Goal: Transaction & Acquisition: Book appointment/travel/reservation

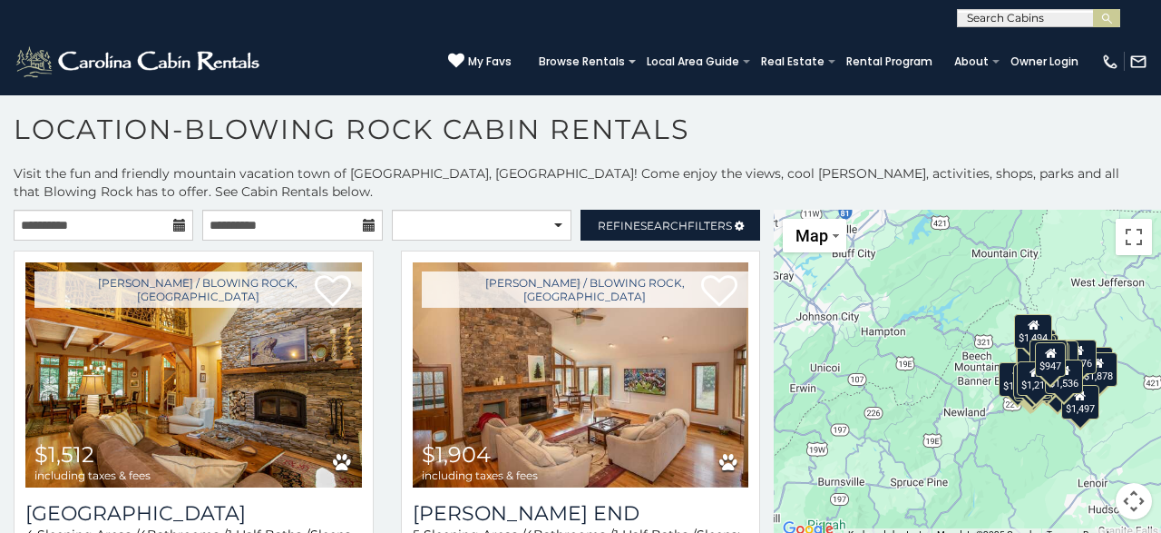
scroll to position [34, 0]
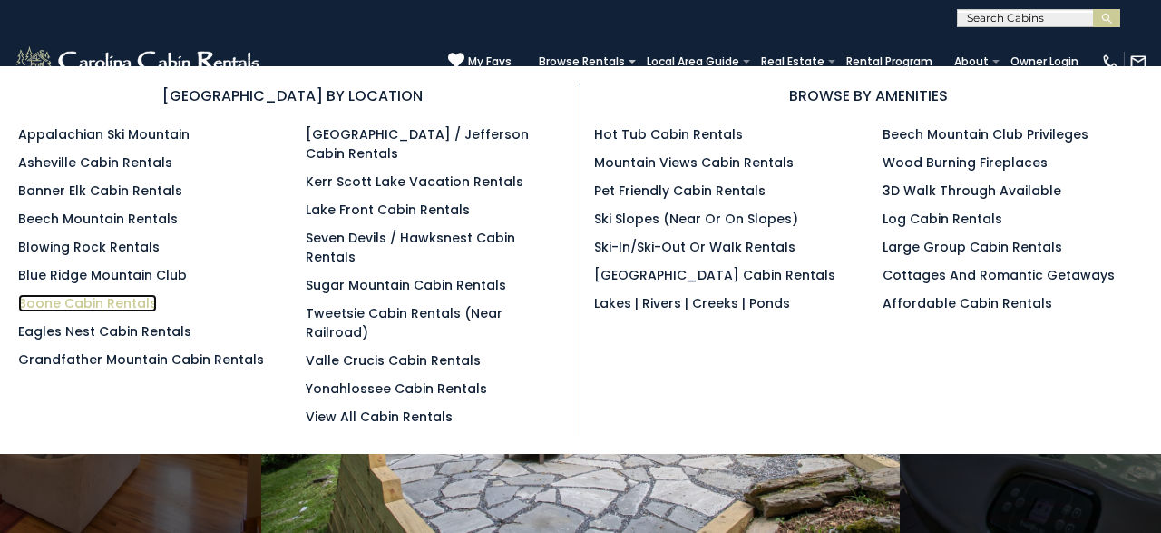
click at [88, 305] on link "Boone Cabin Rentals" at bounding box center [87, 303] width 139 height 18
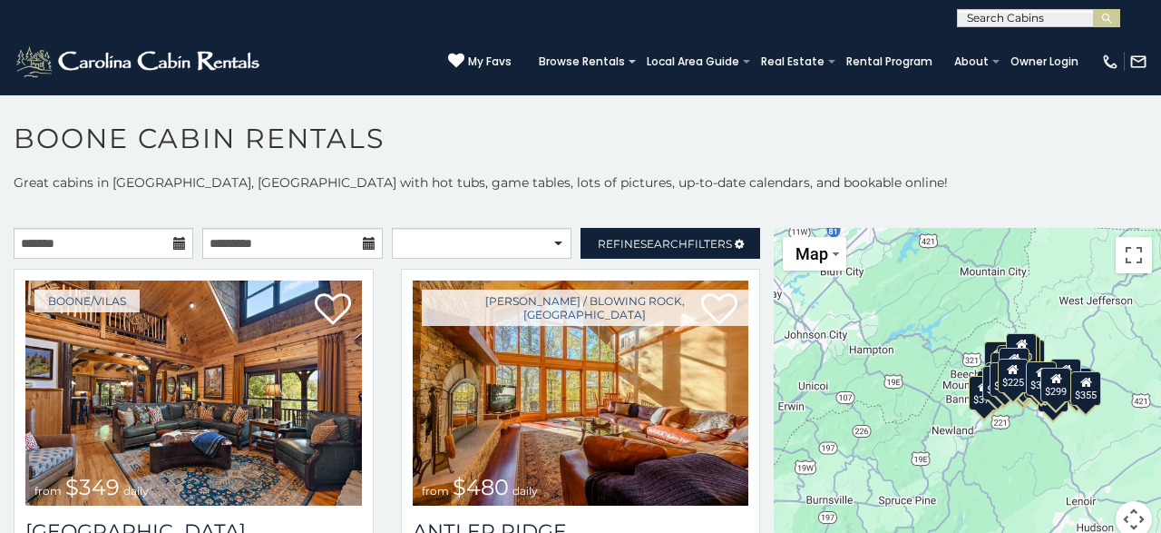
scroll to position [9, 0]
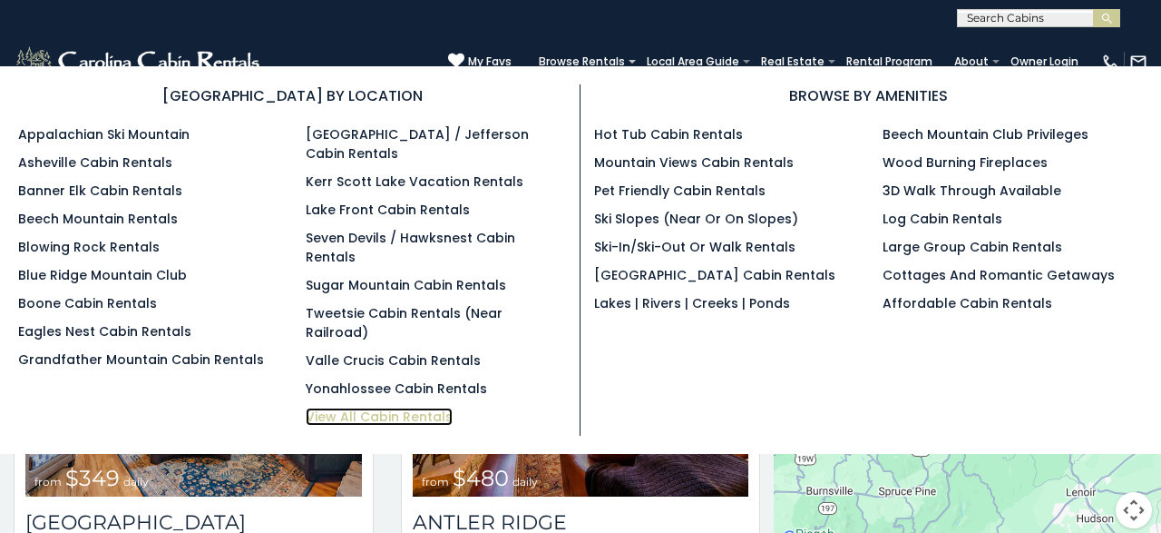
click at [353, 407] on link "View All Cabin Rentals" at bounding box center [379, 416] width 147 height 18
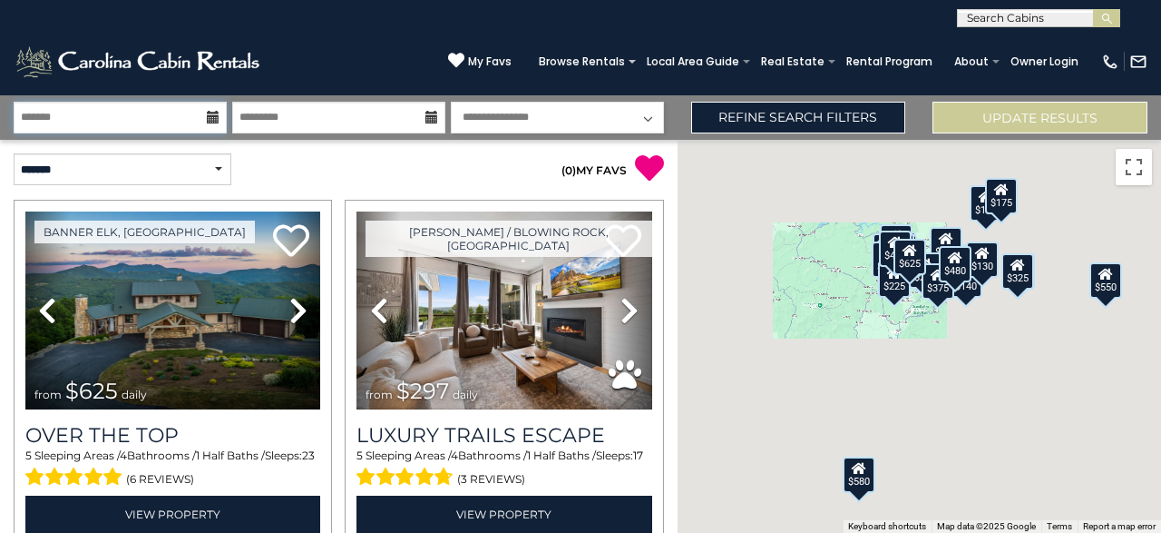
click at [164, 122] on input "text" at bounding box center [120, 118] width 213 height 32
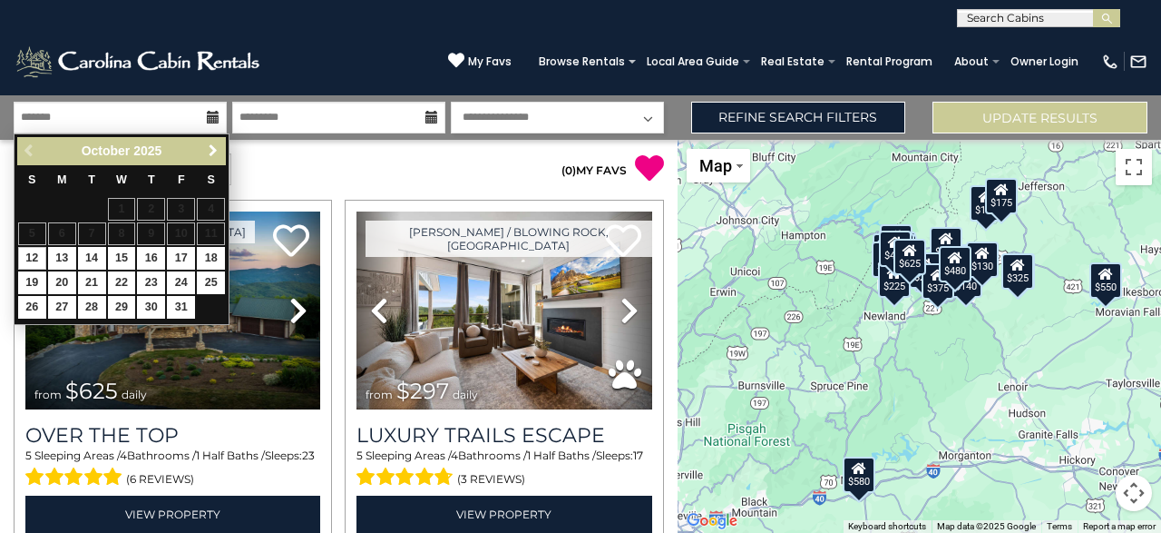
click at [209, 155] on span "Next" at bounding box center [213, 150] width 15 height 15
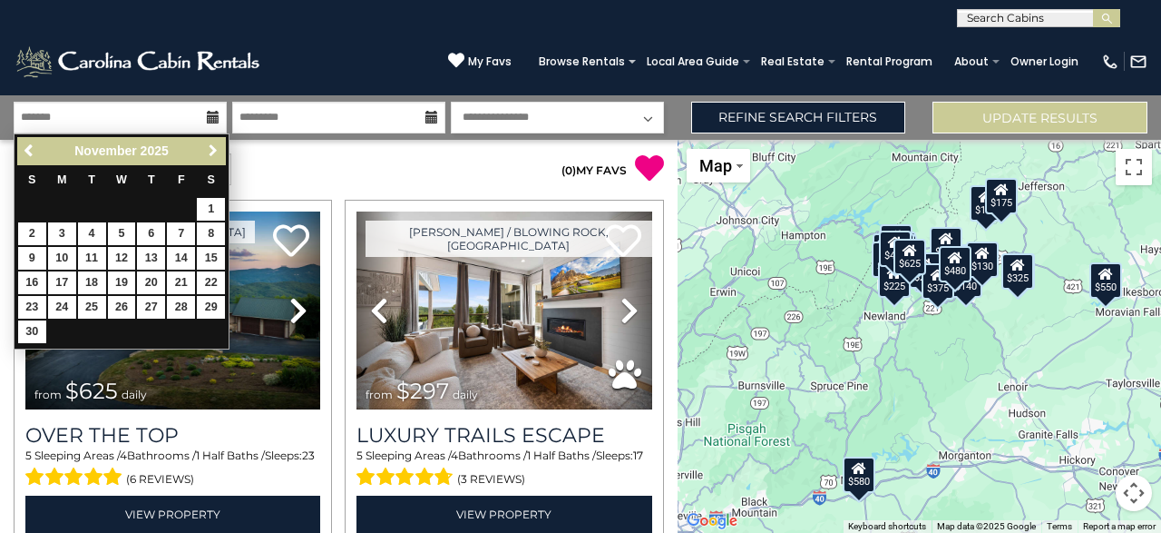
click at [210, 155] on span "Next" at bounding box center [213, 150] width 15 height 15
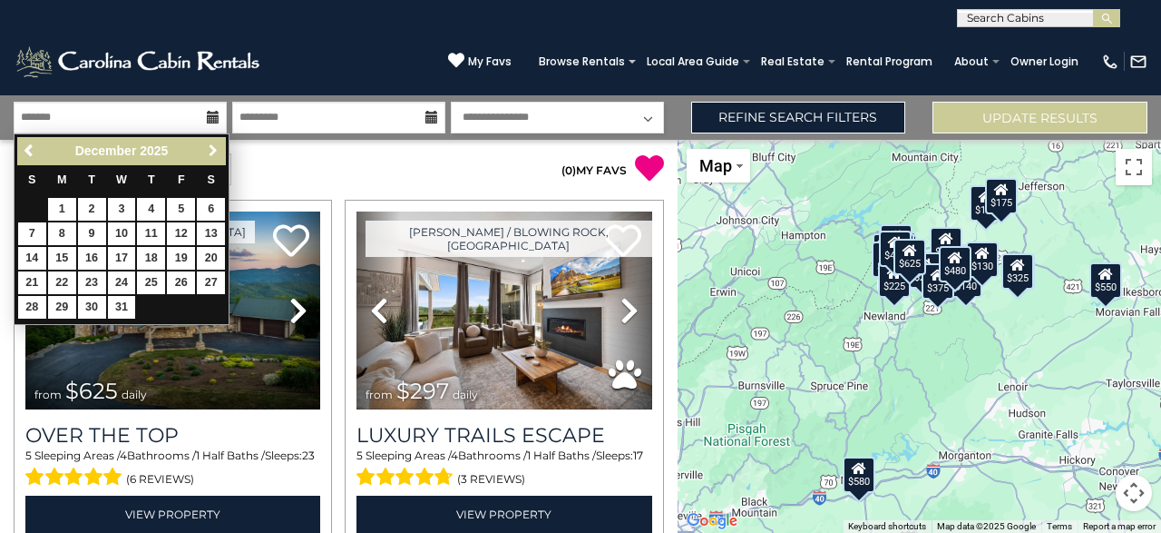
click at [210, 155] on span "Next" at bounding box center [213, 150] width 15 height 15
click at [211, 155] on span "Next" at bounding box center [213, 150] width 15 height 15
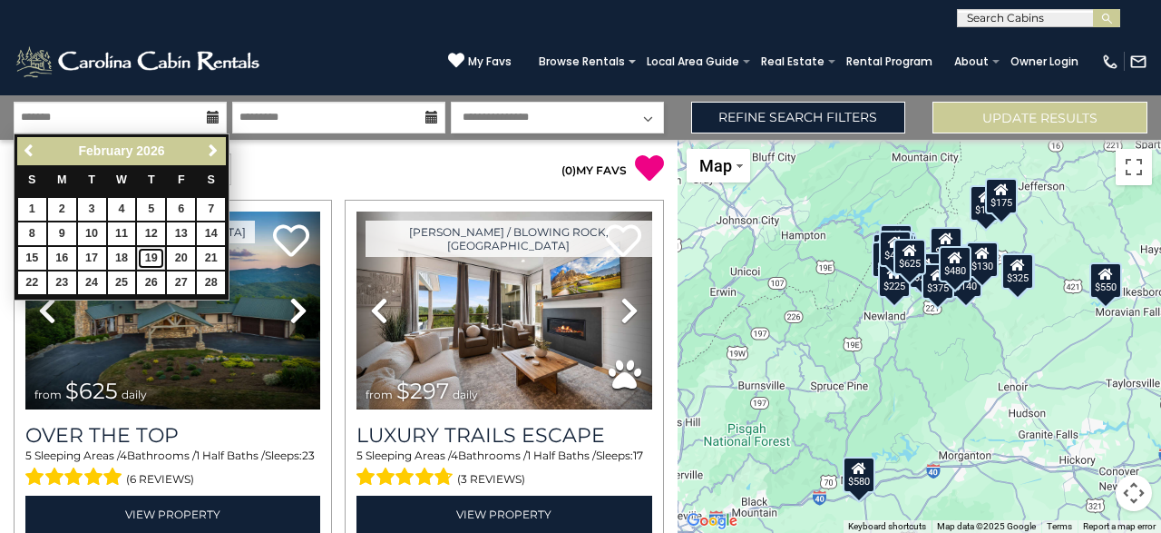
click at [157, 250] on link "19" at bounding box center [151, 258] width 28 height 23
type input "*******"
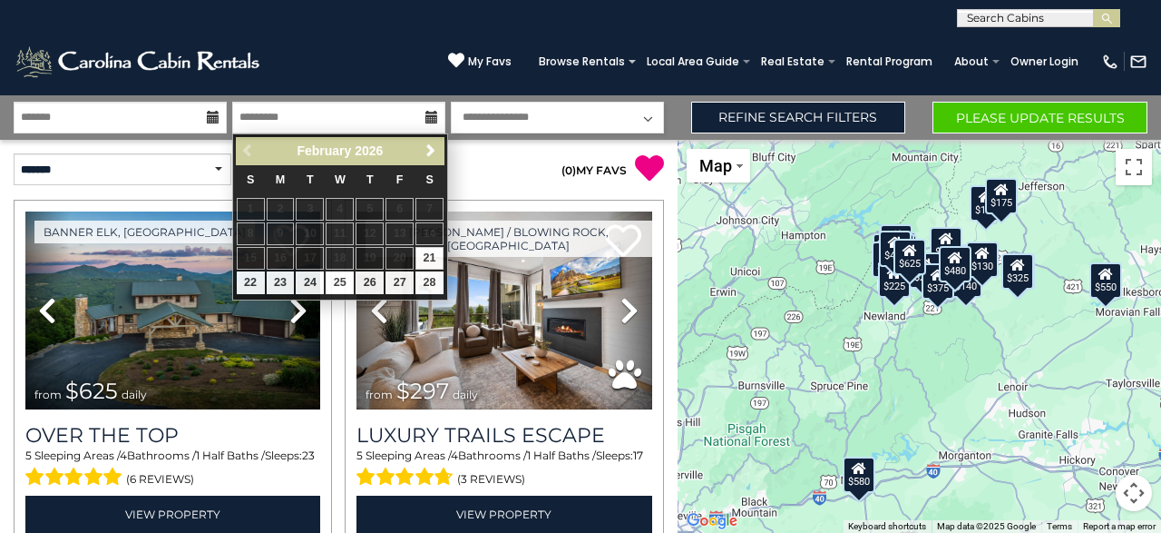
click at [210, 117] on icon at bounding box center [213, 117] width 13 height 13
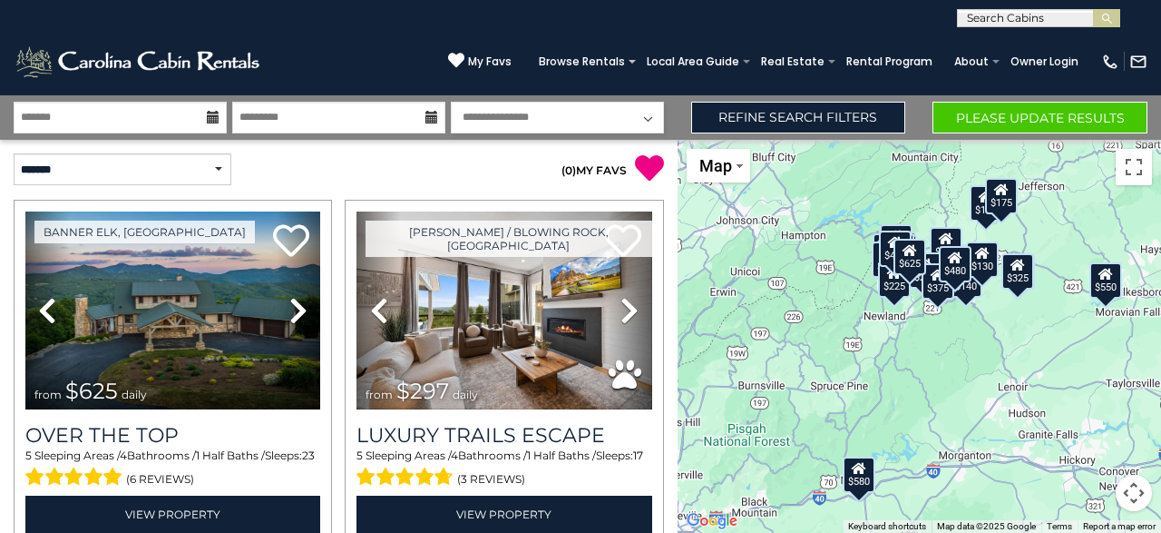
click at [211, 115] on icon at bounding box center [213, 117] width 13 height 13
click at [190, 115] on input "*******" at bounding box center [120, 118] width 213 height 32
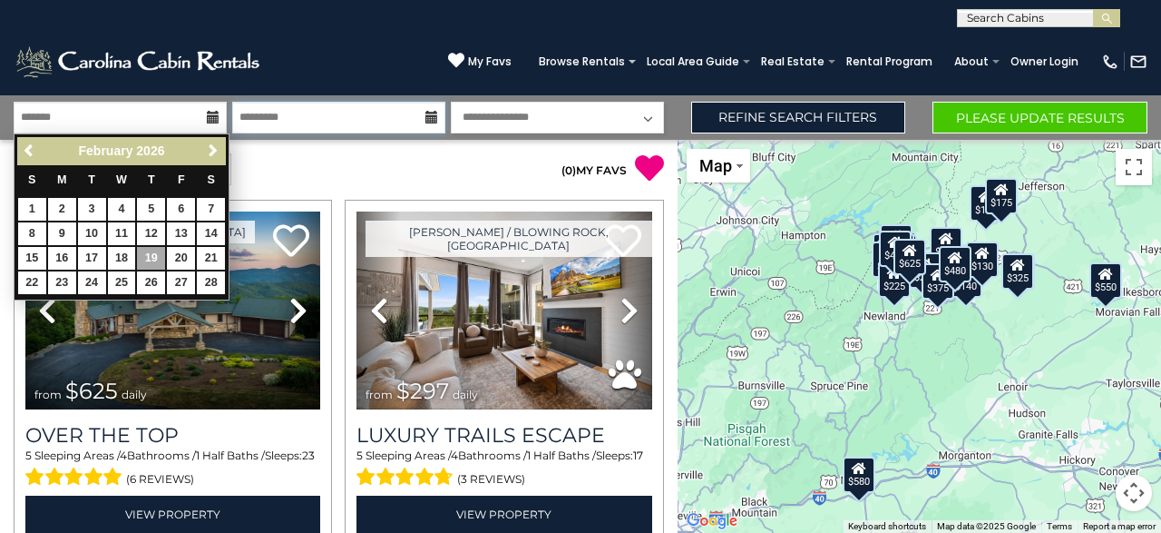
click at [338, 115] on input "text" at bounding box center [338, 118] width 213 height 32
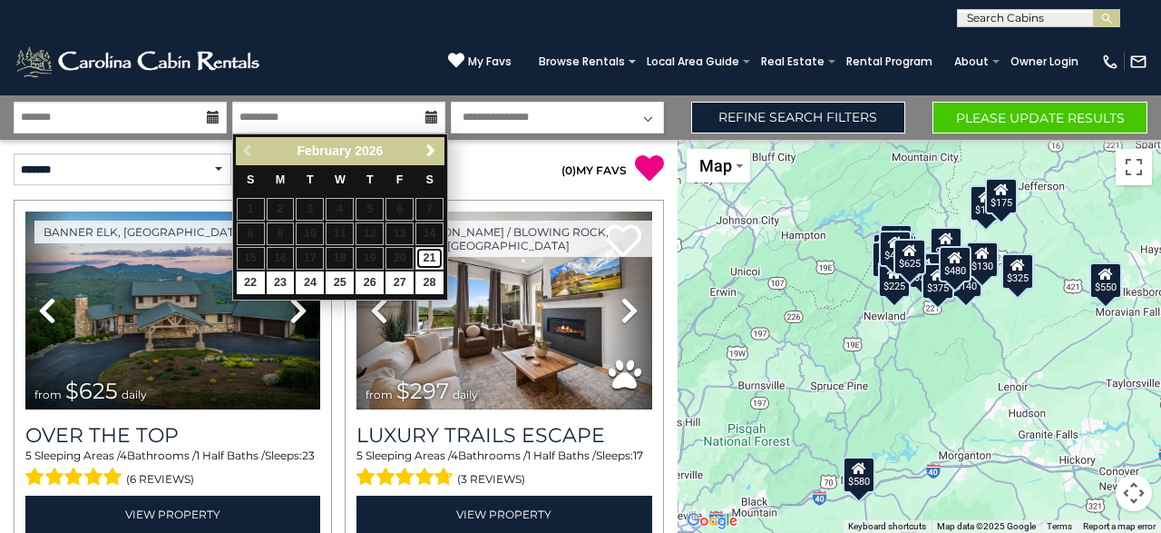
click at [427, 257] on link "21" at bounding box center [430, 258] width 28 height 23
type input "*******"
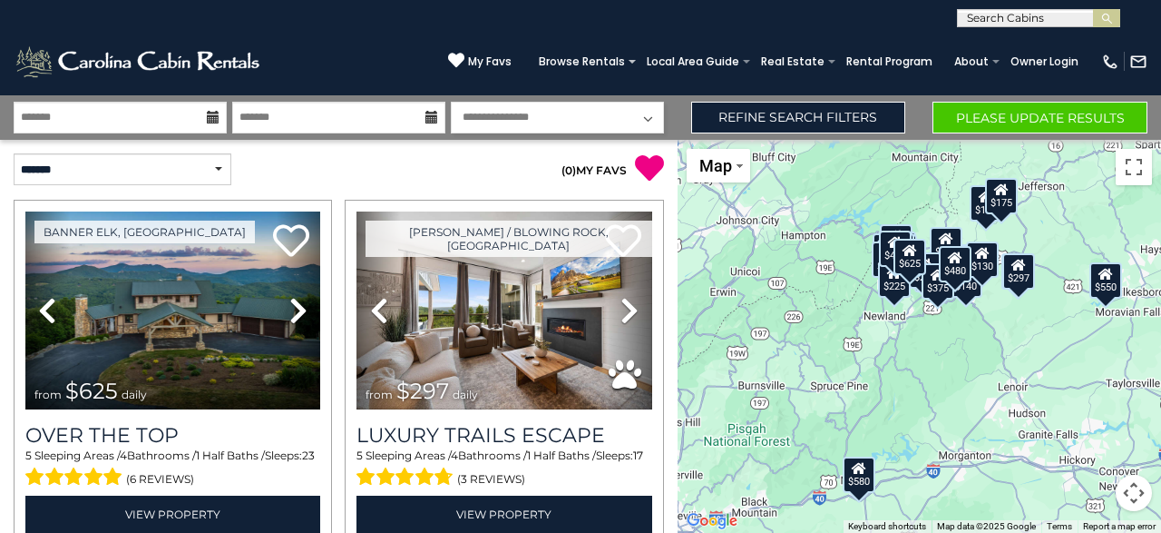
click at [565, 114] on select "**********" at bounding box center [557, 118] width 213 height 32
click at [1038, 122] on button "Please Update Results" at bounding box center [1040, 118] width 215 height 32
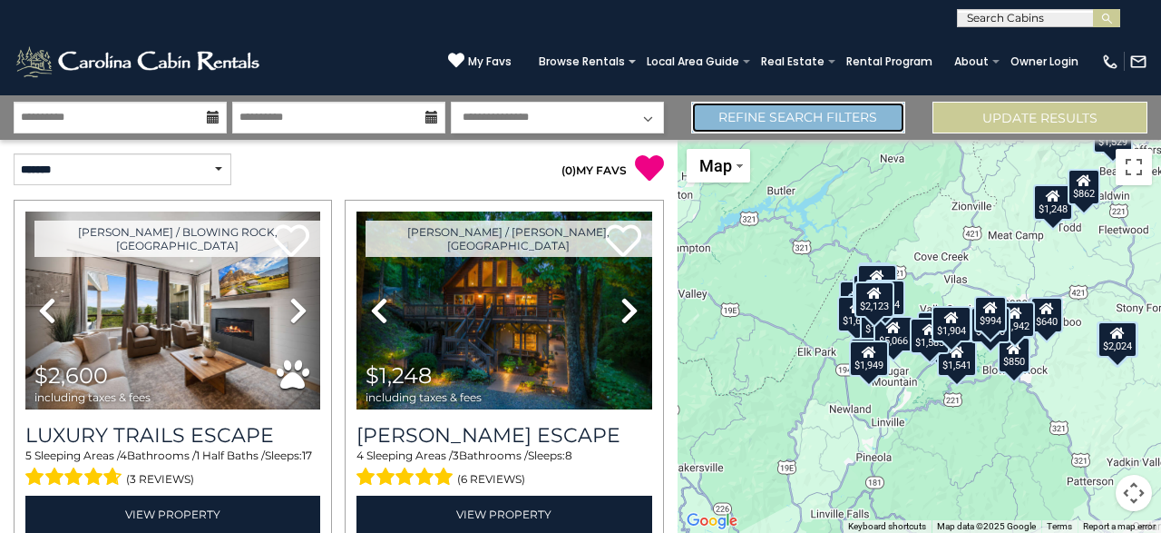
click at [765, 117] on link "Refine Search Filters" at bounding box center [798, 118] width 215 height 32
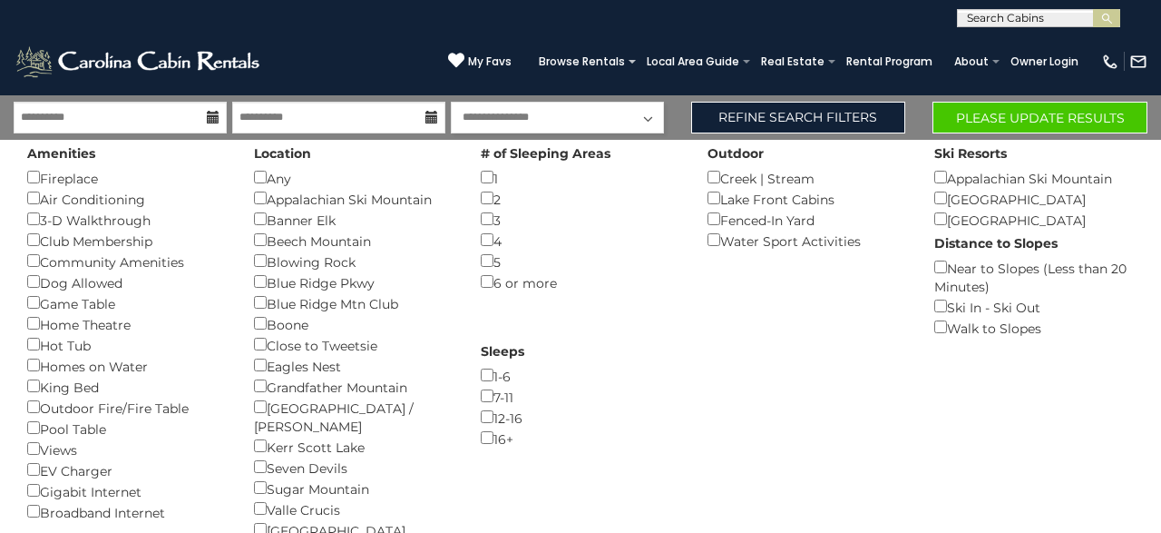
click at [487, 398] on div "7-11 ()" at bounding box center [581, 396] width 200 height 21
click at [971, 122] on button "Please Update Results" at bounding box center [1040, 118] width 215 height 32
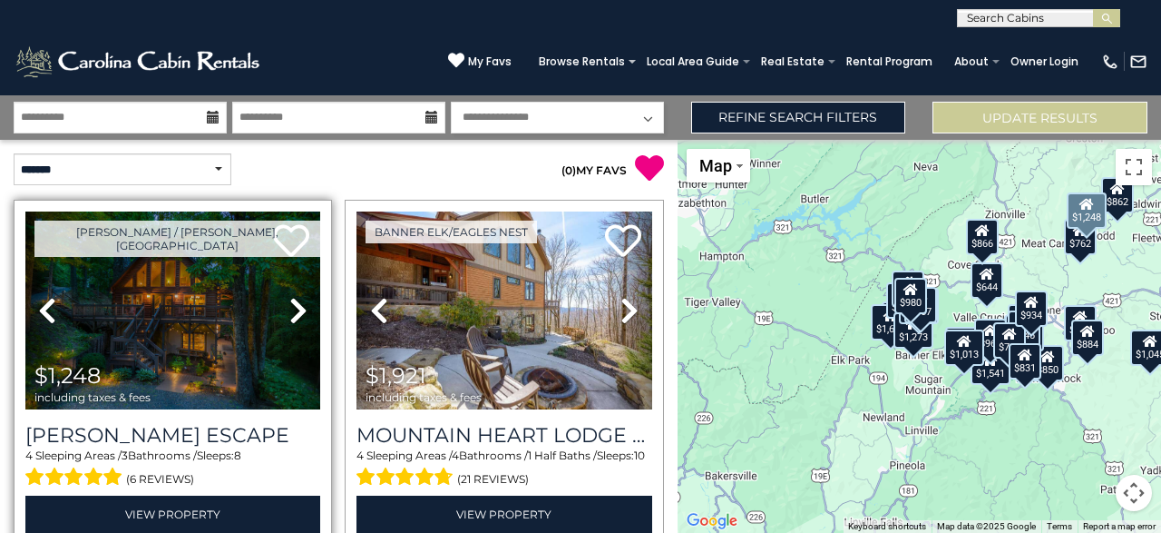
click at [289, 314] on icon at bounding box center [298, 310] width 18 height 29
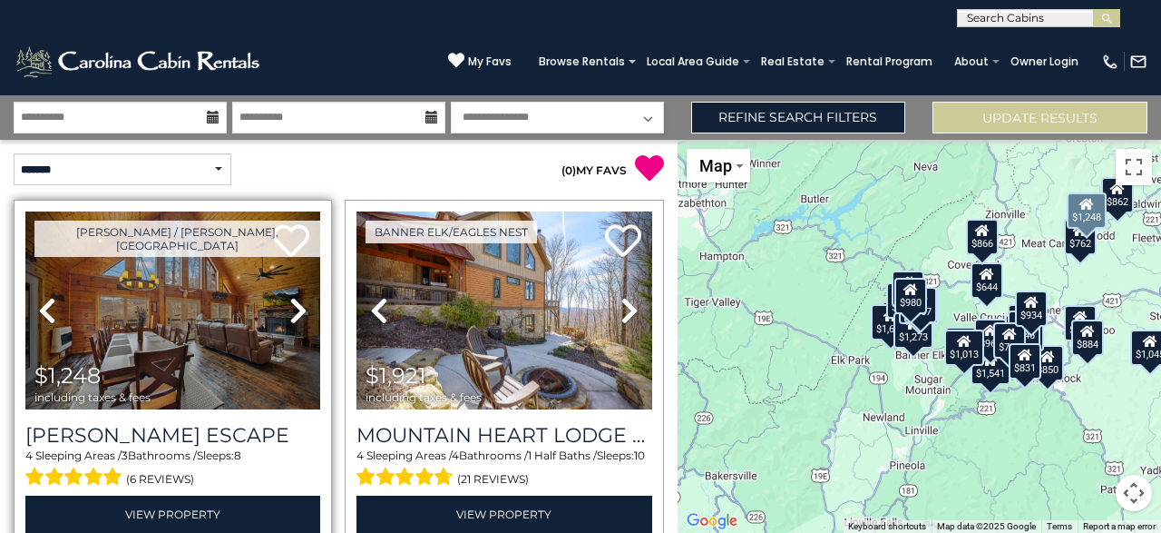
click at [299, 315] on icon at bounding box center [298, 310] width 18 height 29
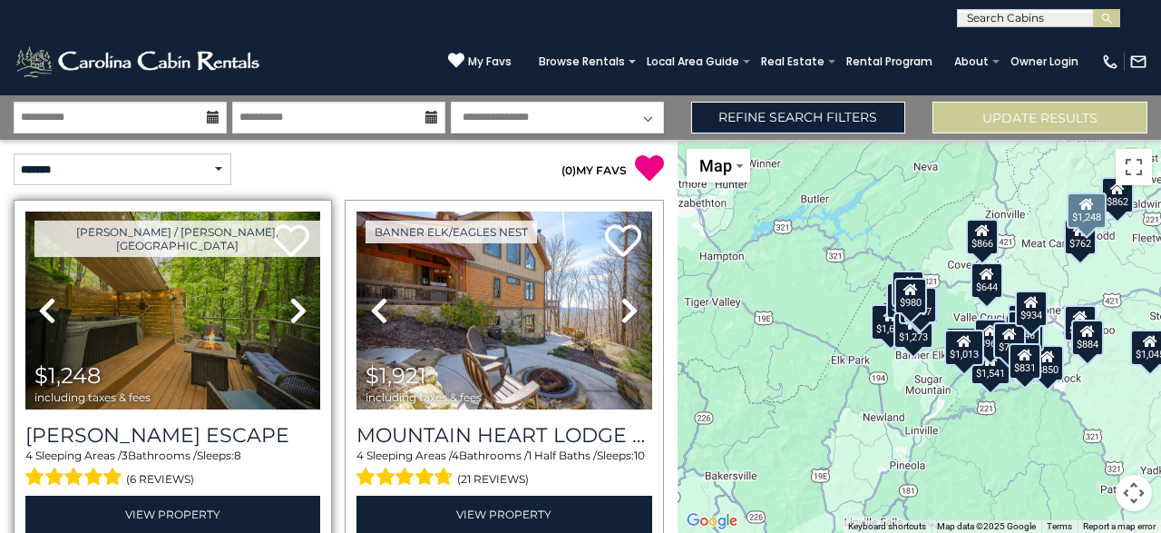
click at [299, 315] on icon at bounding box center [298, 310] width 18 height 29
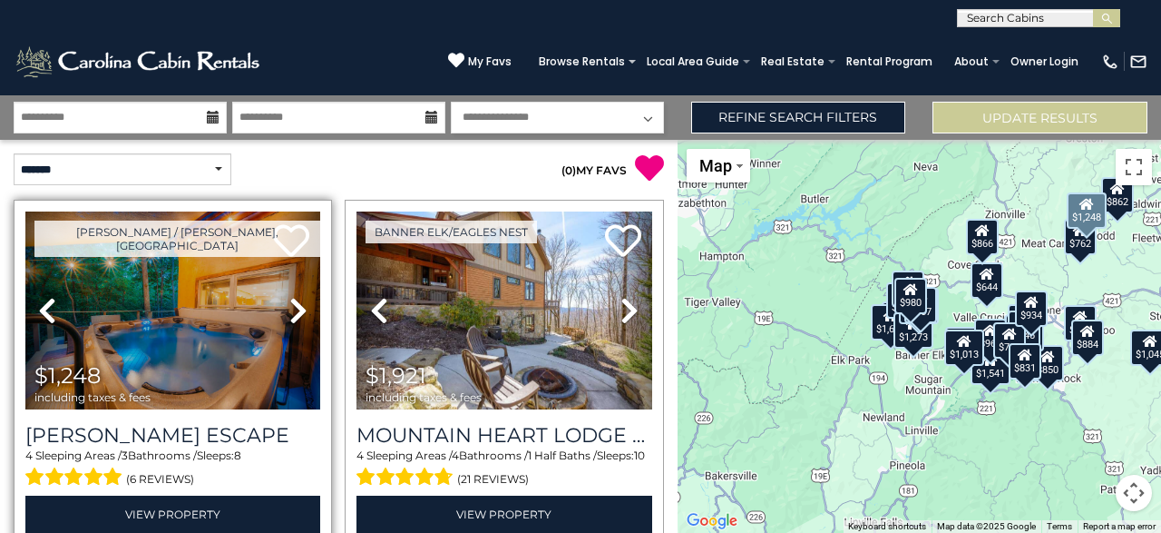
click at [299, 315] on icon at bounding box center [298, 310] width 18 height 29
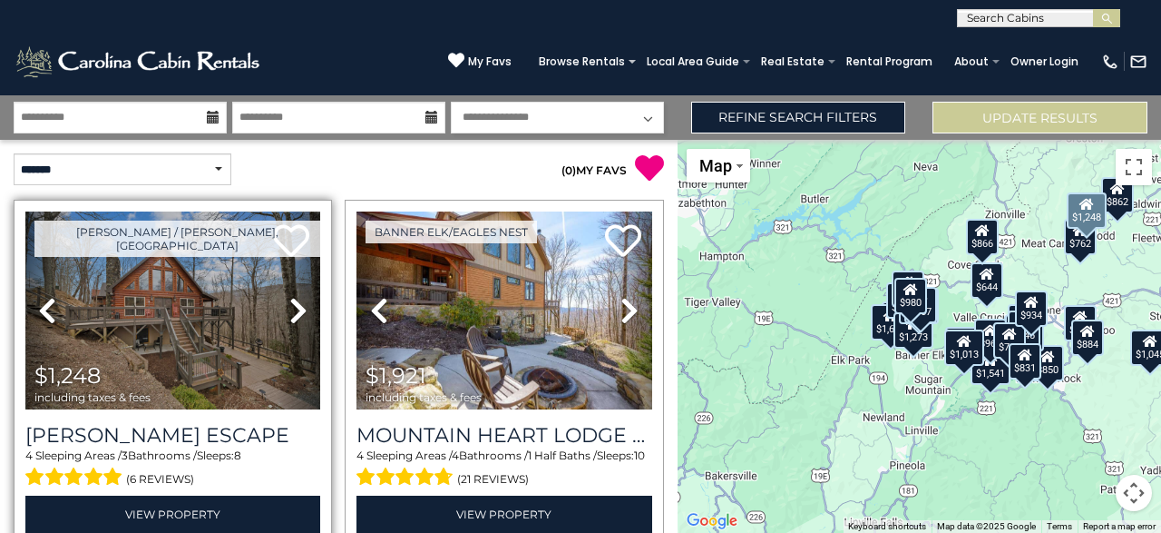
click at [299, 315] on icon at bounding box center [298, 310] width 18 height 29
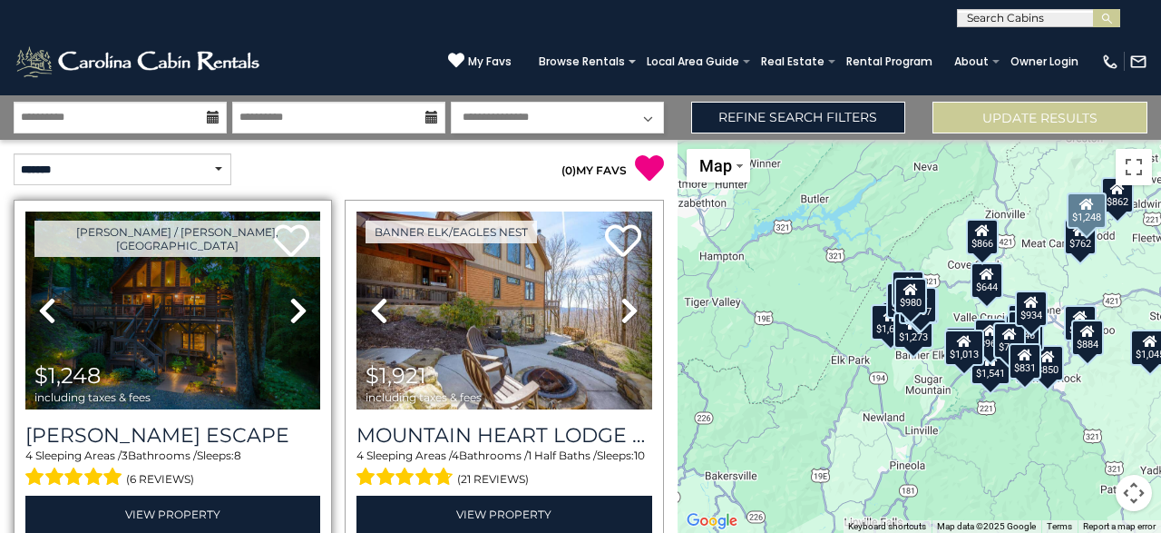
click at [299, 315] on icon at bounding box center [298, 310] width 18 height 29
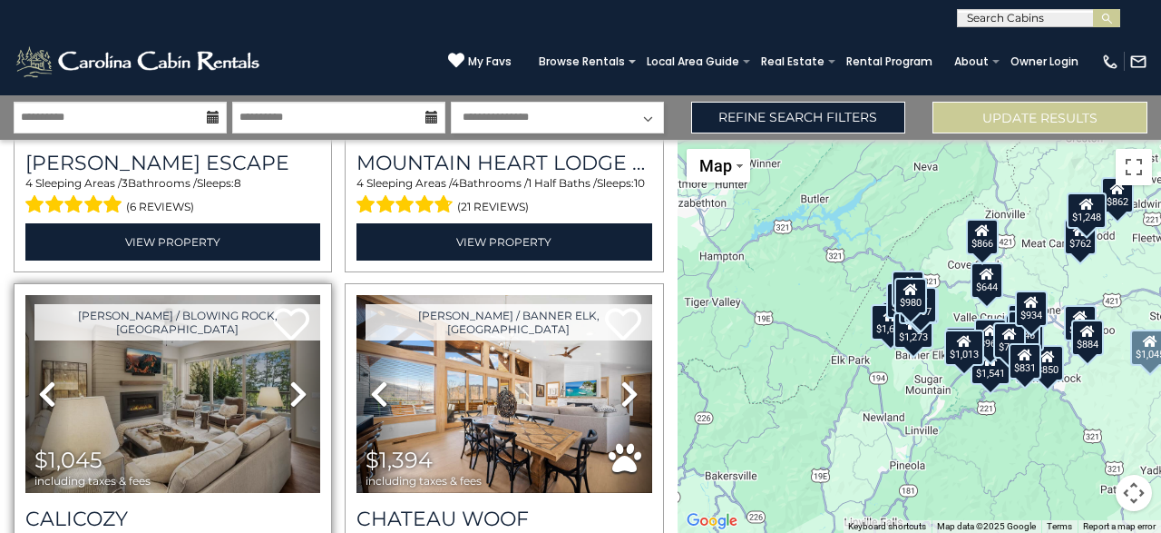
scroll to position [363, 0]
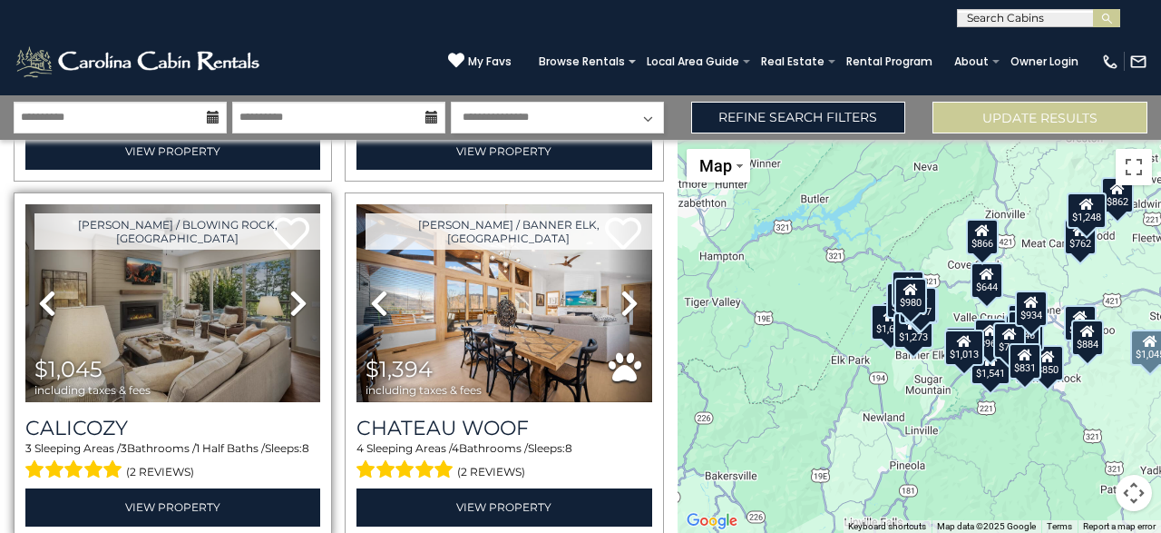
click at [296, 293] on icon at bounding box center [298, 303] width 18 height 29
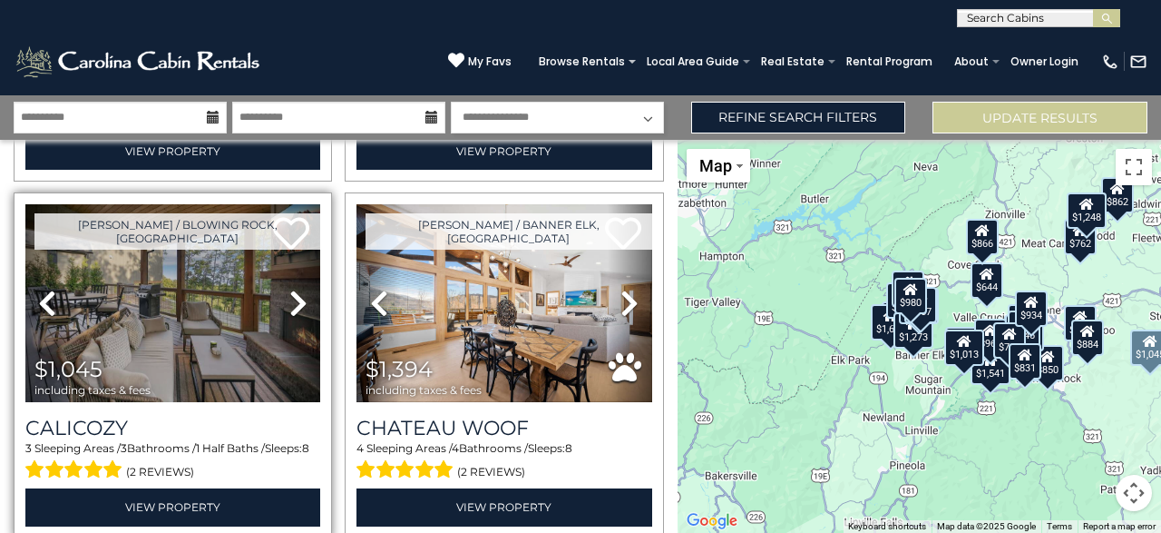
click at [296, 293] on icon at bounding box center [298, 303] width 18 height 29
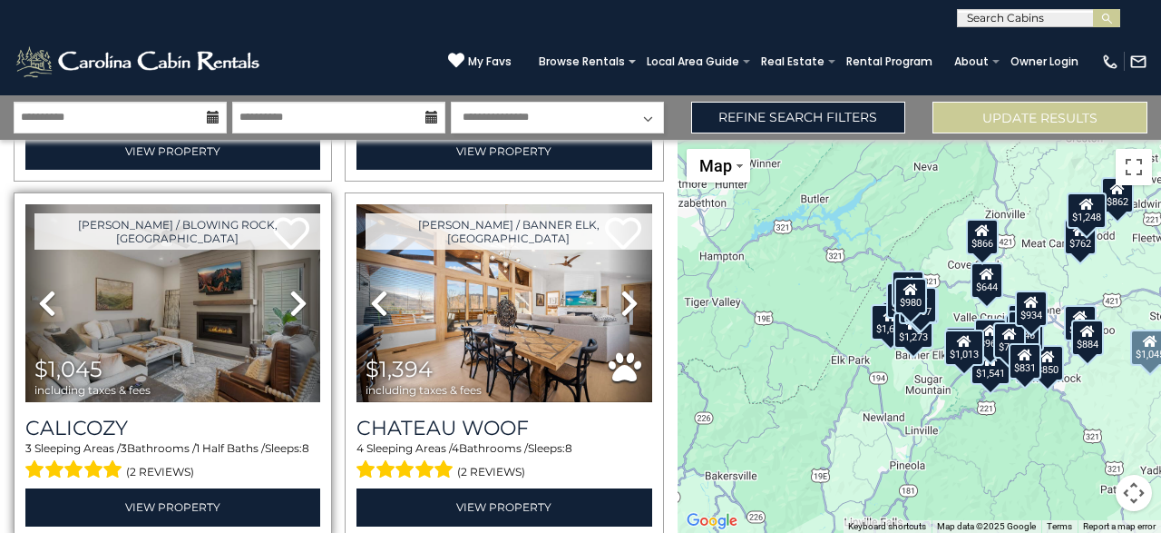
click at [296, 293] on icon at bounding box center [298, 303] width 18 height 29
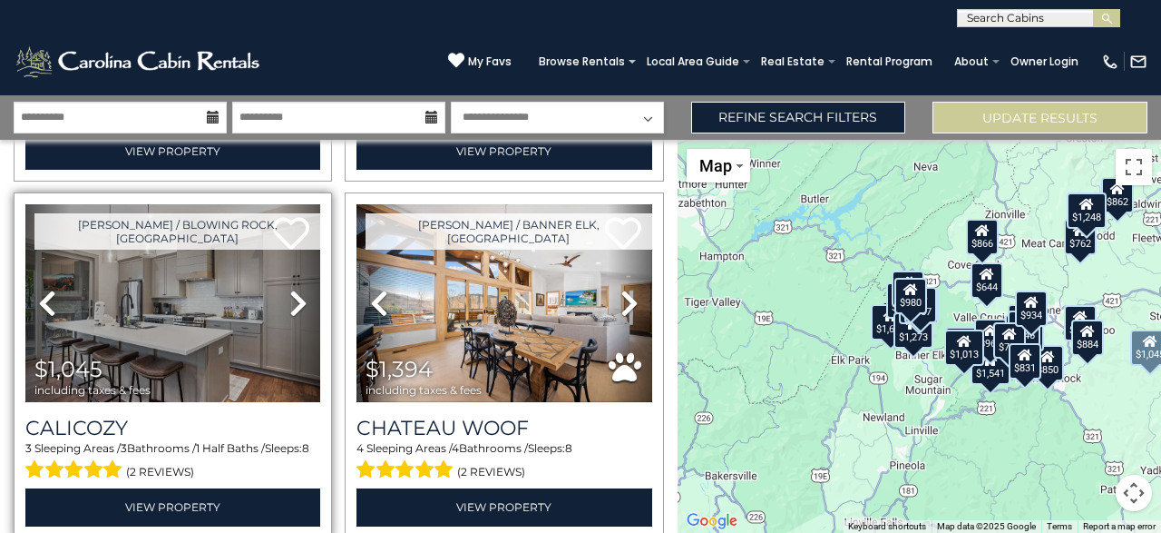
click at [296, 293] on icon at bounding box center [298, 303] width 18 height 29
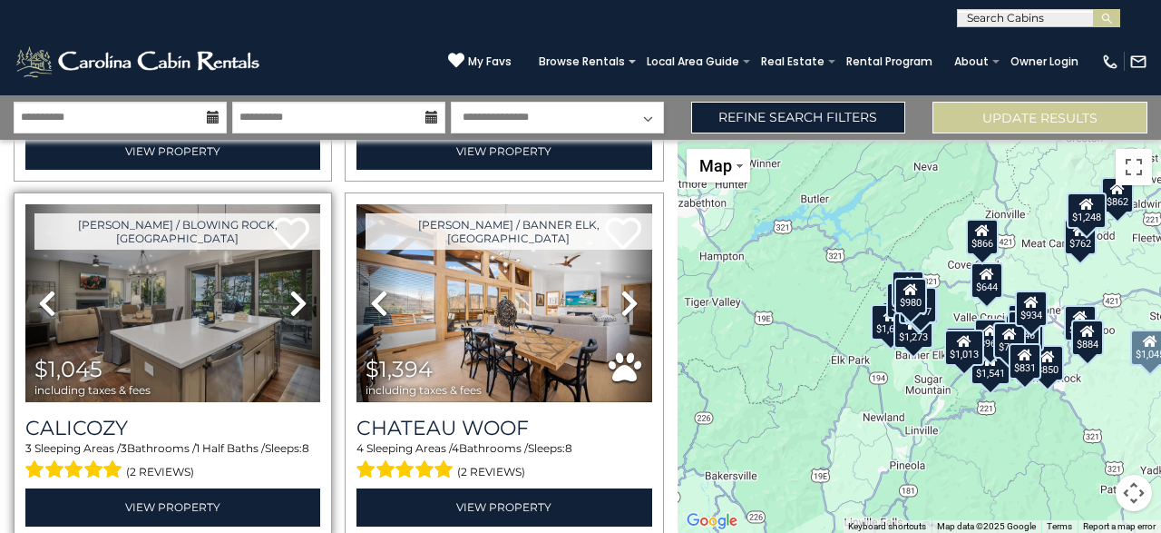
click at [296, 293] on icon at bounding box center [298, 303] width 18 height 29
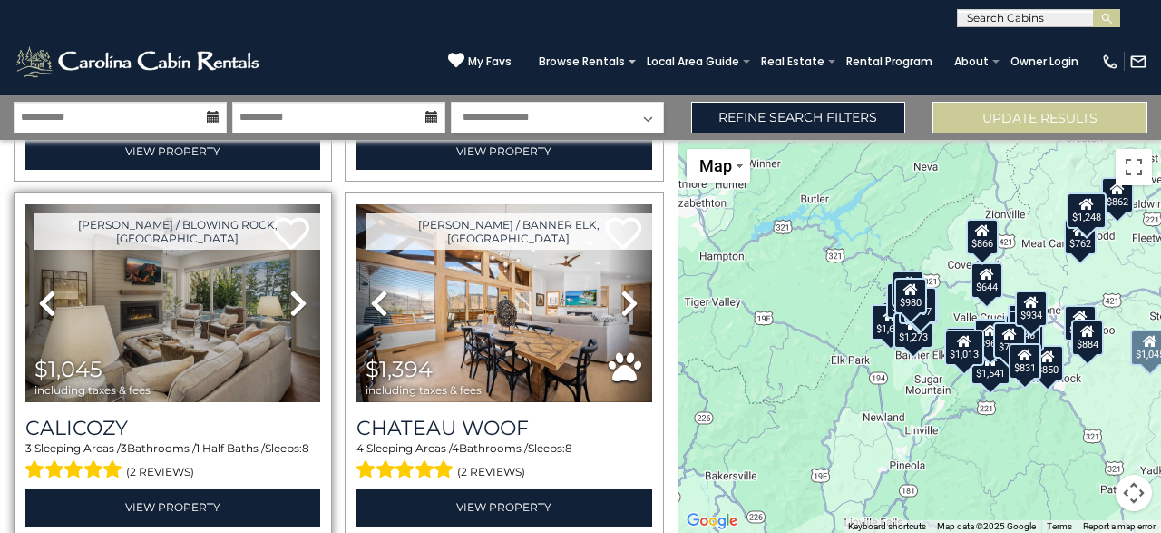
click at [296, 293] on icon at bounding box center [298, 303] width 18 height 29
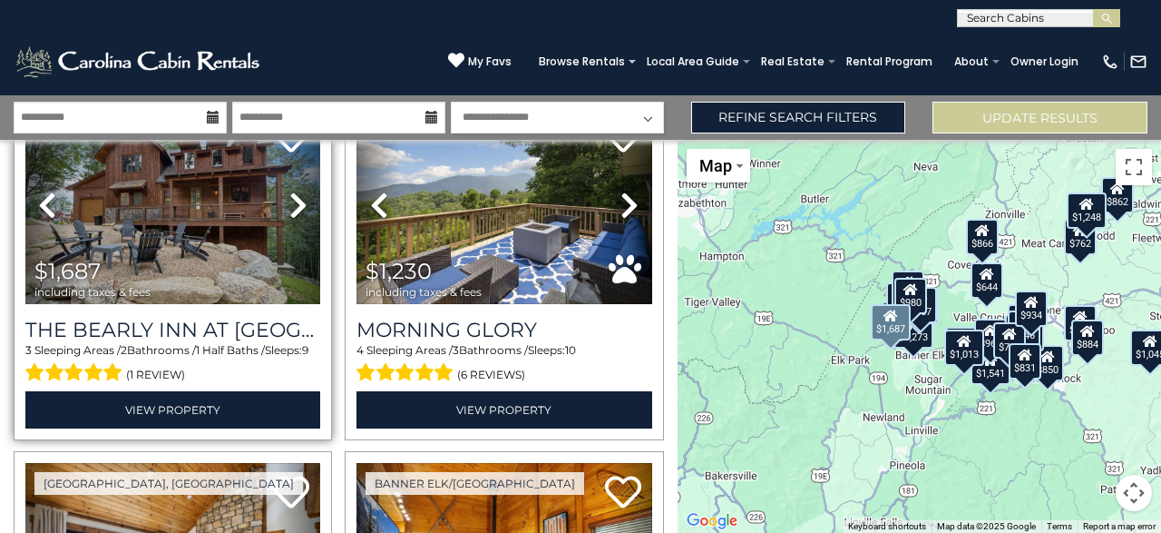
scroll to position [726, 0]
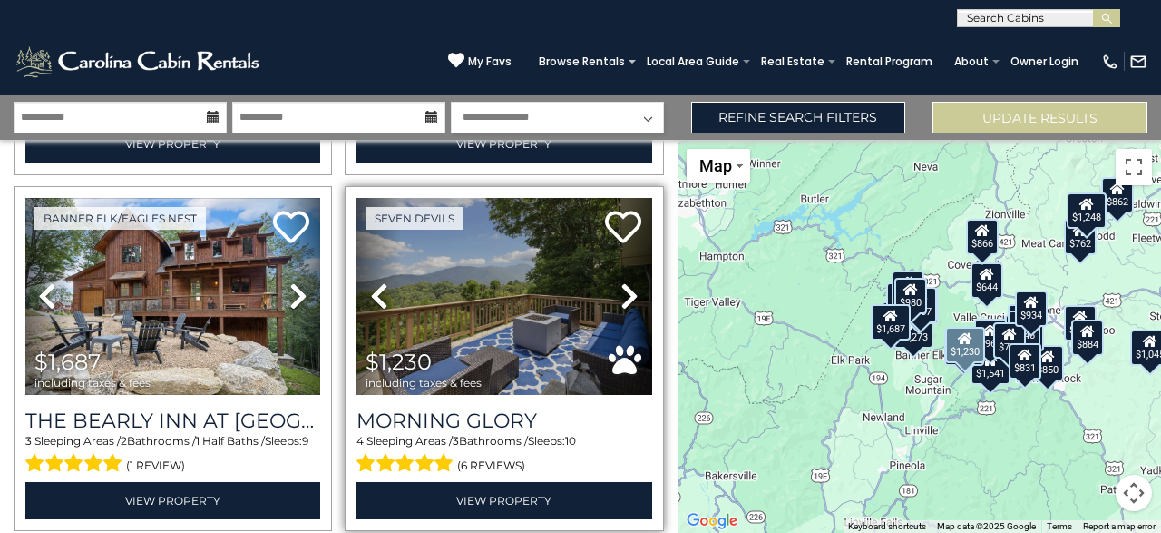
click at [623, 299] on icon at bounding box center [630, 295] width 18 height 29
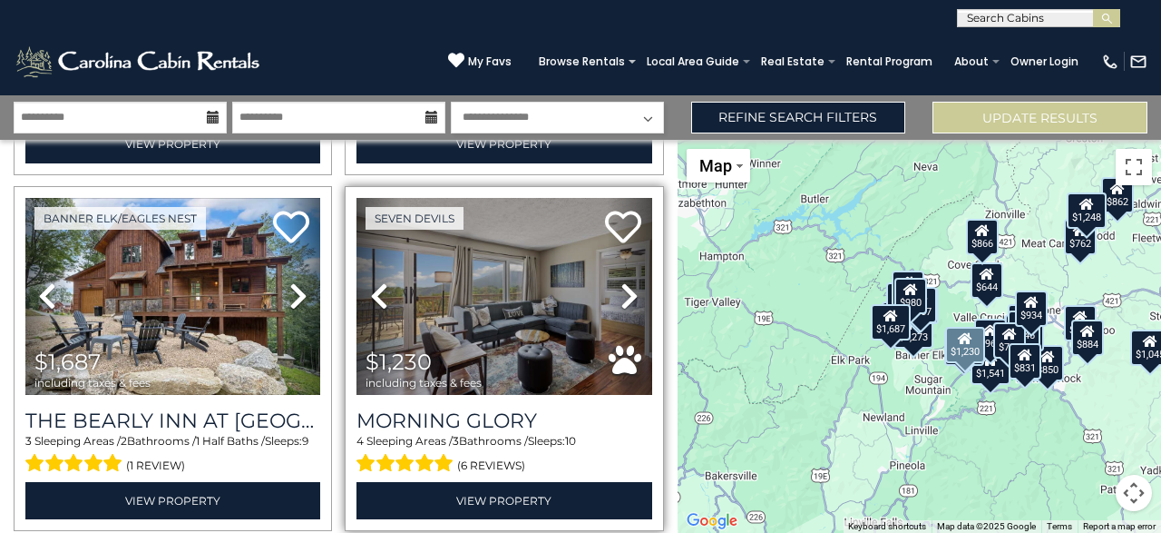
click at [628, 299] on icon at bounding box center [630, 295] width 18 height 29
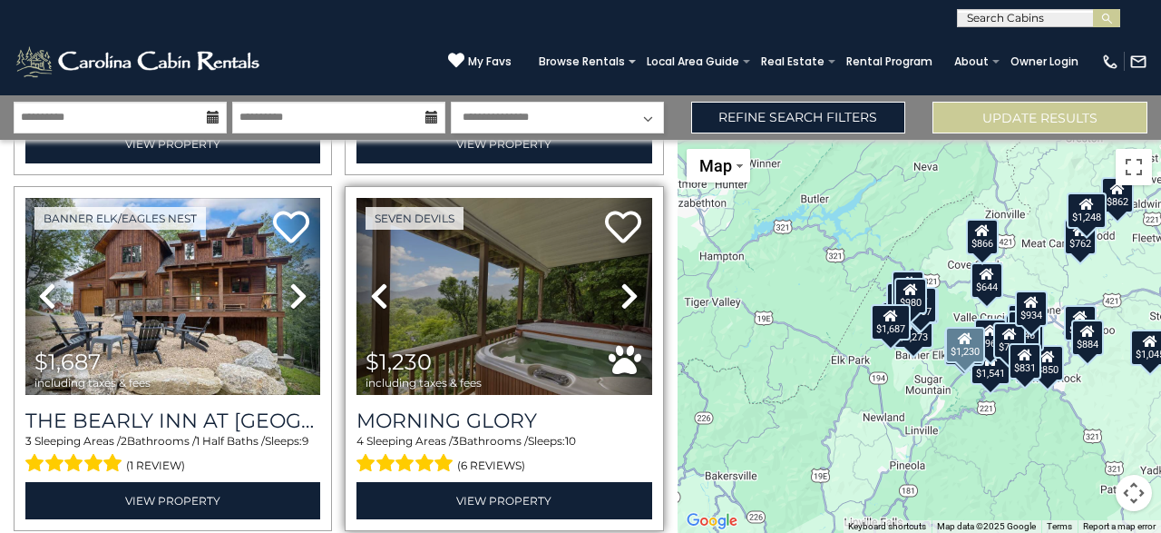
click at [633, 290] on icon at bounding box center [630, 295] width 18 height 29
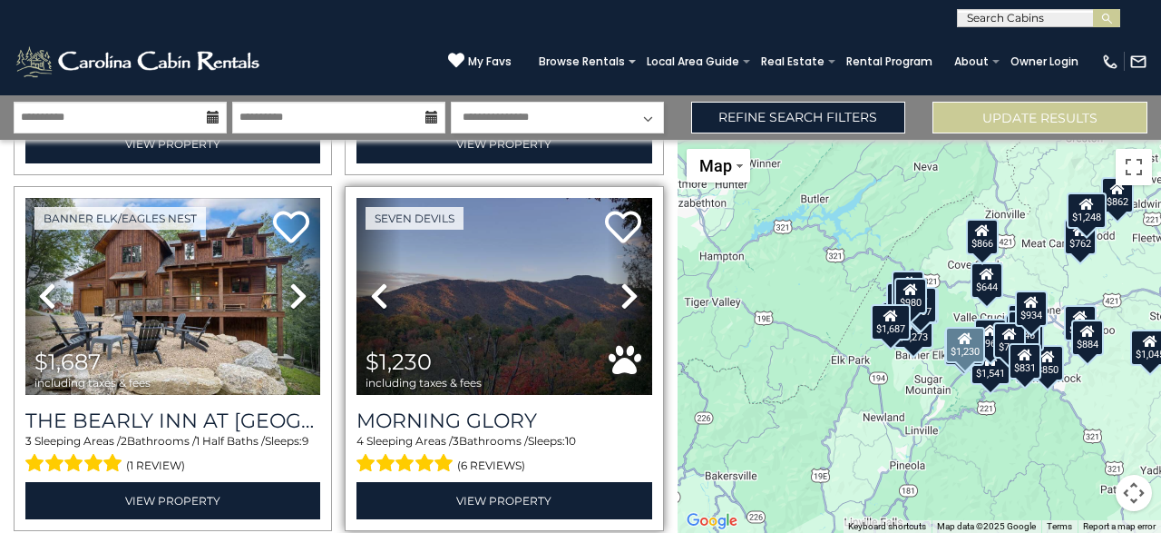
click at [633, 290] on icon at bounding box center [630, 295] width 18 height 29
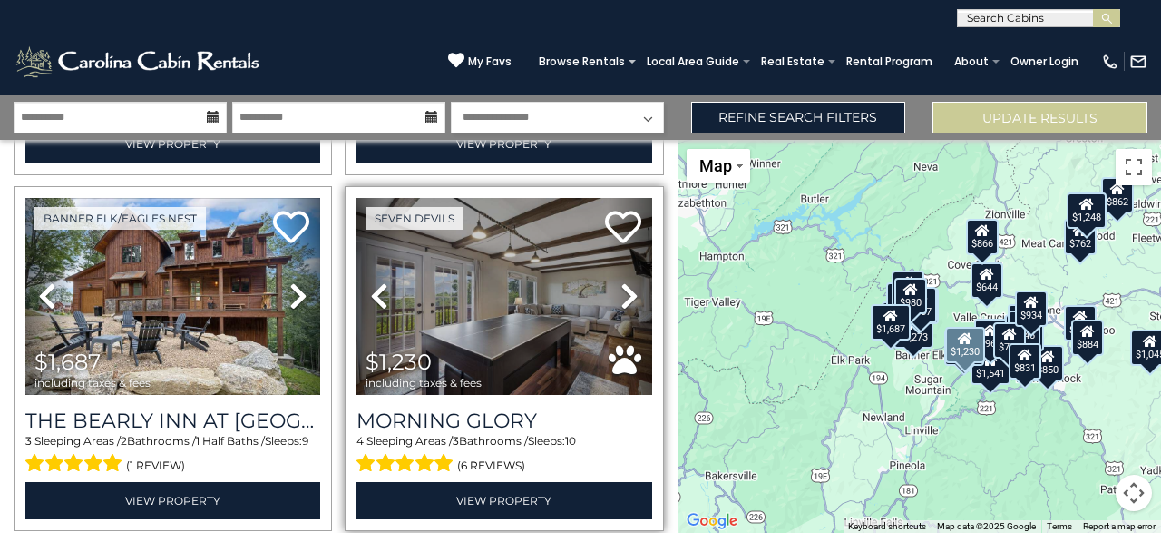
click at [633, 290] on icon at bounding box center [630, 295] width 18 height 29
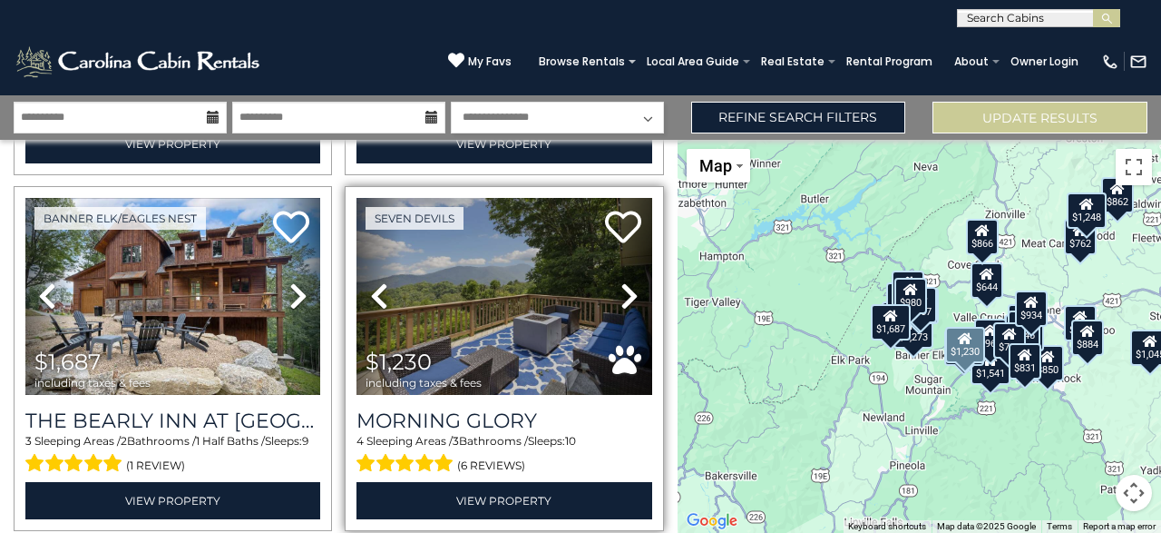
click at [633, 290] on icon at bounding box center [630, 295] width 18 height 29
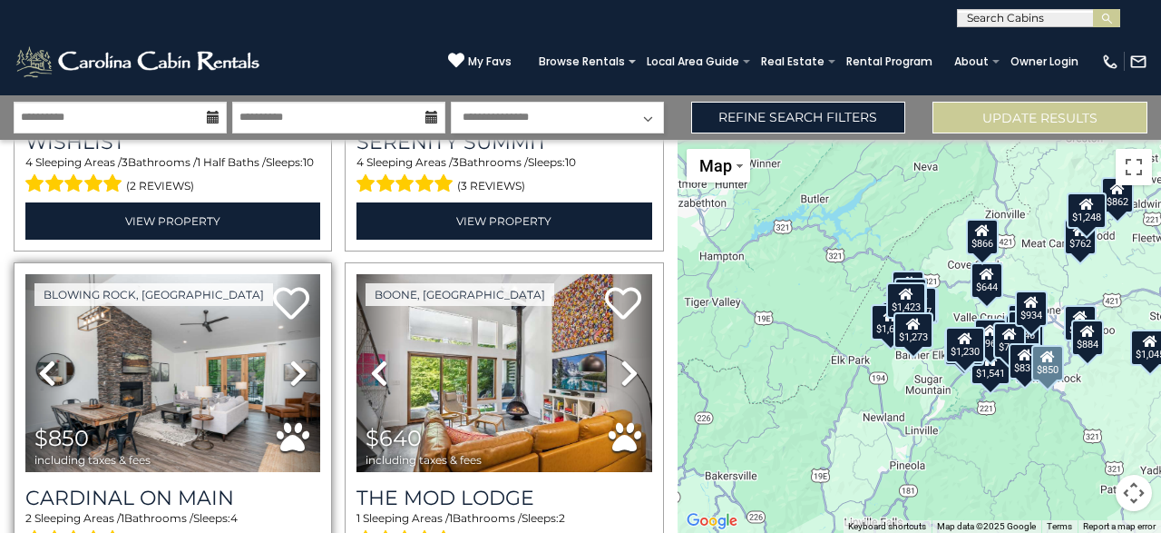
scroll to position [1452, 0]
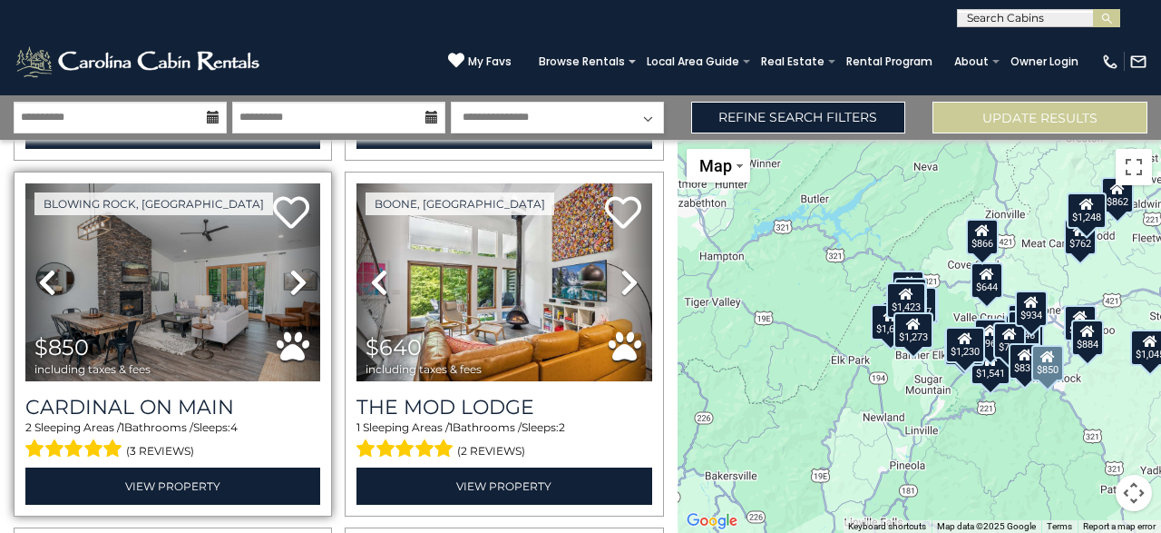
click at [302, 279] on icon at bounding box center [298, 282] width 18 height 29
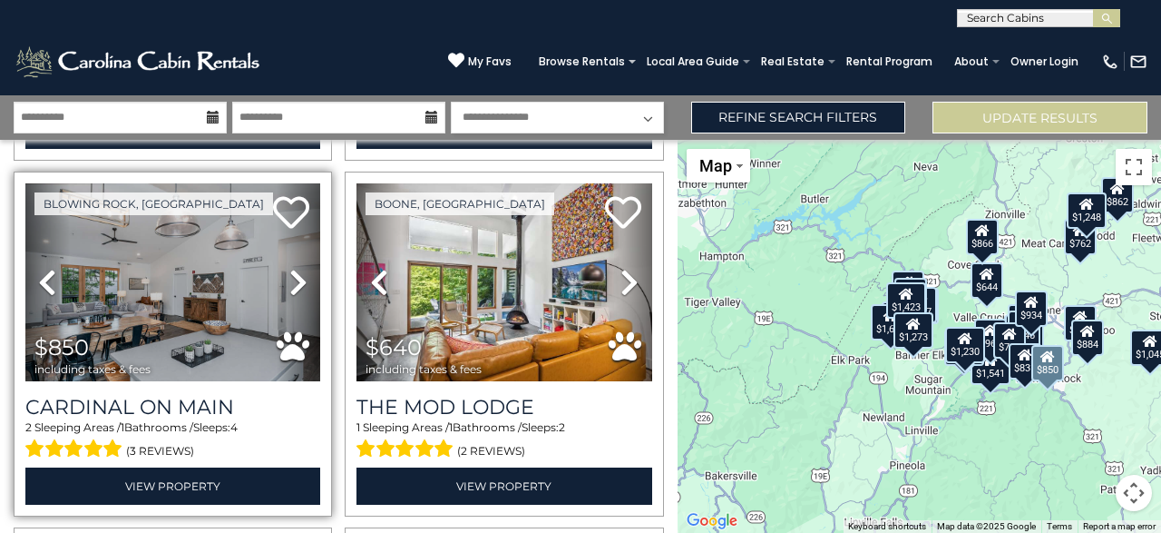
click at [302, 279] on icon at bounding box center [298, 282] width 18 height 29
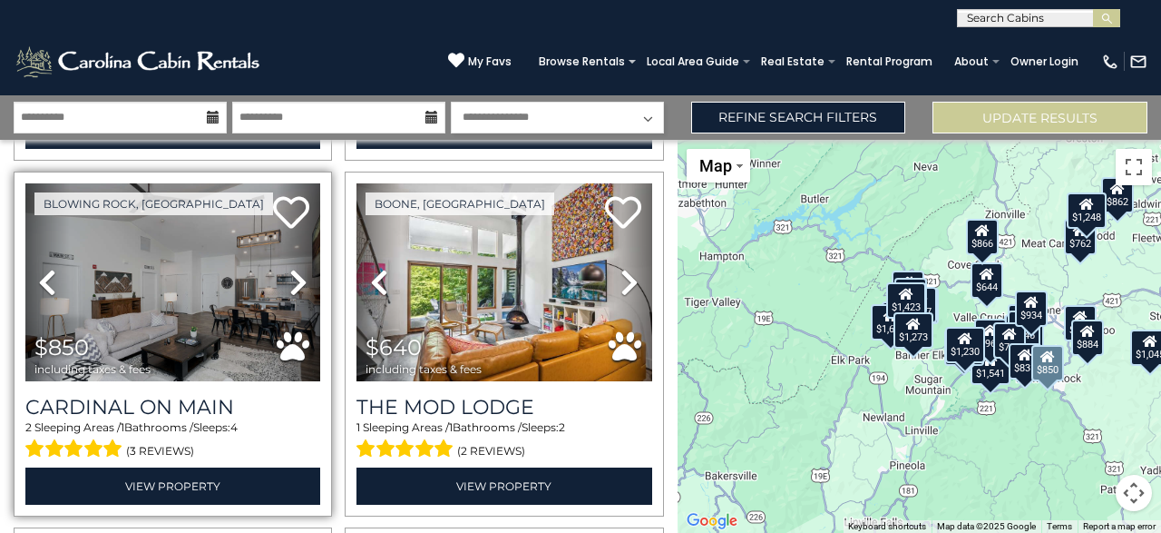
click at [302, 279] on icon at bounding box center [298, 282] width 18 height 29
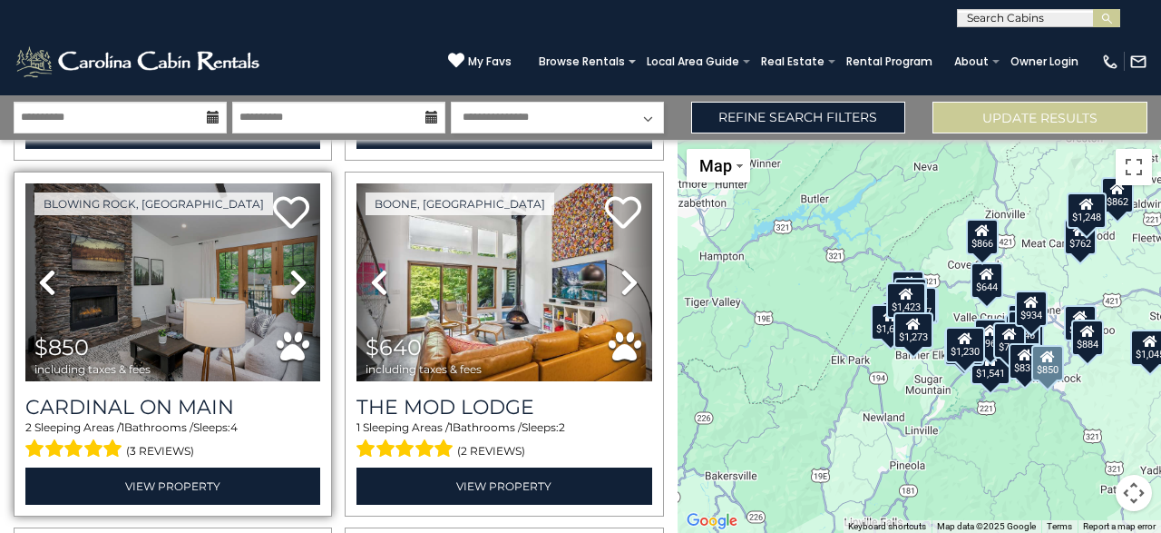
click at [302, 279] on icon at bounding box center [298, 282] width 18 height 29
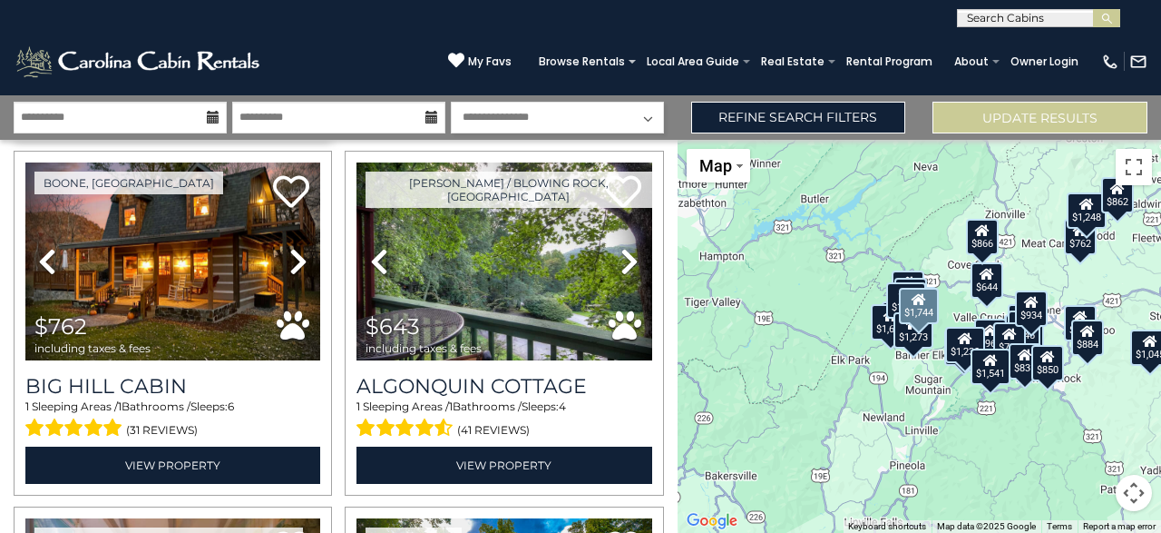
scroll to position [2903, 0]
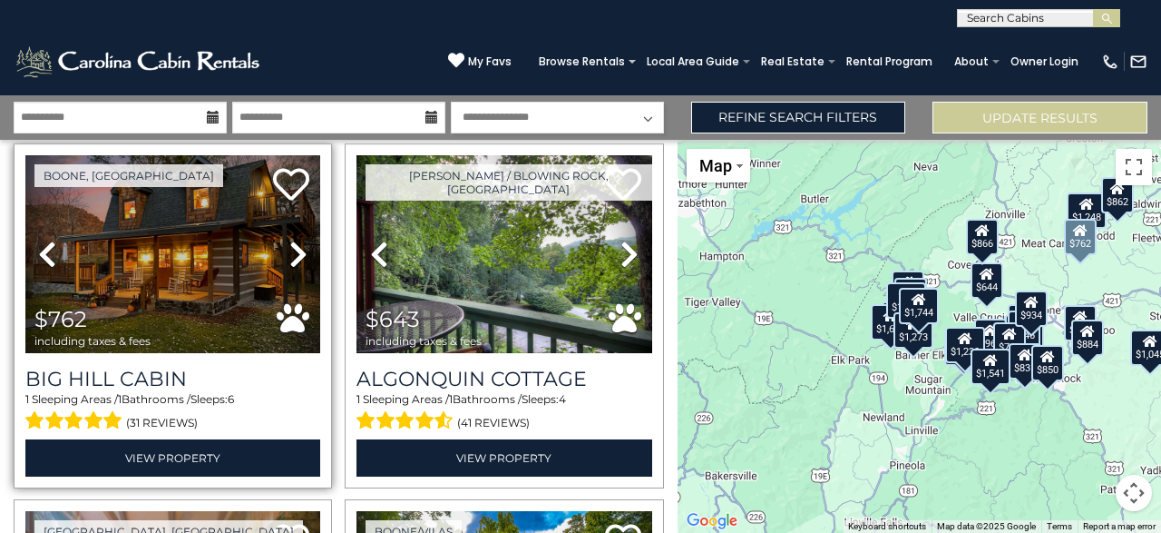
click at [294, 250] on icon at bounding box center [298, 254] width 18 height 29
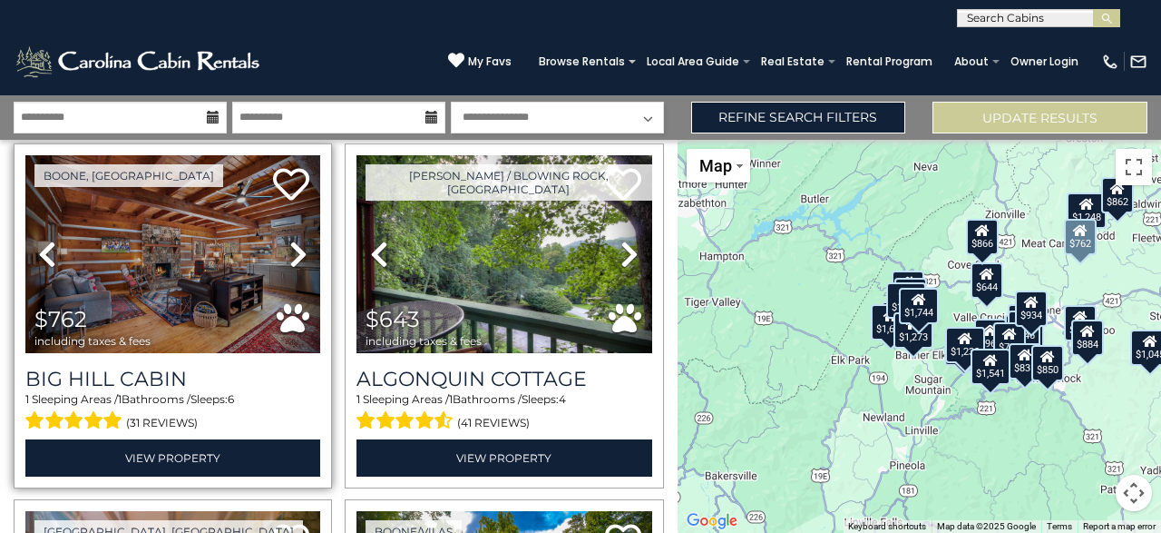
click at [294, 250] on icon at bounding box center [298, 254] width 18 height 29
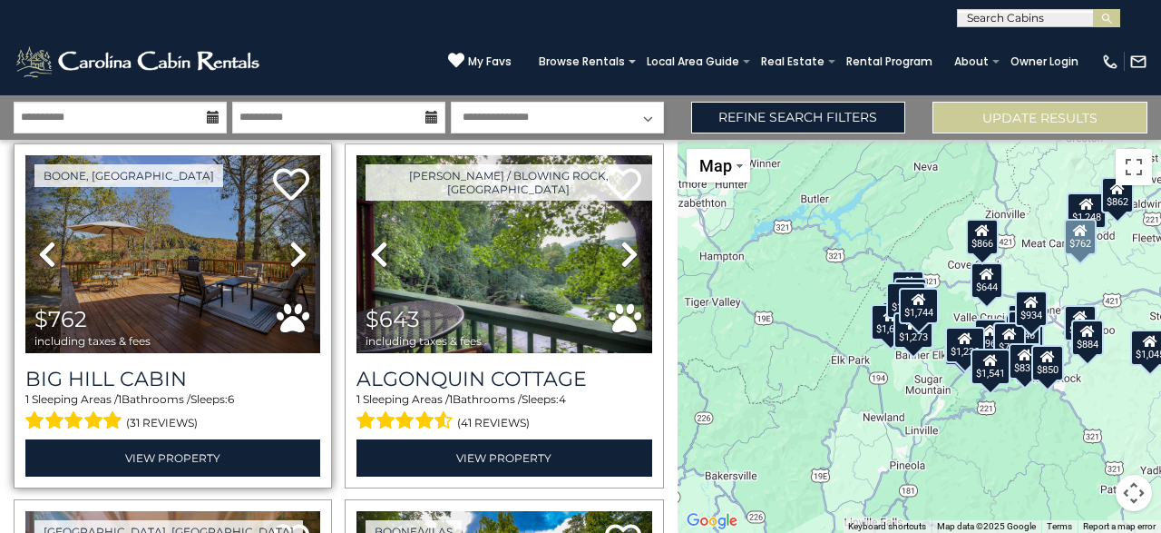
click at [294, 250] on icon at bounding box center [298, 254] width 18 height 29
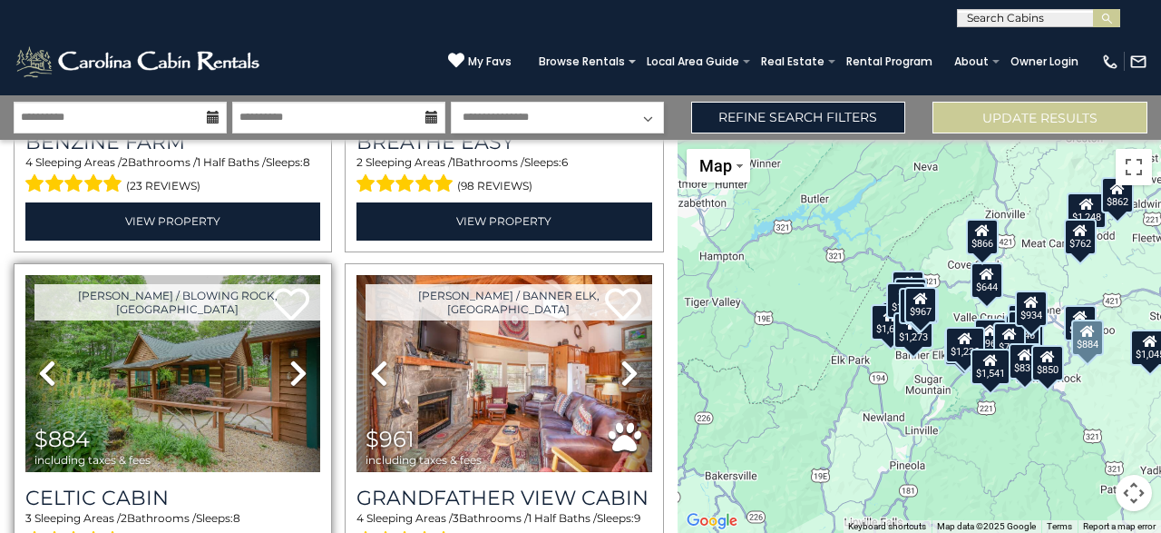
scroll to position [3539, 0]
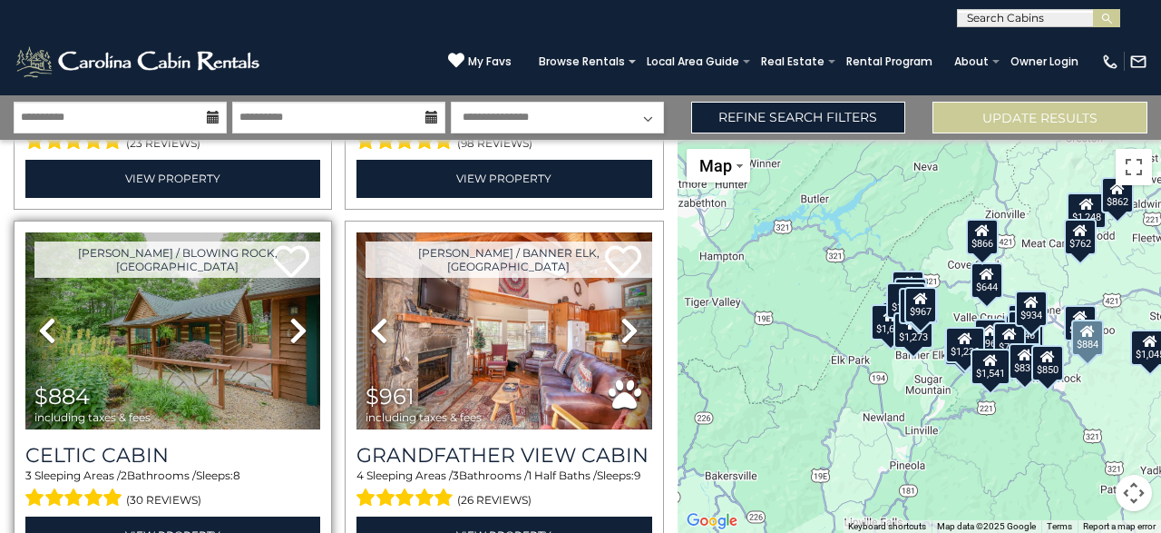
click at [295, 320] on icon at bounding box center [298, 330] width 18 height 29
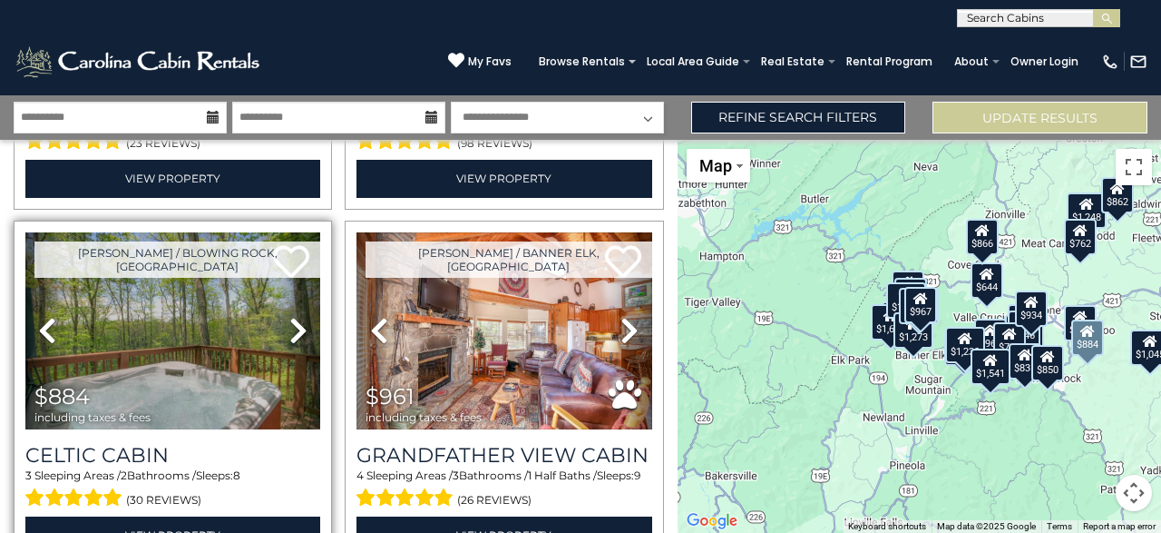
click at [295, 320] on icon at bounding box center [298, 330] width 18 height 29
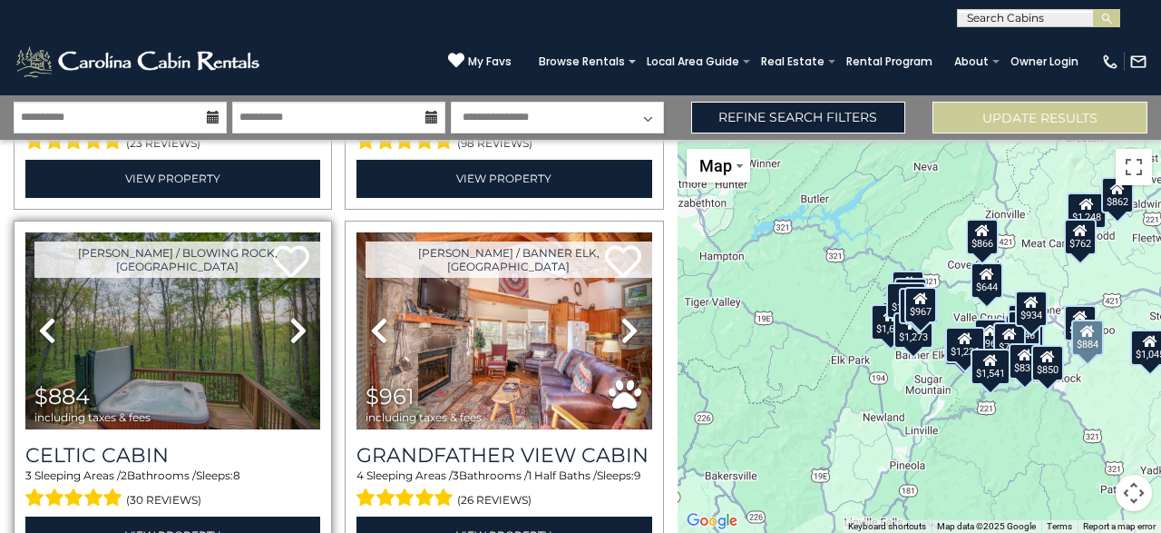
click at [295, 320] on icon at bounding box center [298, 330] width 18 height 29
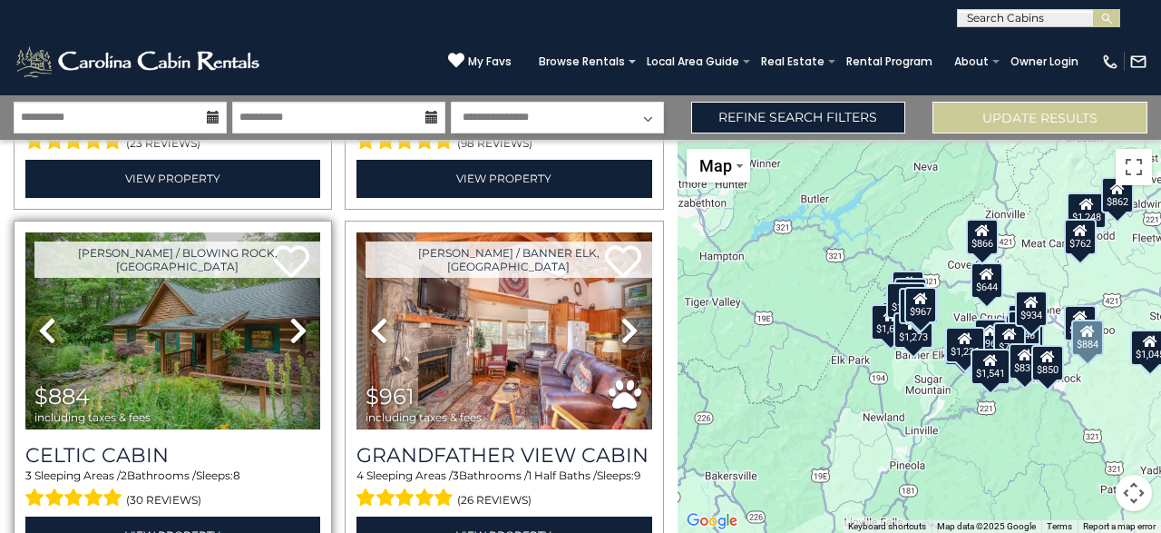
click at [295, 320] on icon at bounding box center [298, 330] width 18 height 29
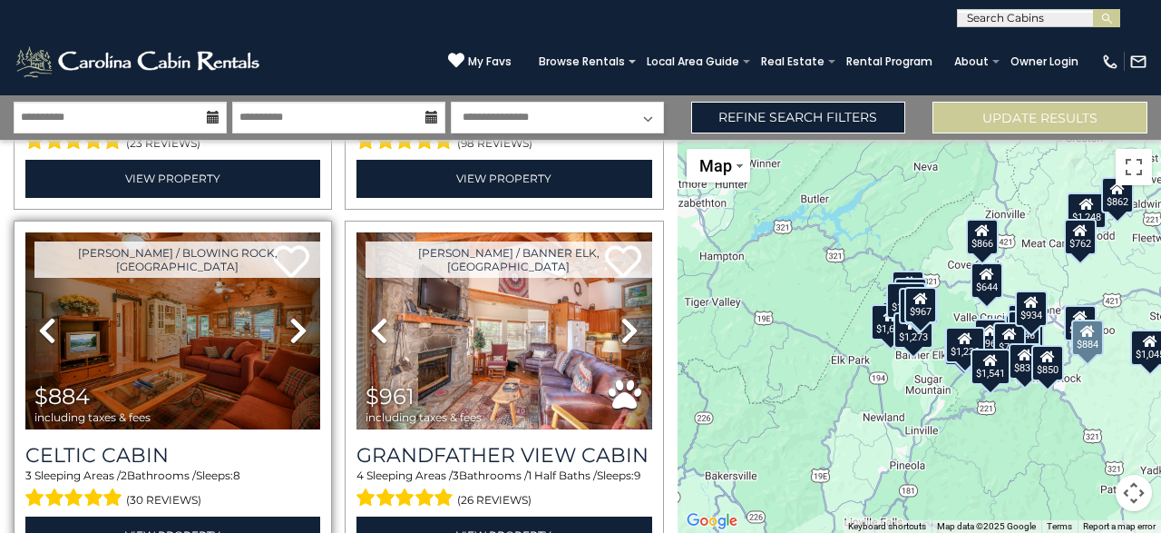
click at [295, 320] on icon at bounding box center [298, 330] width 18 height 29
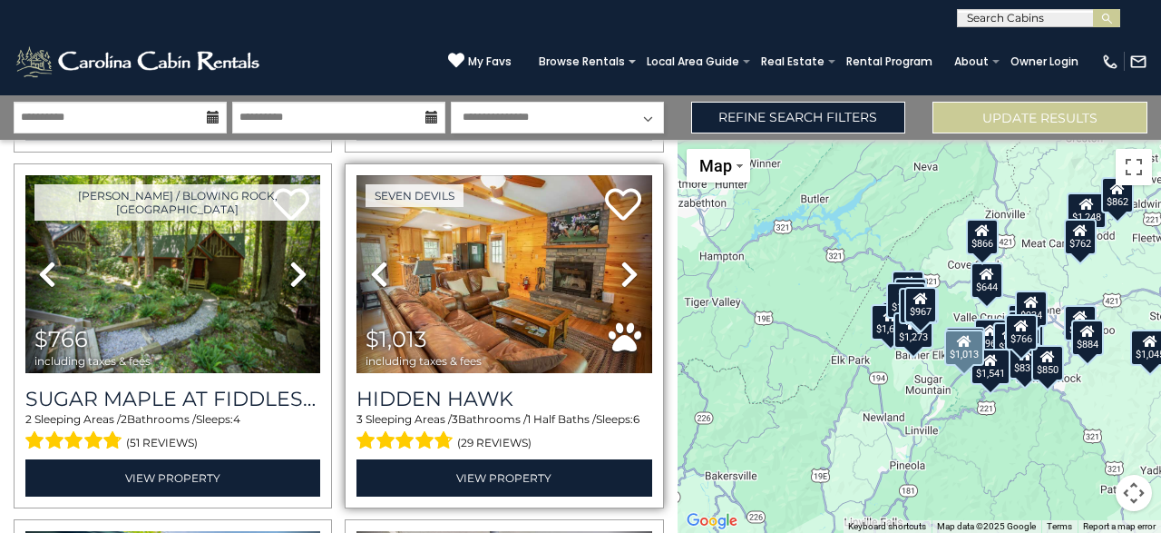
scroll to position [3992, 0]
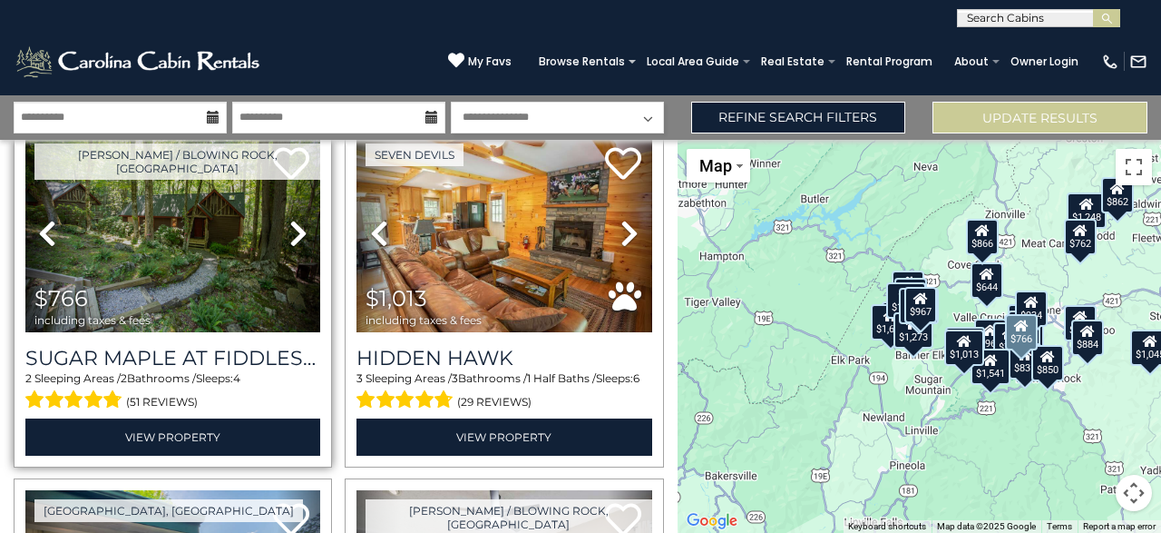
click at [296, 227] on icon at bounding box center [298, 233] width 18 height 29
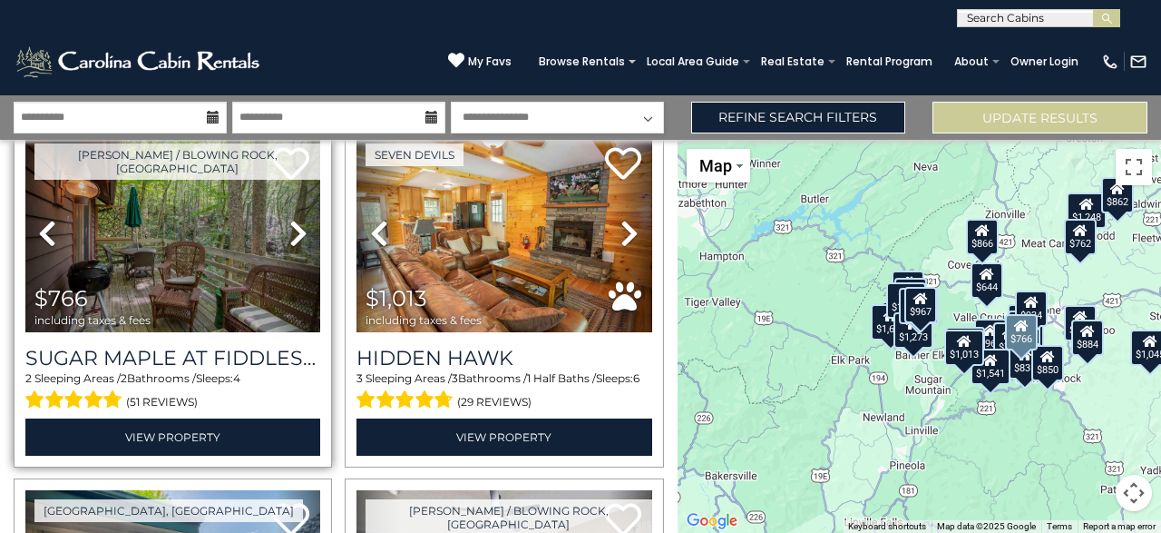
click at [296, 227] on icon at bounding box center [298, 233] width 18 height 29
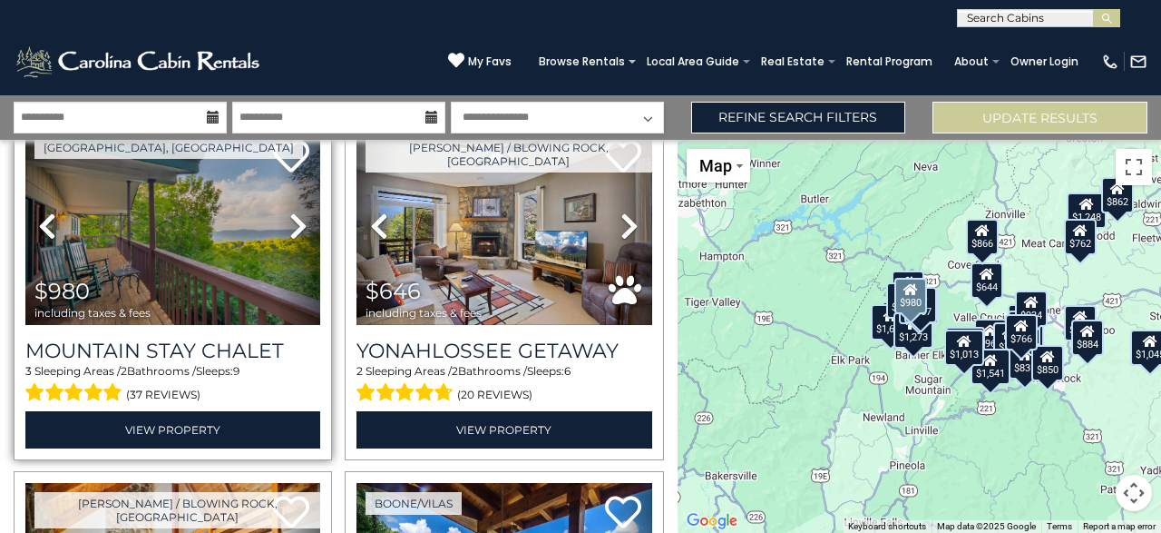
scroll to position [4264, 0]
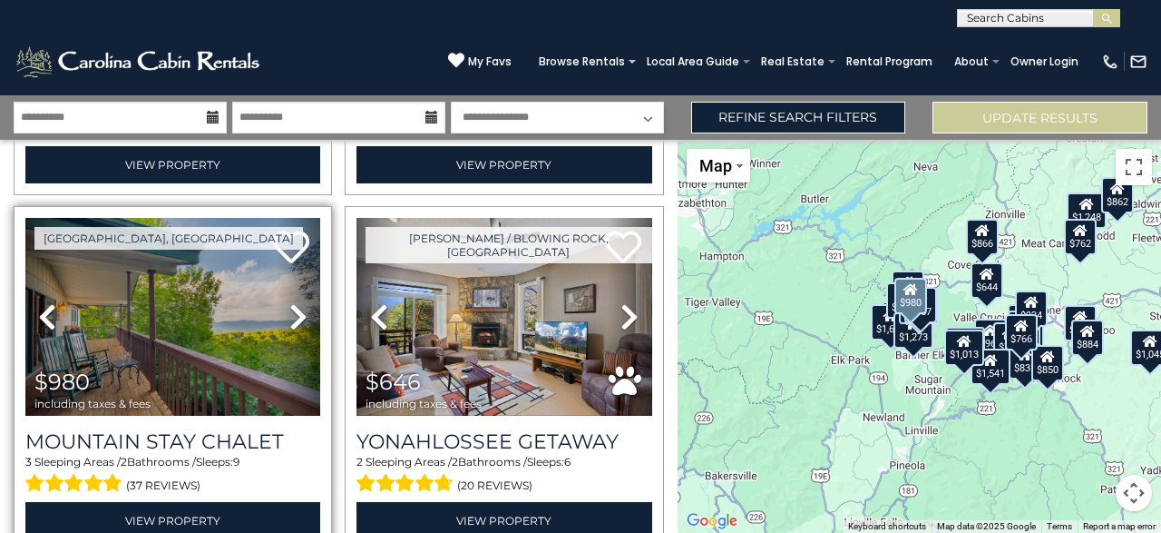
click at [303, 309] on icon at bounding box center [298, 316] width 18 height 29
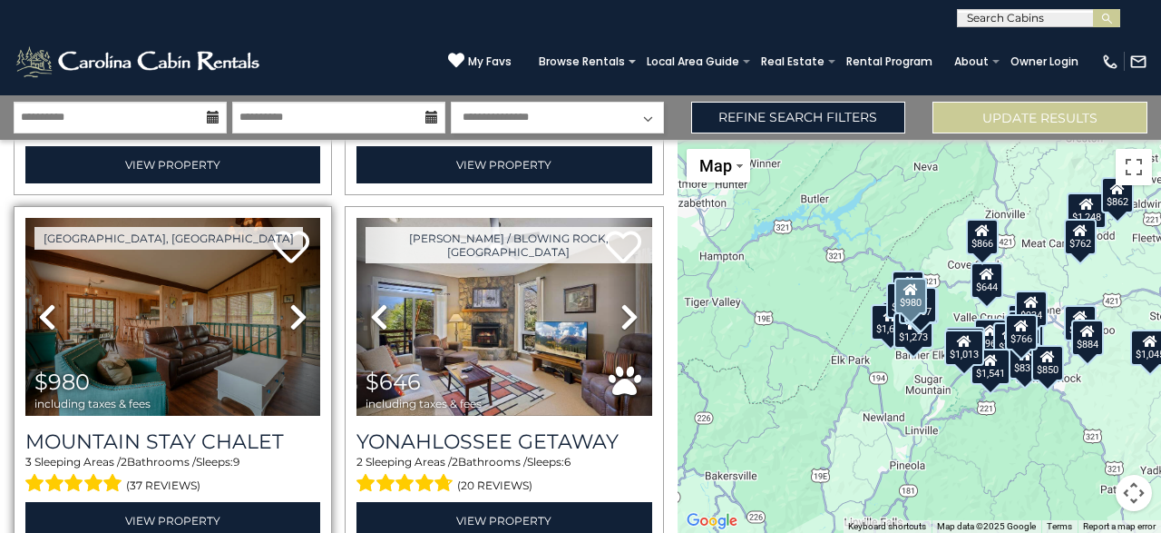
click at [299, 307] on icon at bounding box center [298, 316] width 18 height 29
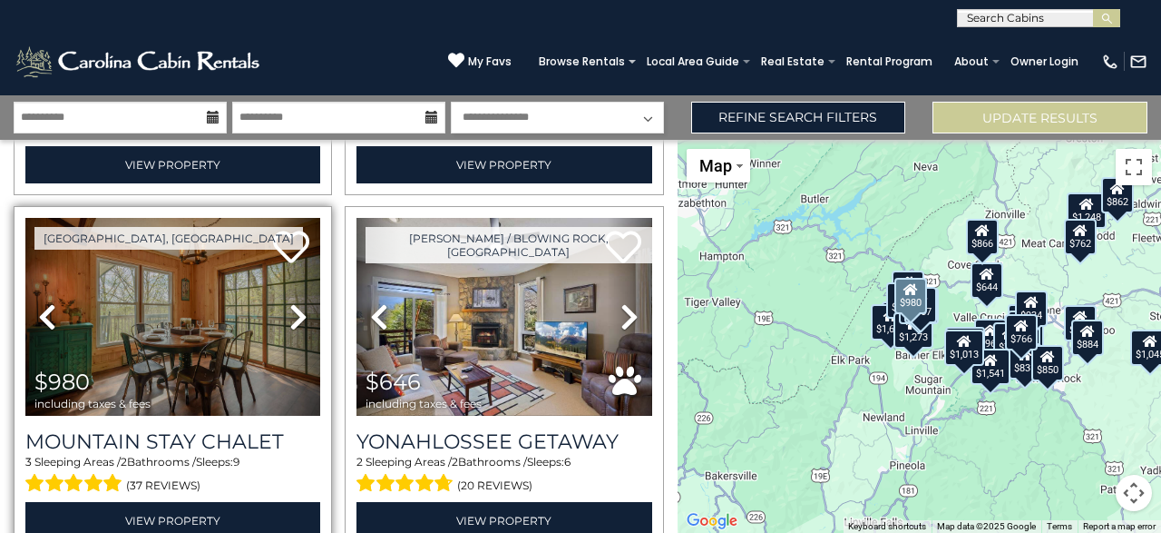
click at [299, 307] on icon at bounding box center [298, 316] width 18 height 29
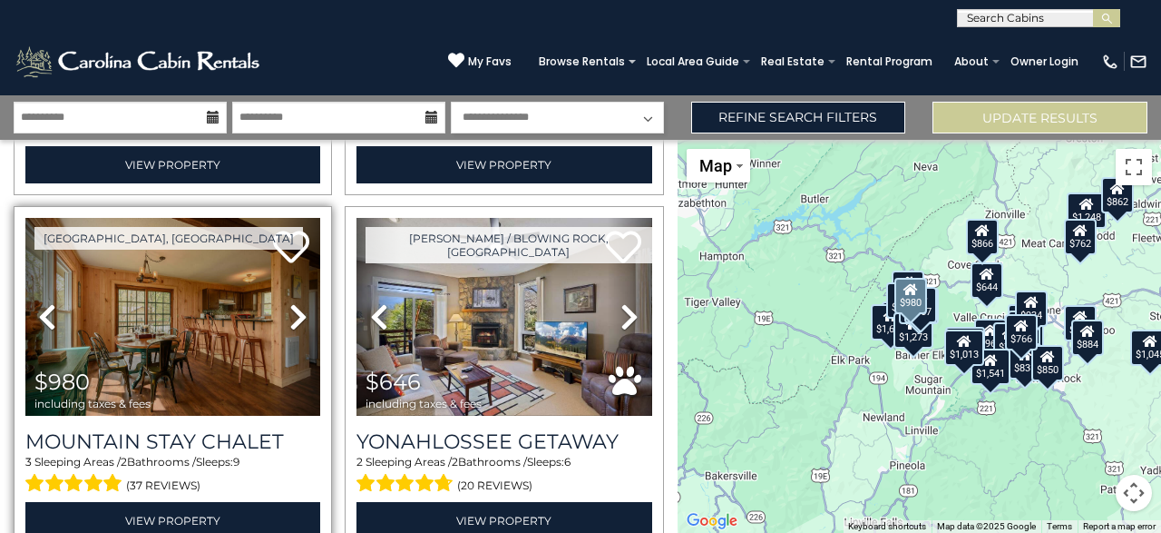
click at [299, 307] on icon at bounding box center [298, 316] width 18 height 29
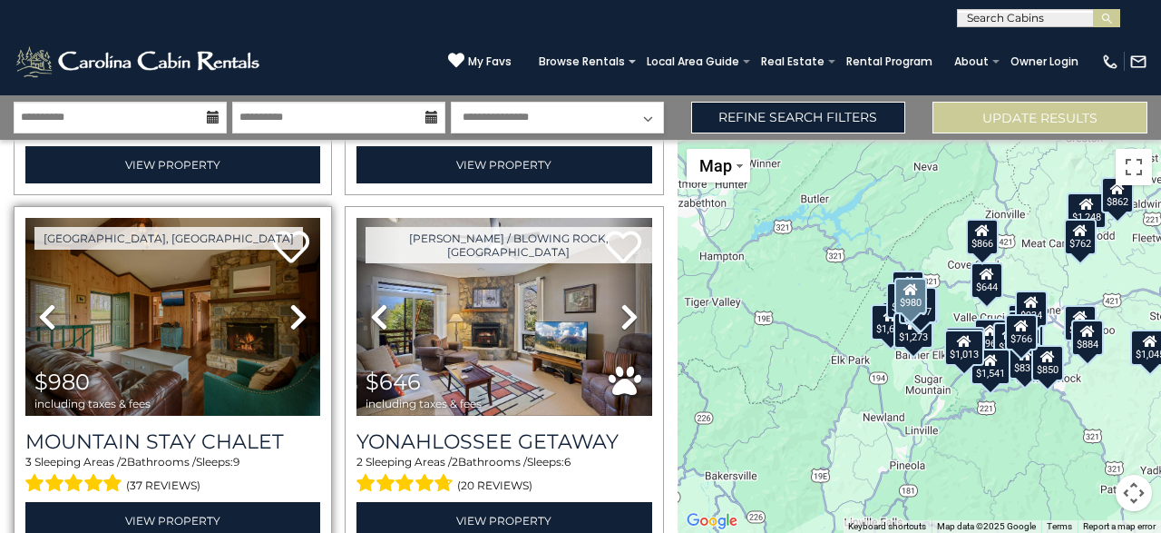
click at [299, 307] on icon at bounding box center [298, 316] width 18 height 29
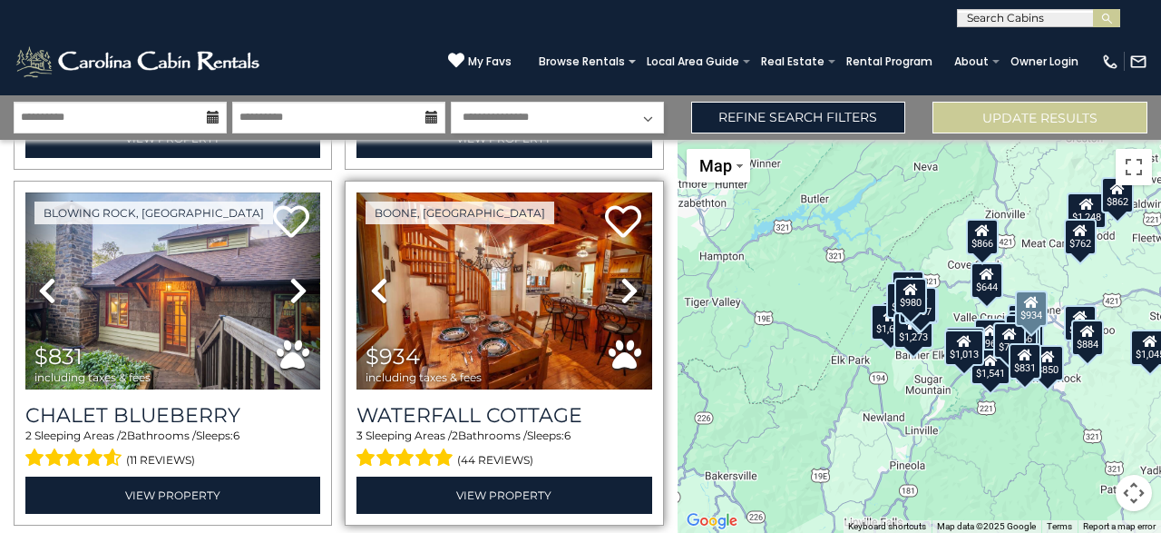
scroll to position [4917, 0]
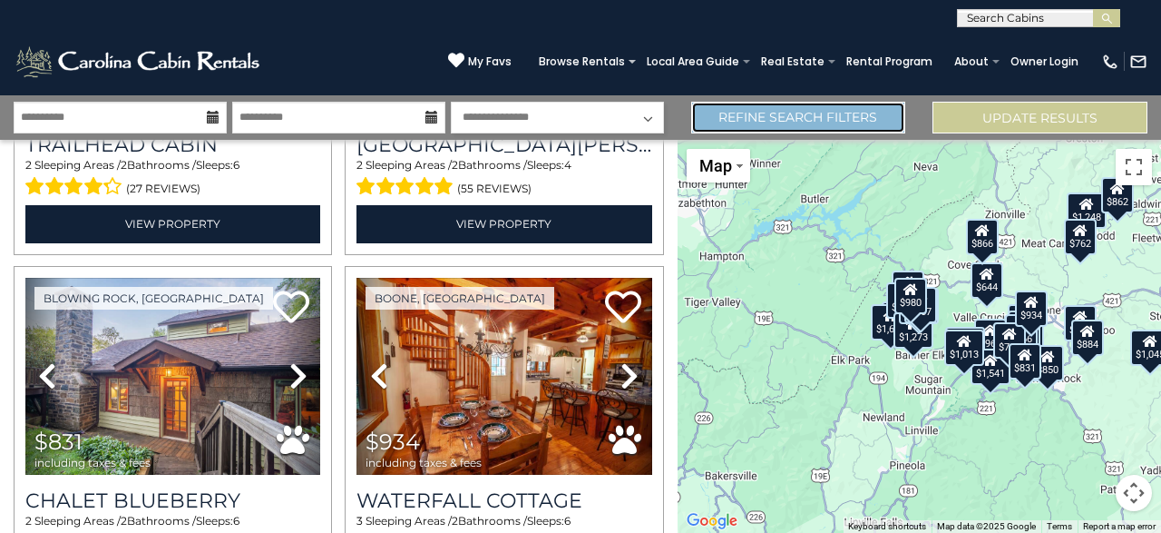
click at [734, 113] on link "Refine Search Filters" at bounding box center [798, 118] width 215 height 32
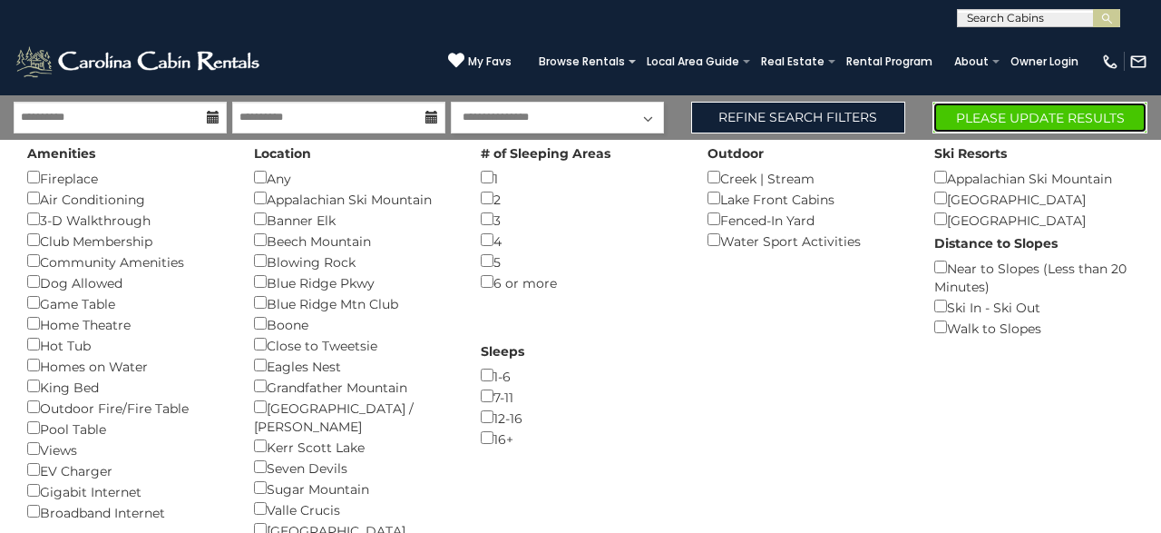
click at [1023, 116] on button "Please Update Results" at bounding box center [1040, 118] width 215 height 32
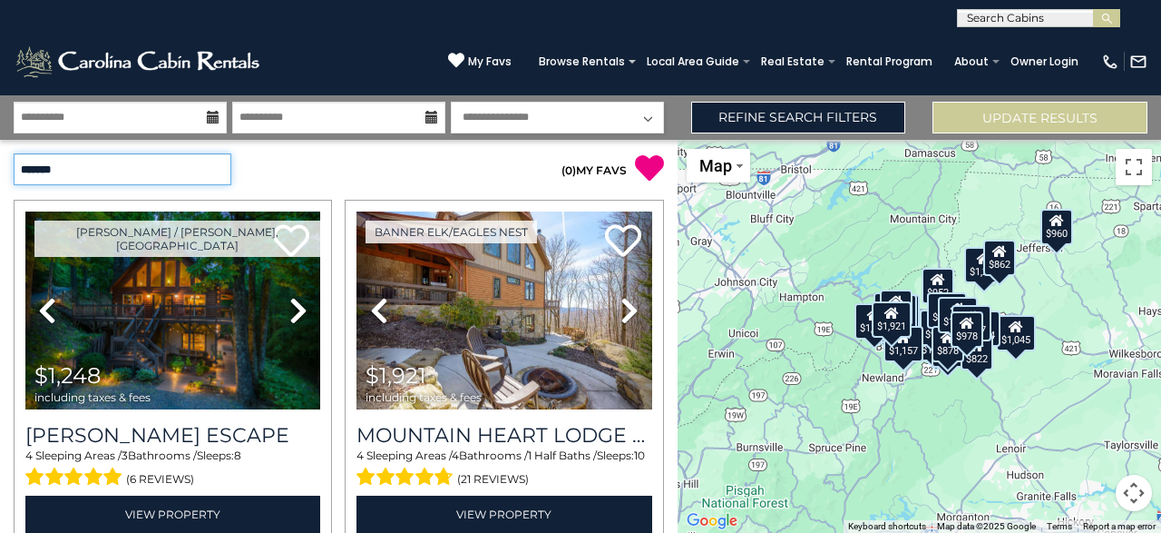
click at [14, 153] on select "**********" at bounding box center [123, 169] width 218 height 32
select select "*********"
click option "**********" at bounding box center [0, 0] width 0 height 0
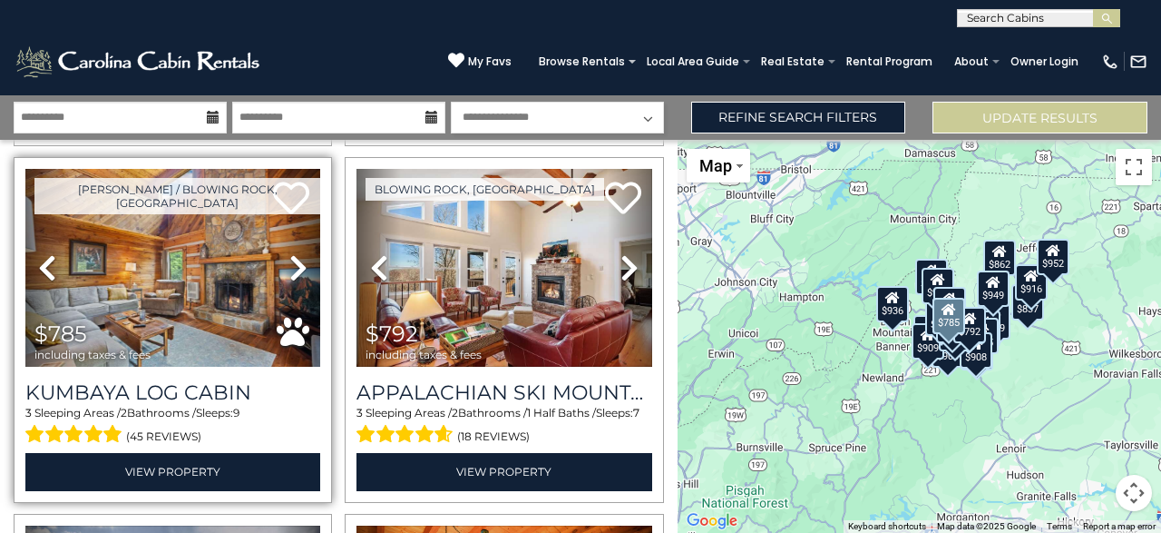
scroll to position [363, 0]
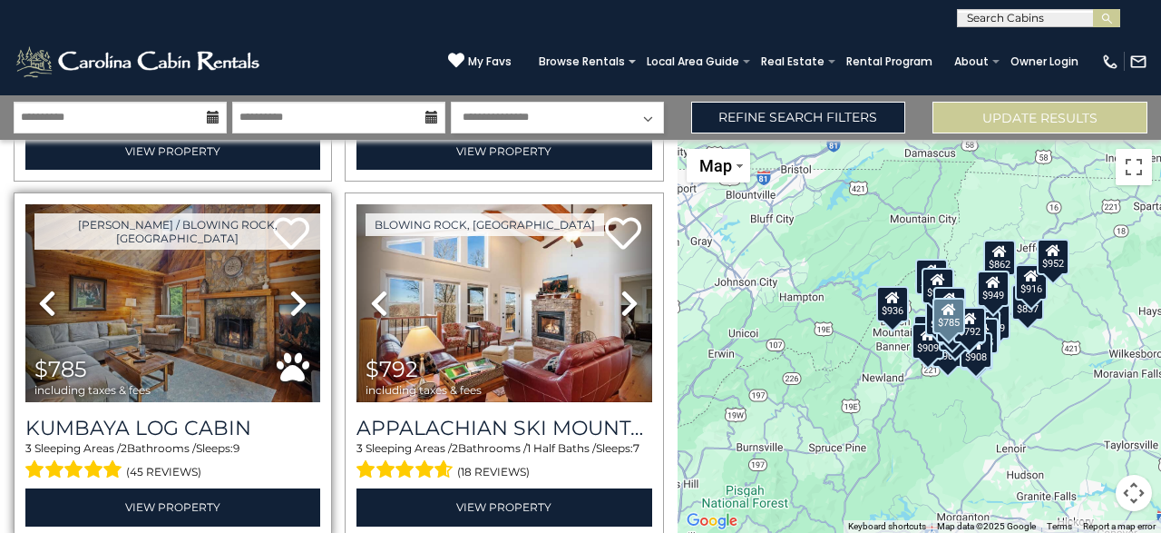
click at [299, 302] on icon at bounding box center [298, 303] width 18 height 29
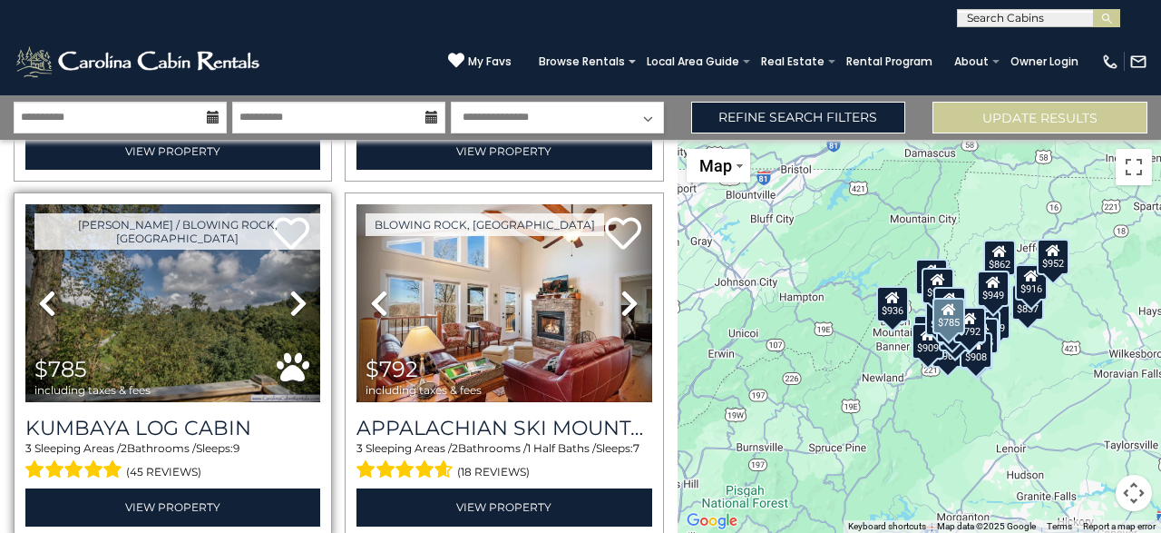
click at [299, 302] on icon at bounding box center [298, 303] width 18 height 29
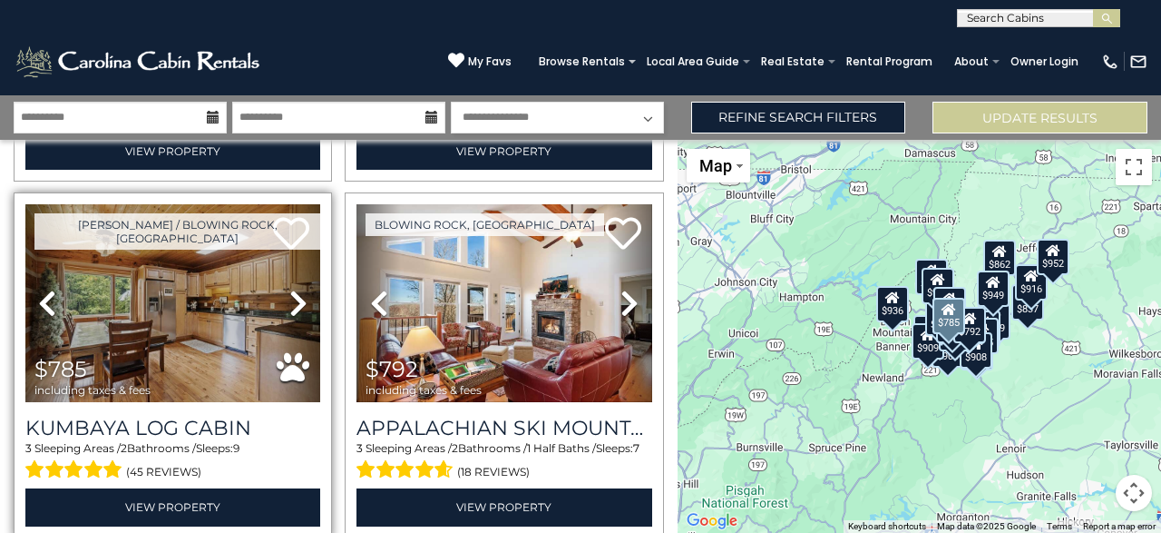
click at [299, 302] on icon at bounding box center [298, 303] width 18 height 29
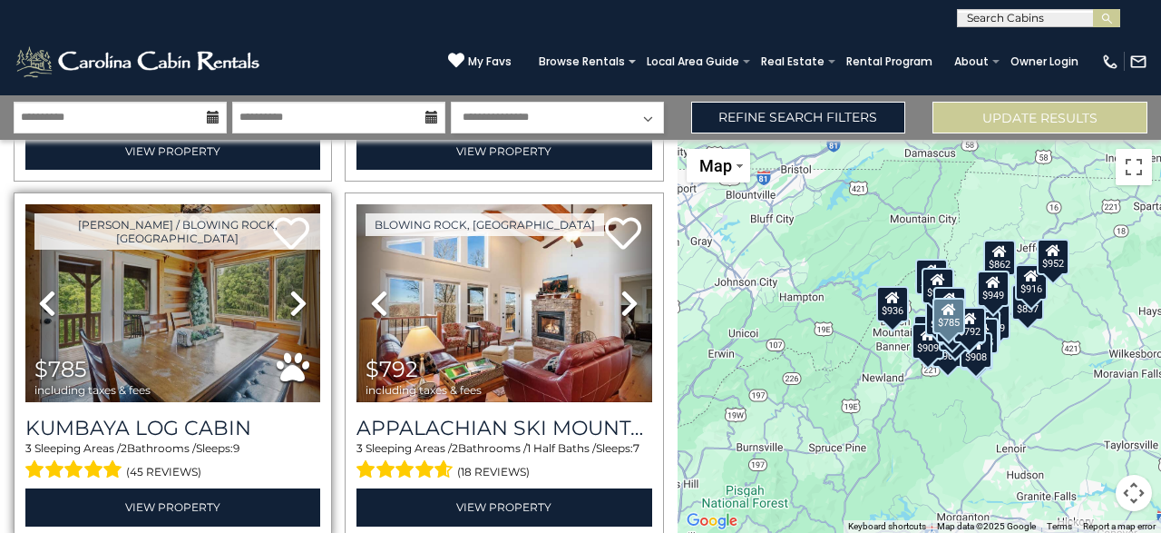
click at [299, 302] on icon at bounding box center [298, 303] width 18 height 29
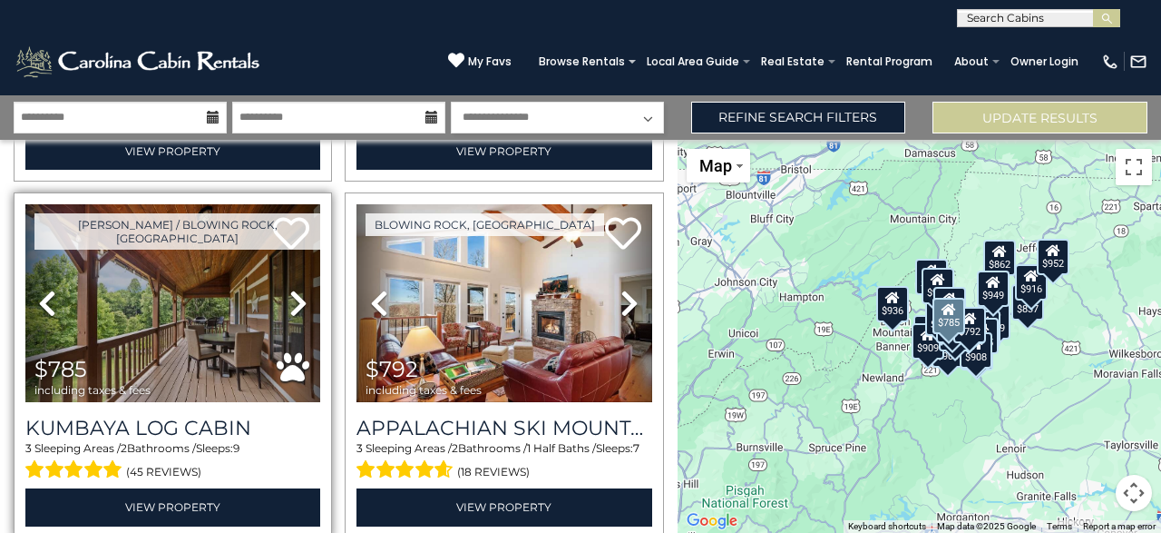
click at [299, 302] on icon at bounding box center [298, 303] width 18 height 29
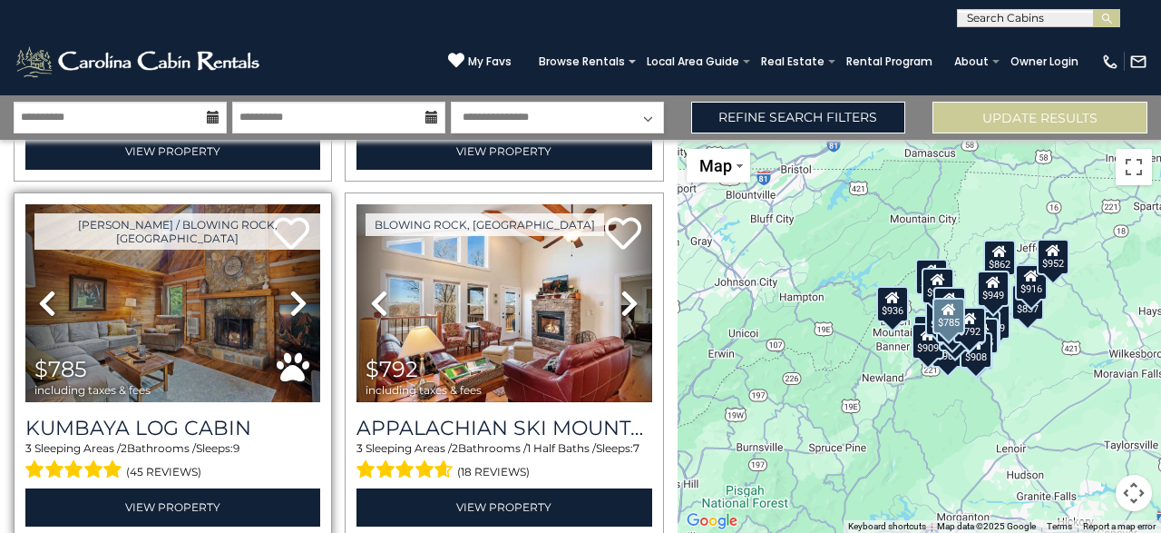
click at [299, 302] on icon at bounding box center [298, 303] width 18 height 29
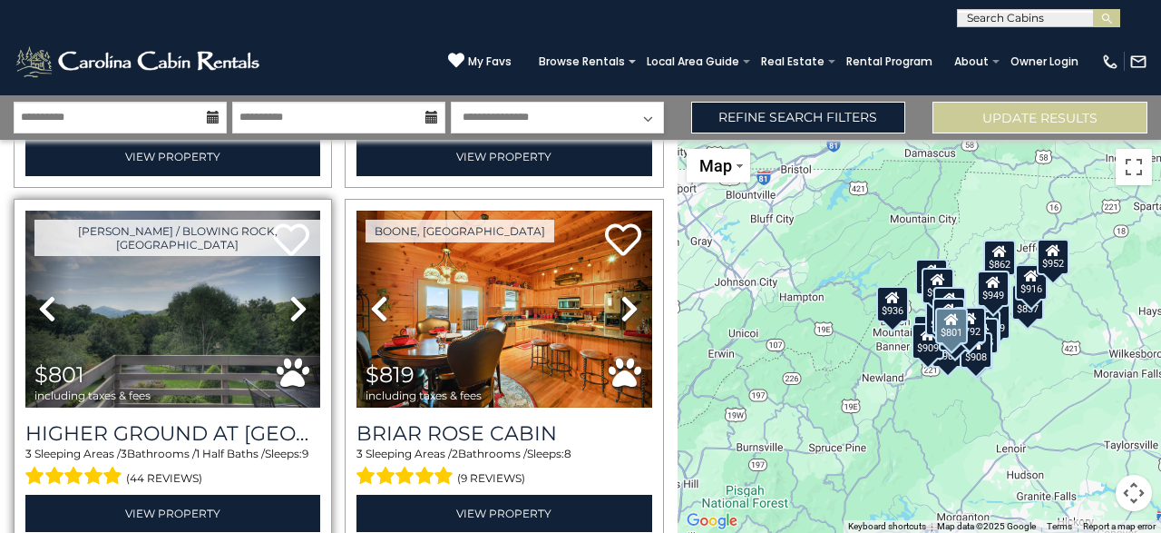
scroll to position [726, 0]
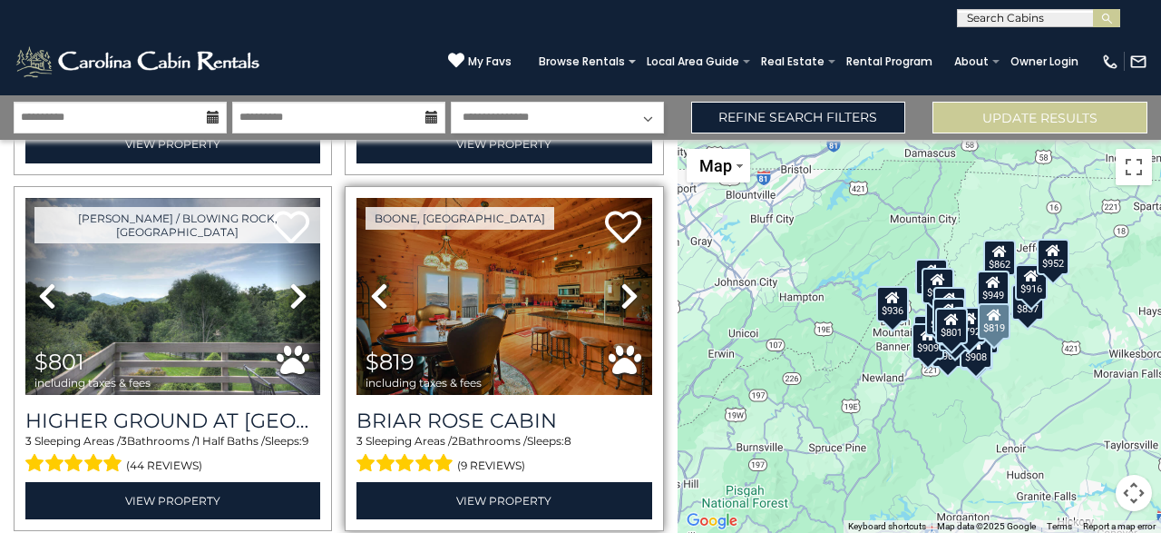
click at [634, 291] on icon at bounding box center [630, 295] width 18 height 29
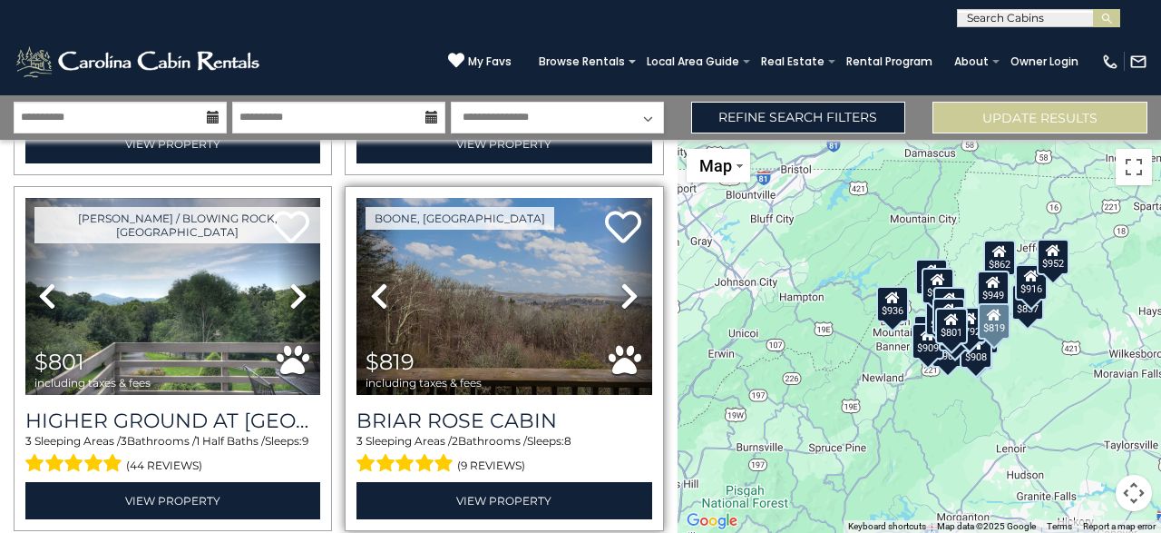
click at [634, 291] on icon at bounding box center [630, 295] width 18 height 29
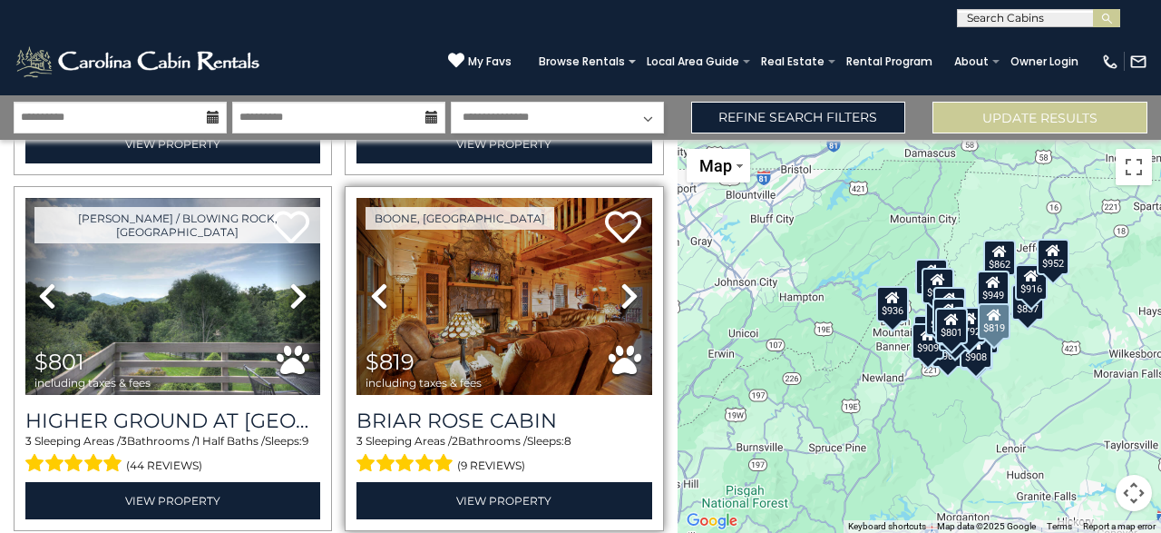
click at [633, 293] on icon at bounding box center [630, 295] width 18 height 29
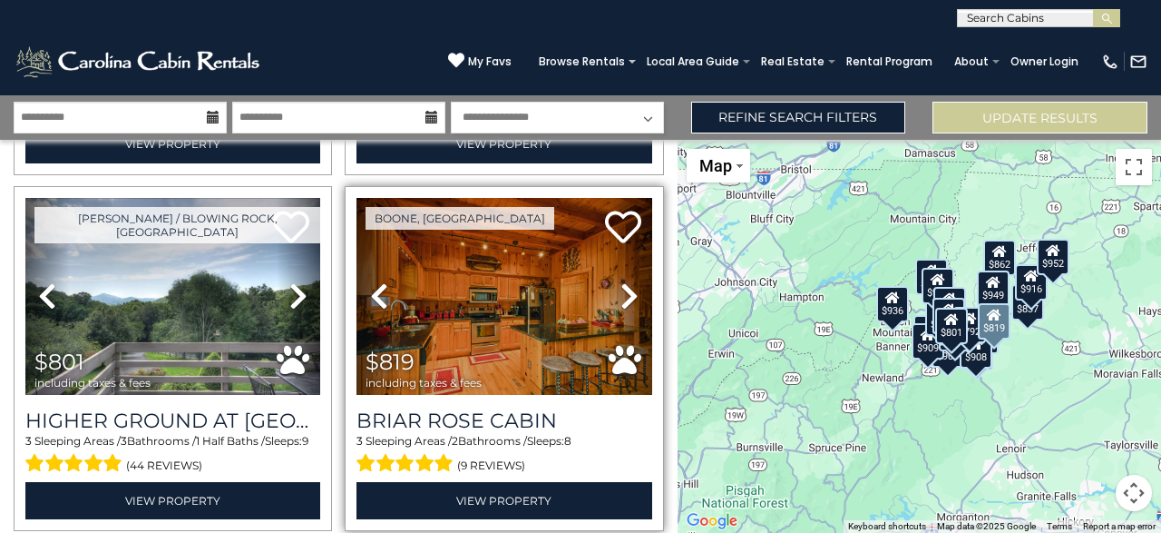
click at [633, 293] on icon at bounding box center [630, 295] width 18 height 29
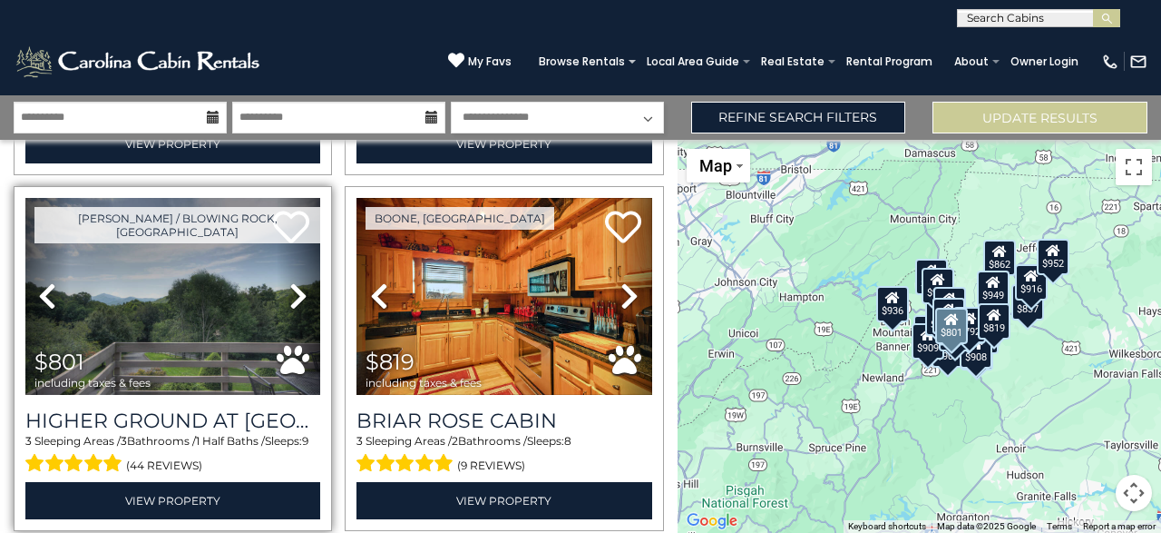
click at [284, 289] on link "Next" at bounding box center [299, 297] width 44 height 198
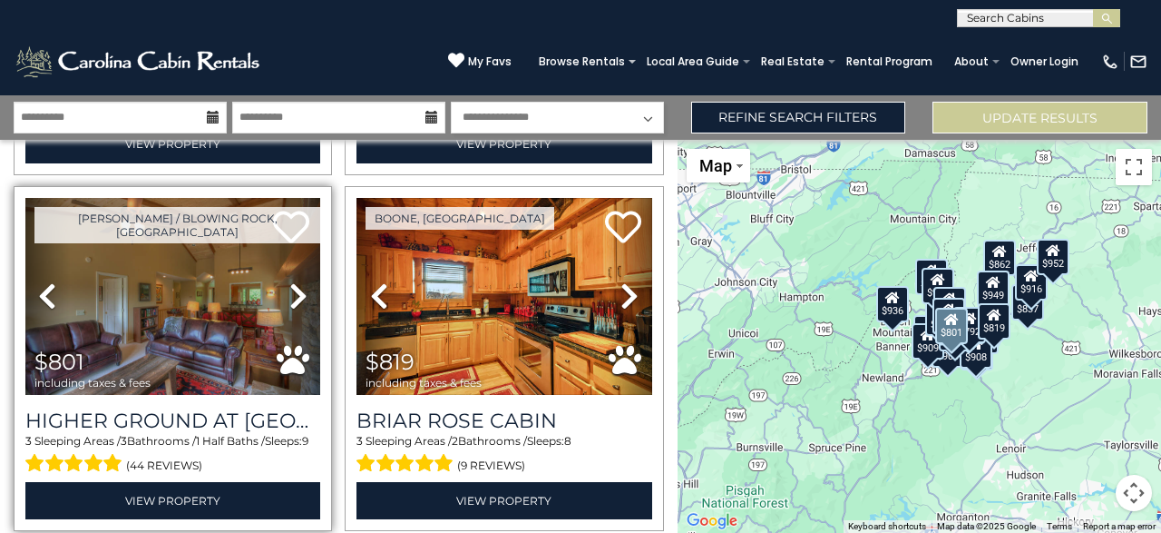
click at [300, 287] on icon at bounding box center [298, 295] width 18 height 29
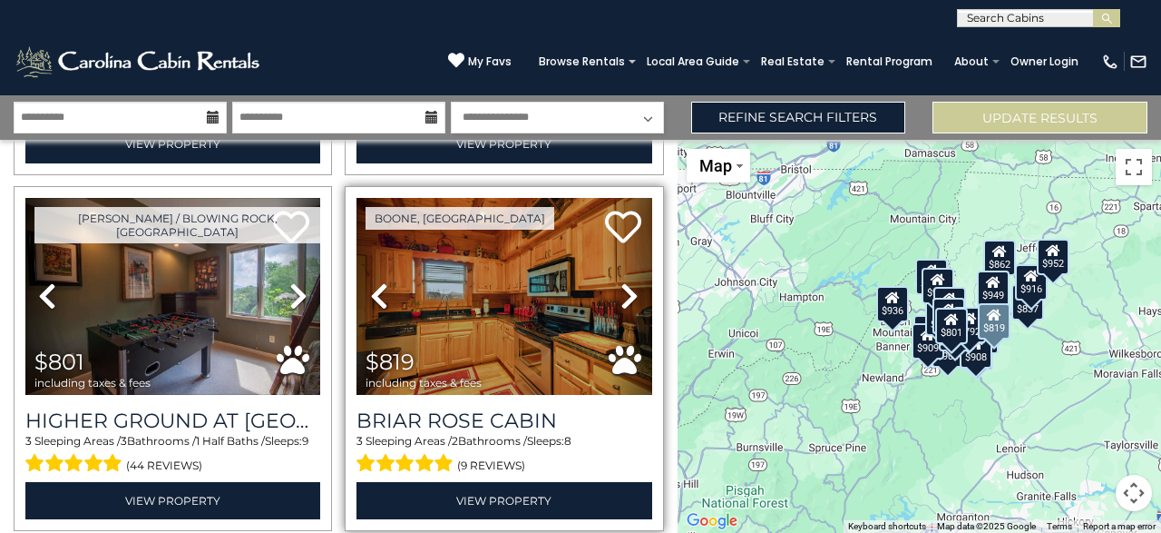
click at [635, 282] on icon at bounding box center [630, 295] width 18 height 29
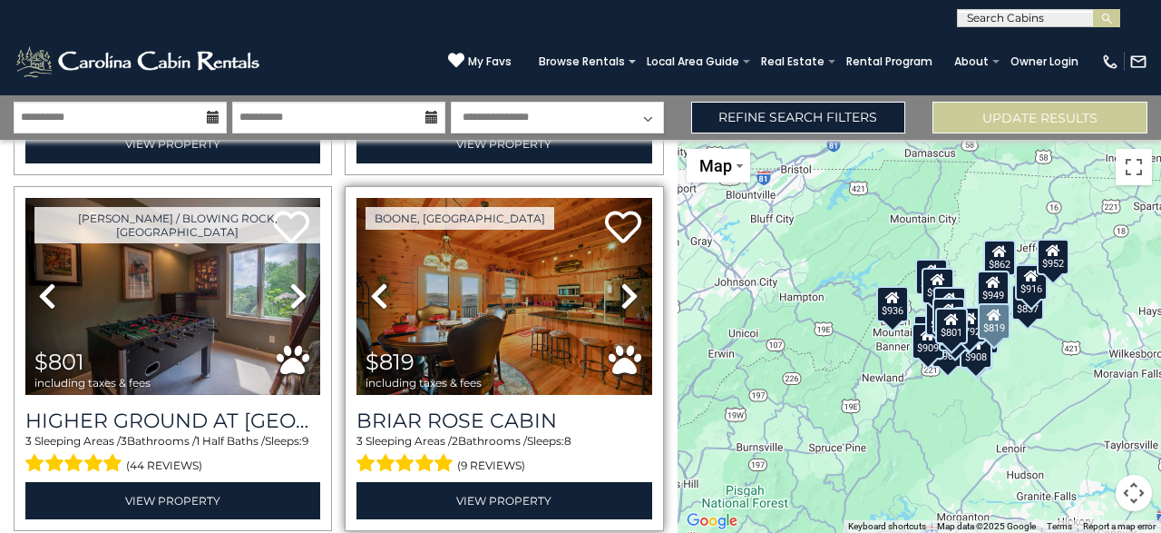
click at [634, 289] on icon at bounding box center [630, 295] width 18 height 29
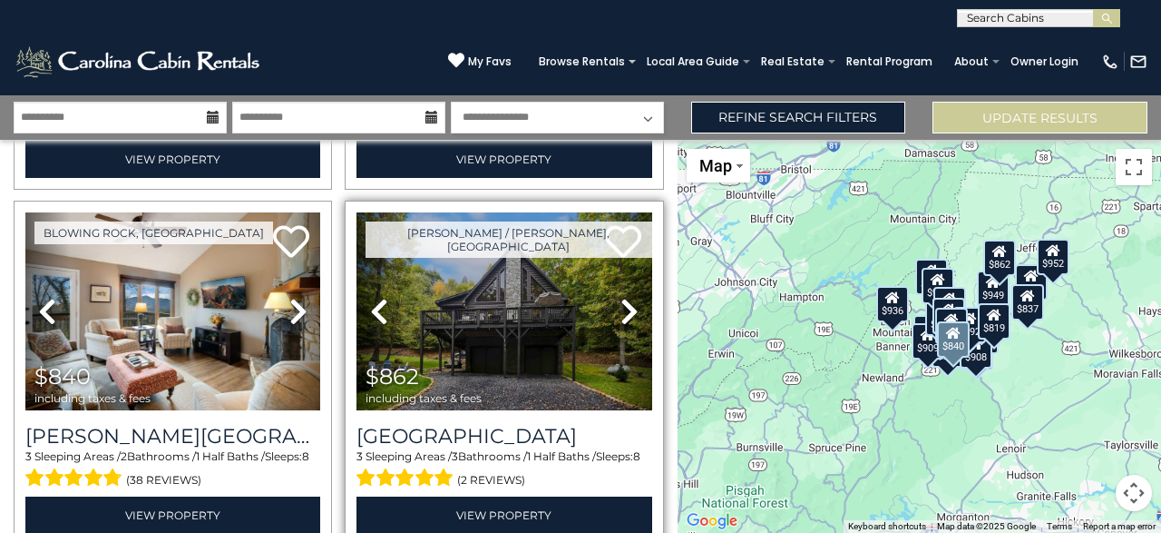
scroll to position [1452, 0]
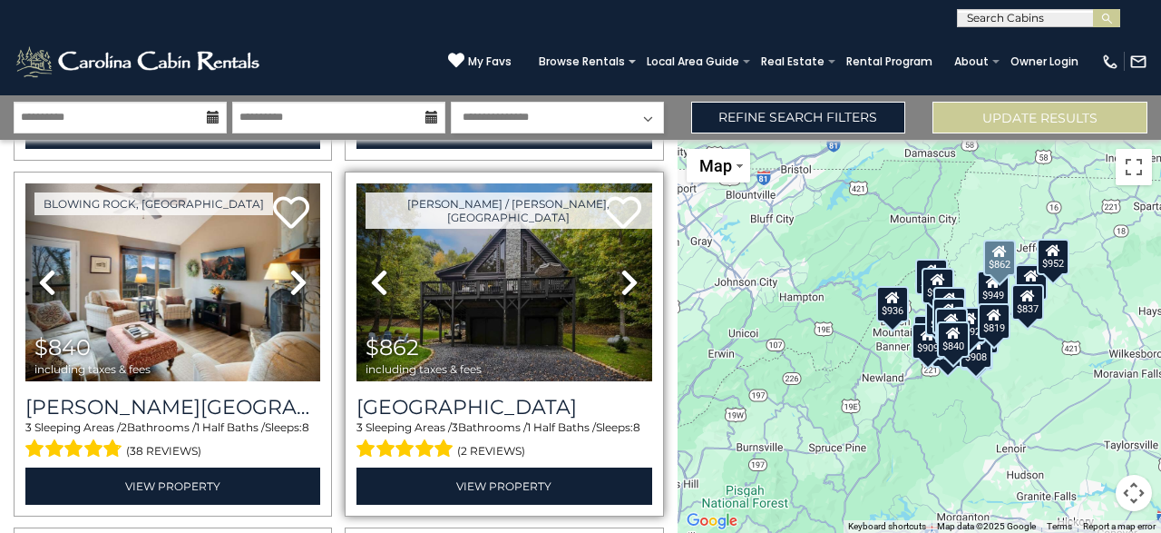
click at [623, 279] on icon at bounding box center [630, 282] width 18 height 29
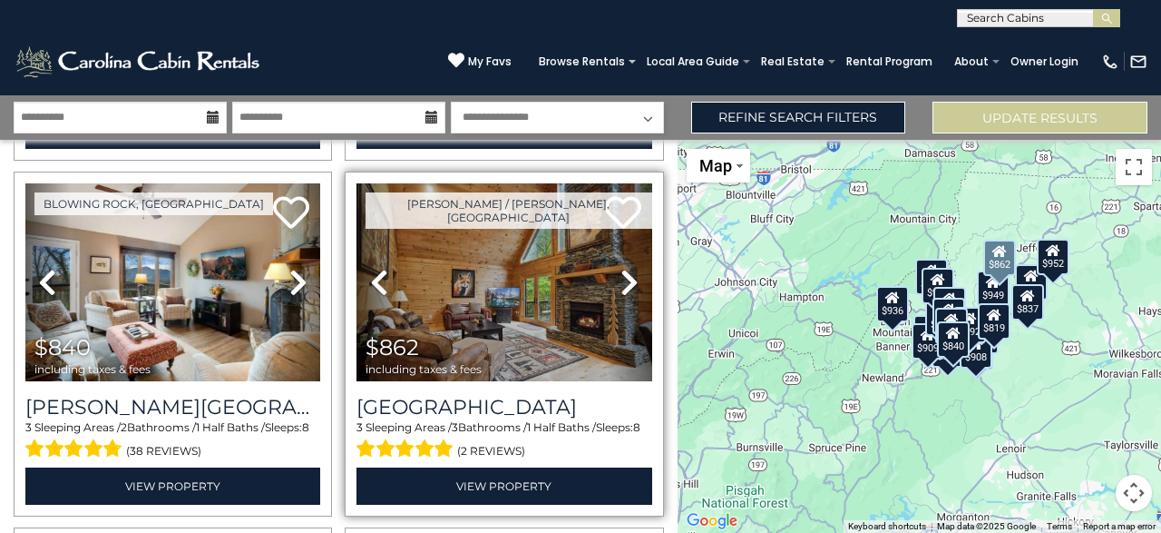
click at [625, 279] on icon at bounding box center [630, 282] width 18 height 29
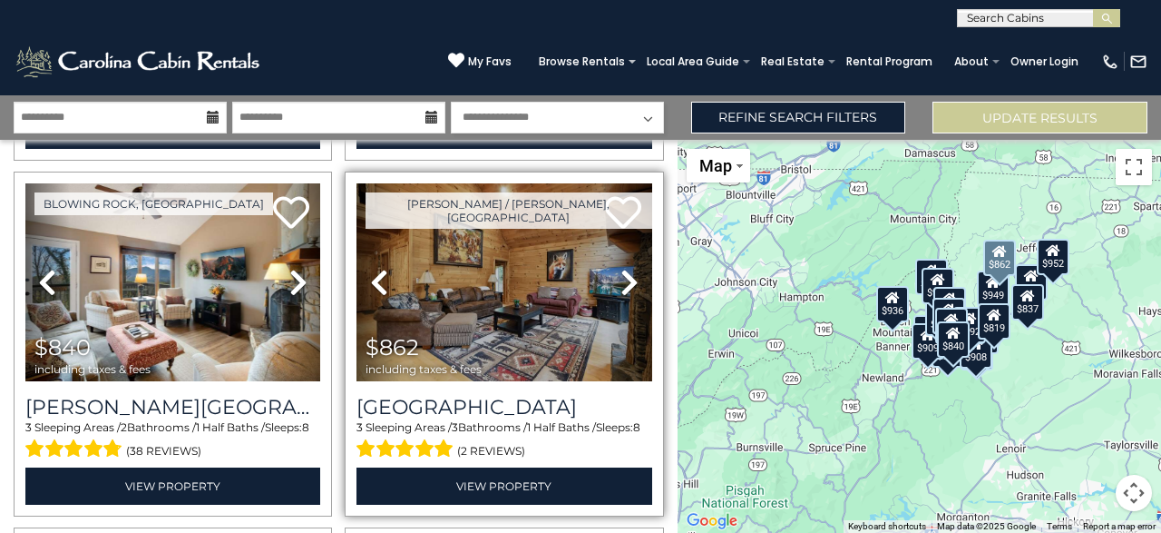
click at [625, 279] on icon at bounding box center [630, 282] width 18 height 29
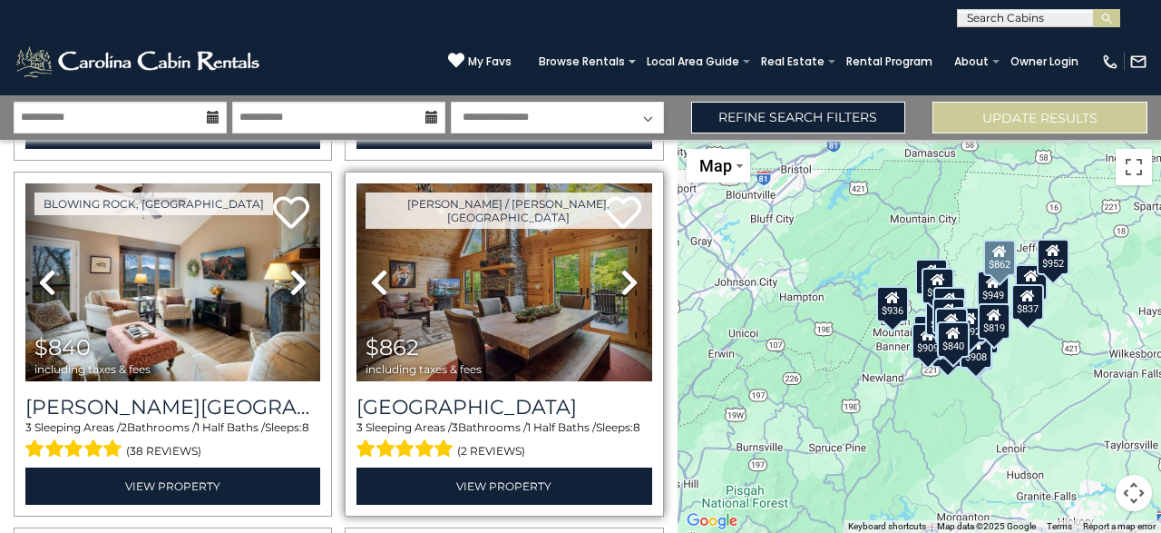
click at [625, 279] on icon at bounding box center [630, 282] width 18 height 29
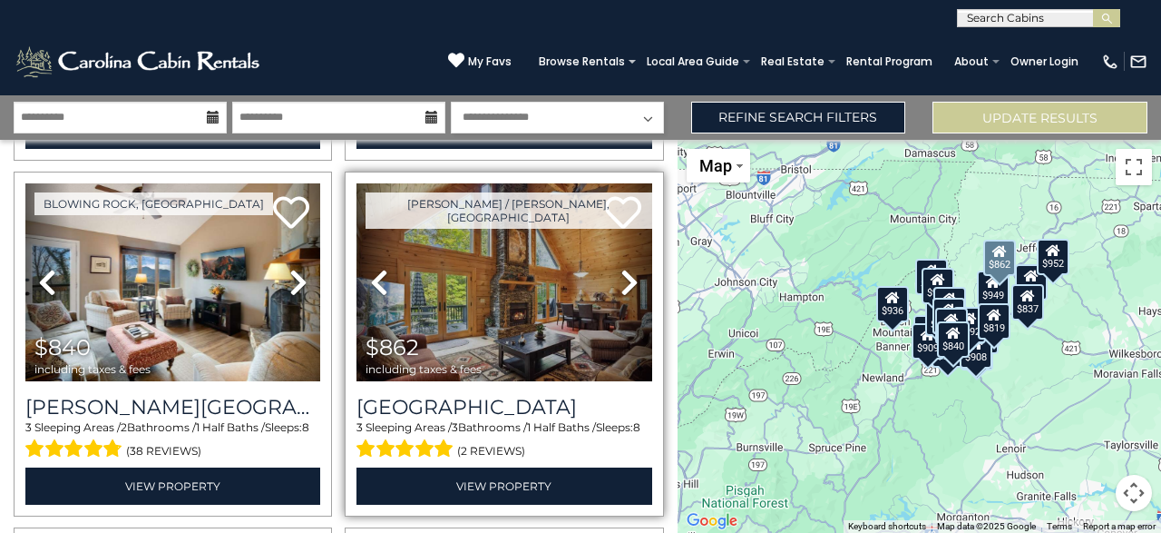
click at [625, 279] on icon at bounding box center [630, 282] width 18 height 29
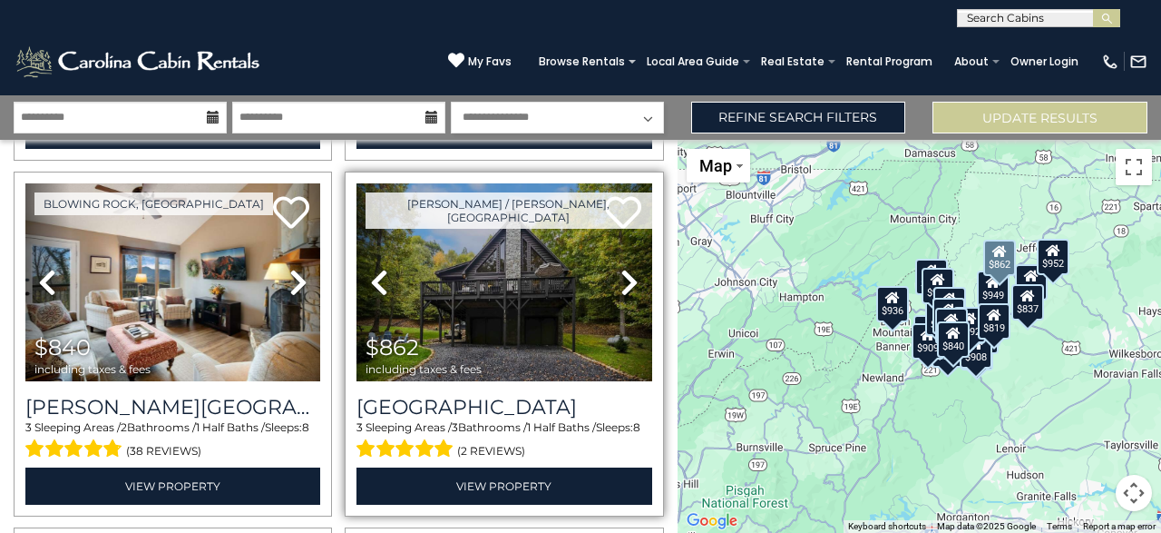
click at [625, 279] on icon at bounding box center [630, 282] width 18 height 29
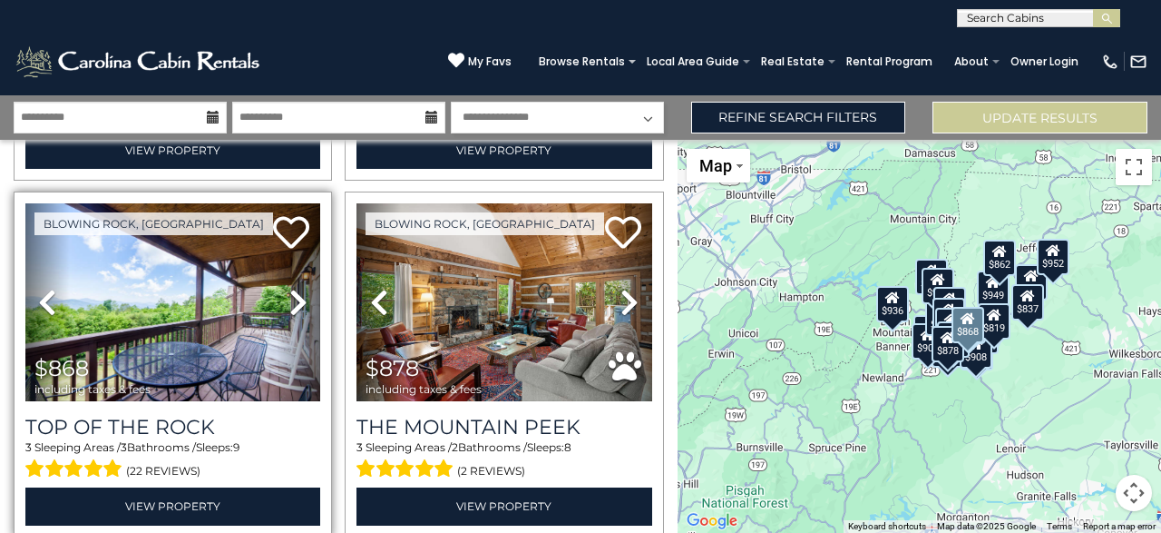
scroll to position [1815, 0]
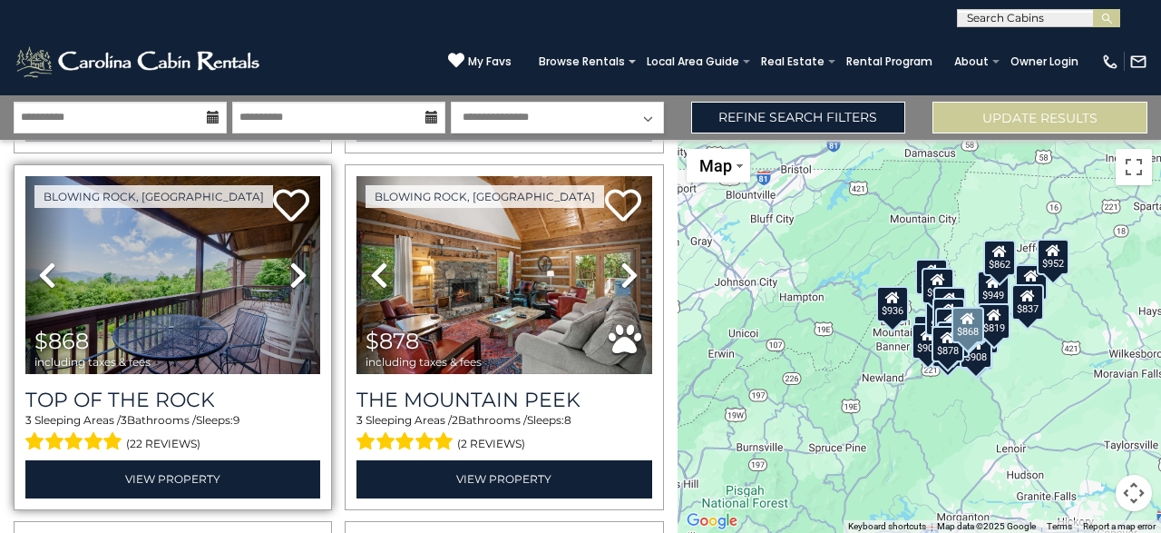
click at [283, 269] on link "Next" at bounding box center [299, 275] width 44 height 198
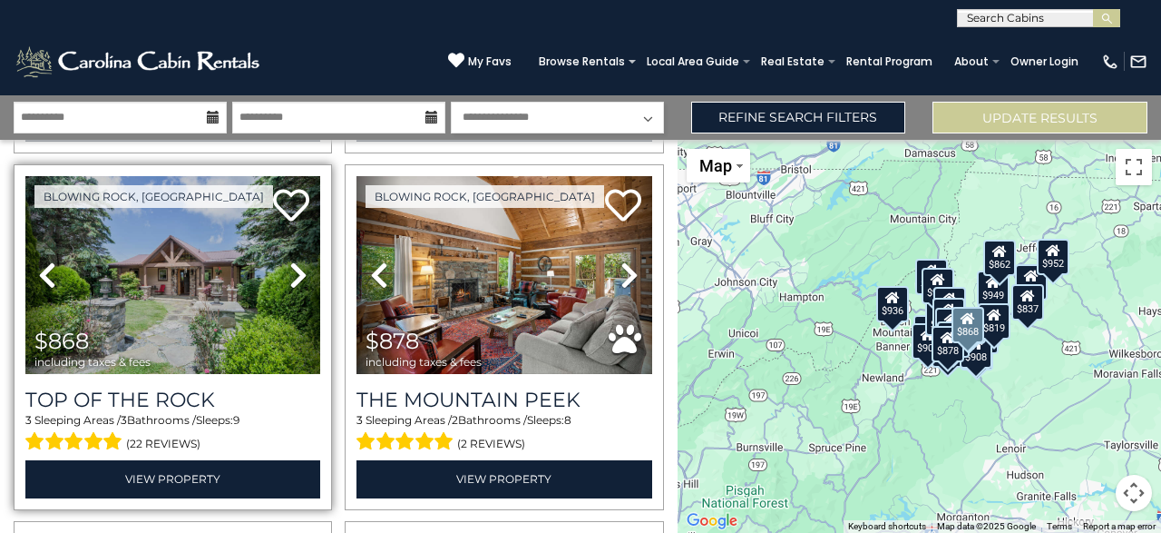
click at [289, 269] on icon at bounding box center [298, 274] width 18 height 29
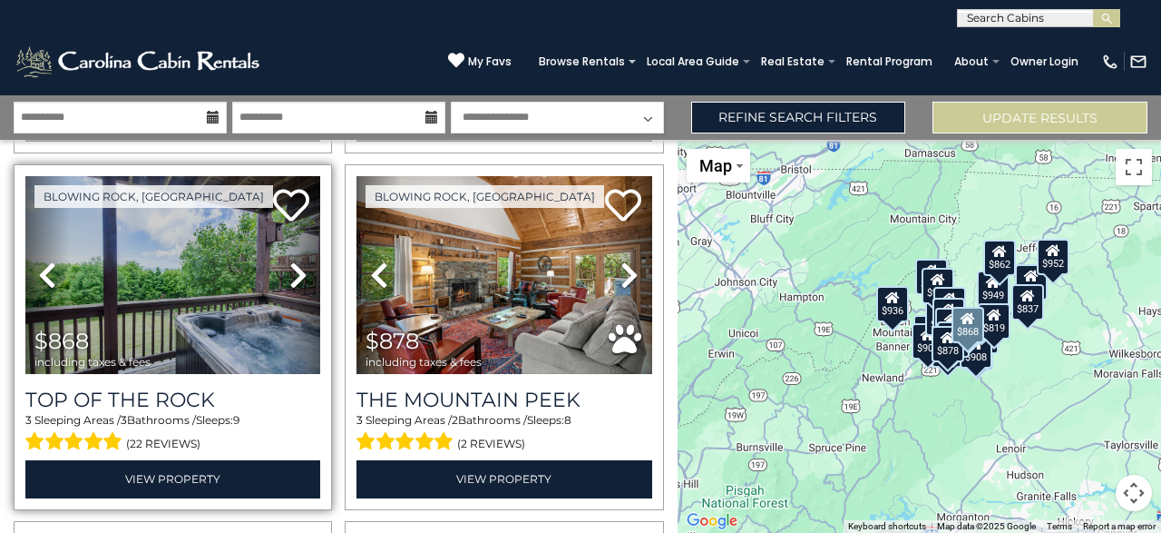
click at [289, 269] on icon at bounding box center [298, 274] width 18 height 29
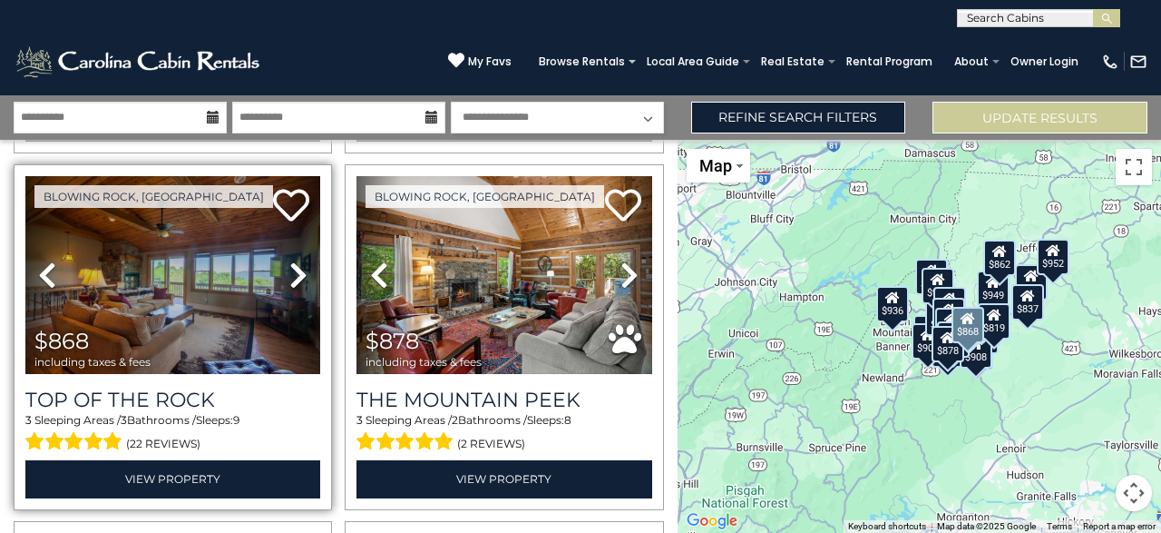
click at [289, 269] on icon at bounding box center [298, 274] width 18 height 29
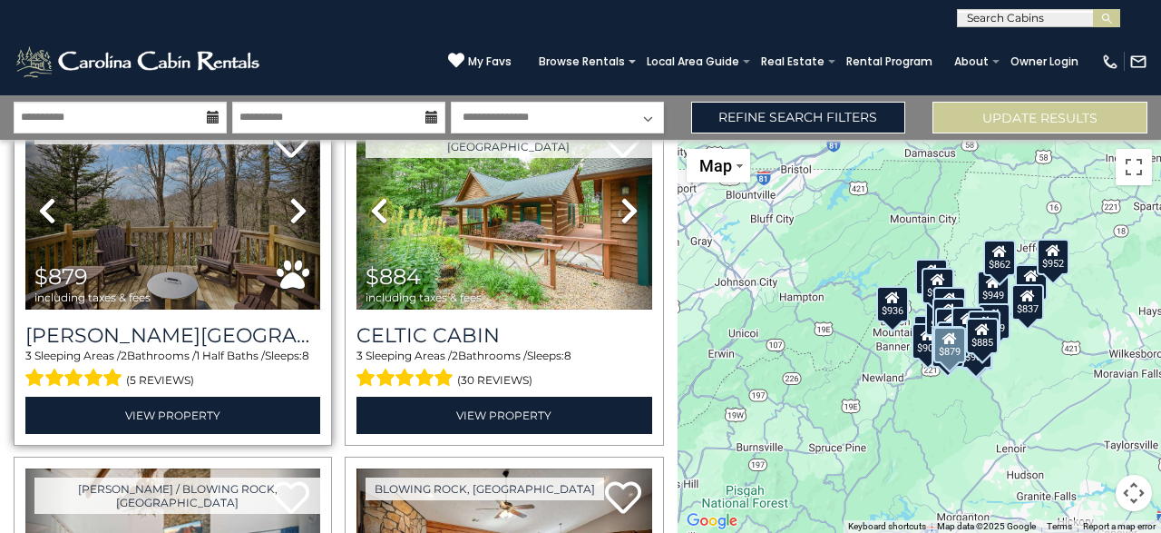
scroll to position [2178, 0]
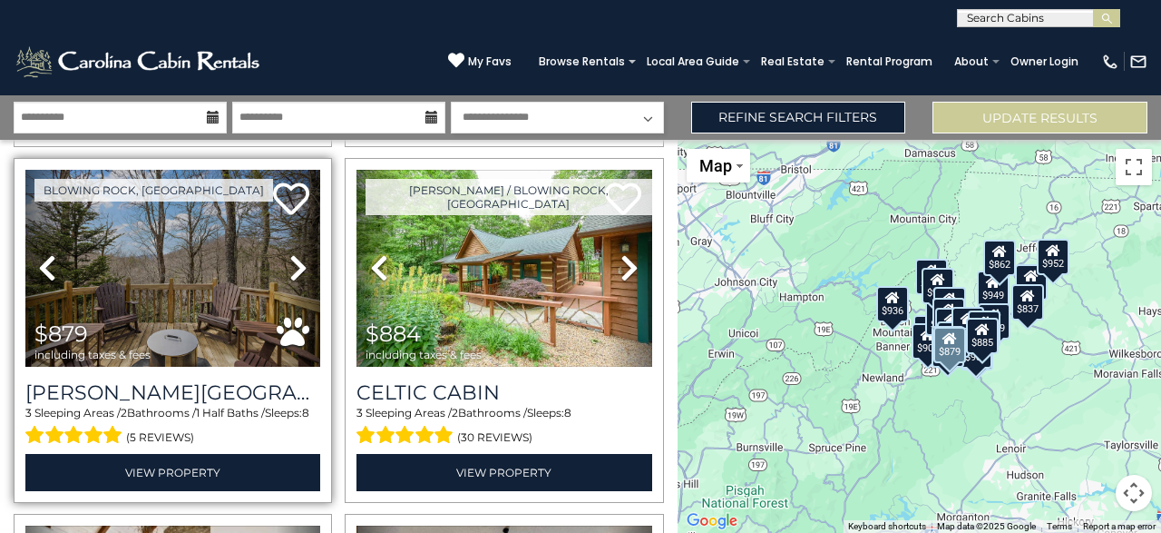
click at [291, 264] on icon at bounding box center [298, 267] width 18 height 29
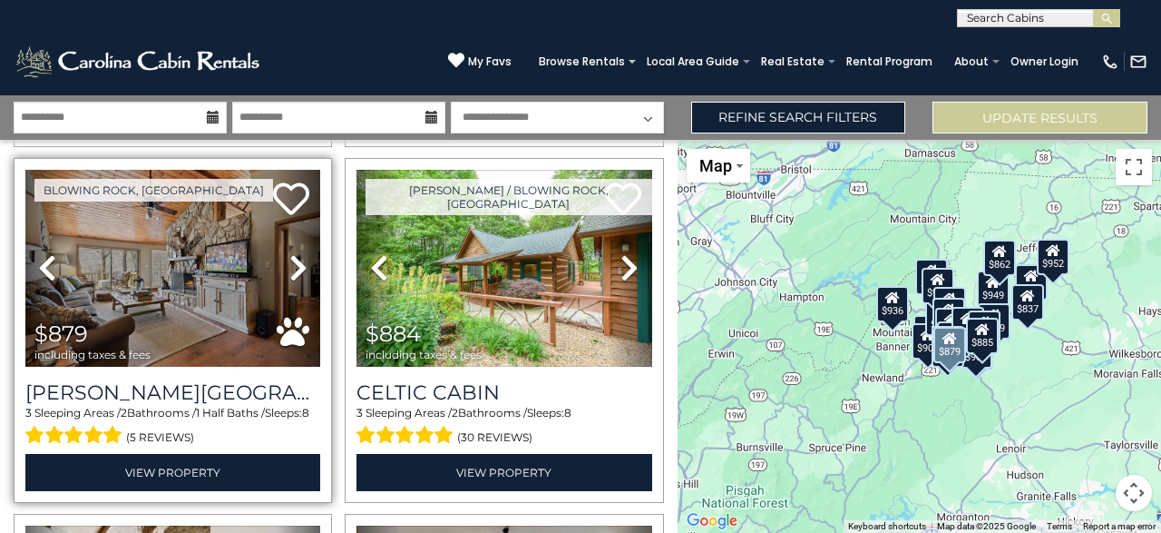
click at [291, 264] on icon at bounding box center [298, 267] width 18 height 29
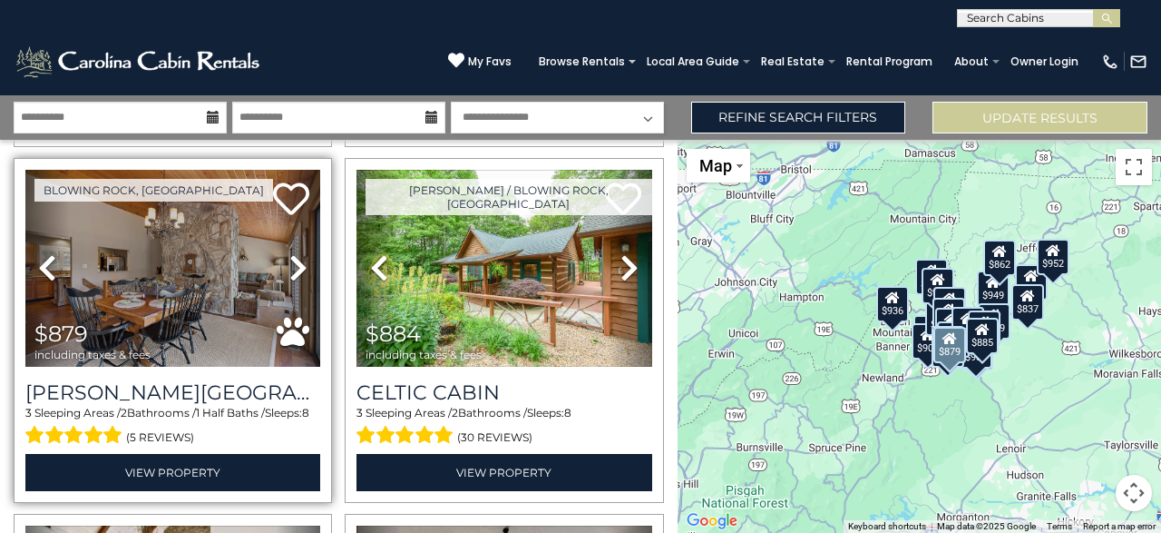
click at [291, 264] on icon at bounding box center [298, 267] width 18 height 29
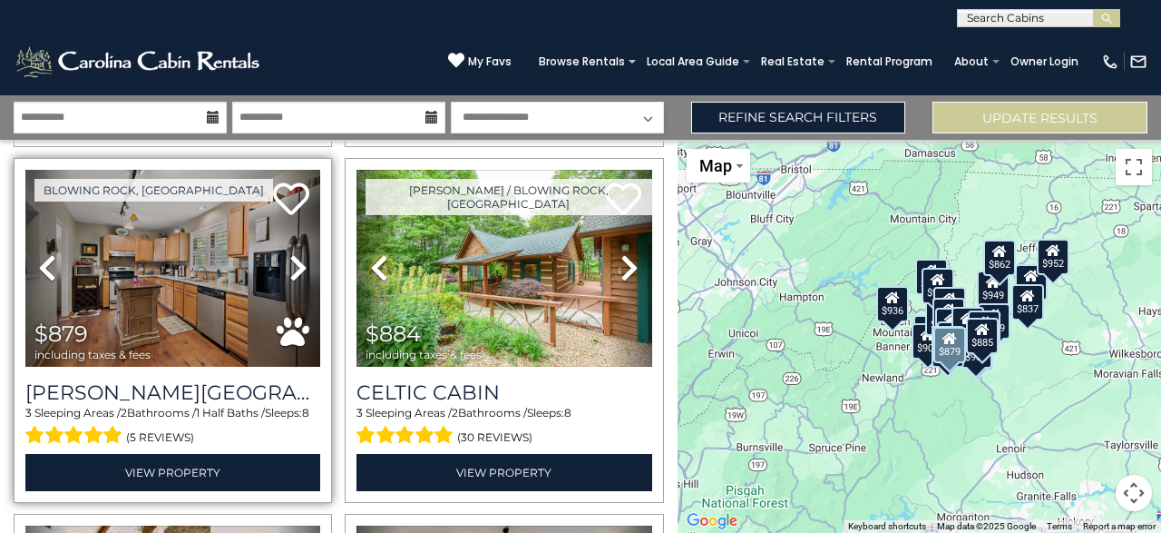
click at [291, 264] on icon at bounding box center [298, 267] width 18 height 29
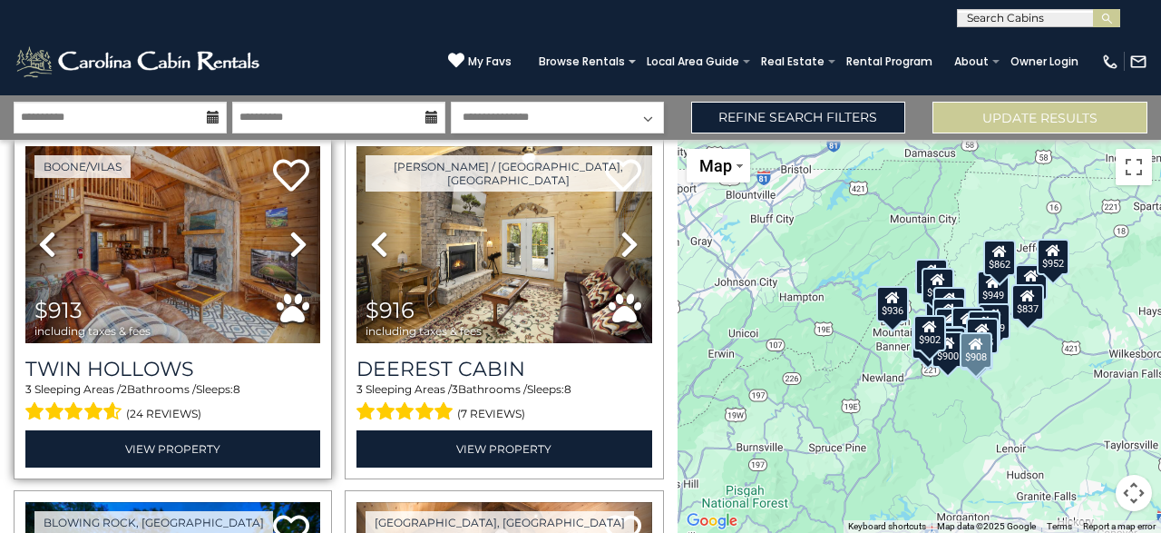
scroll to position [3629, 0]
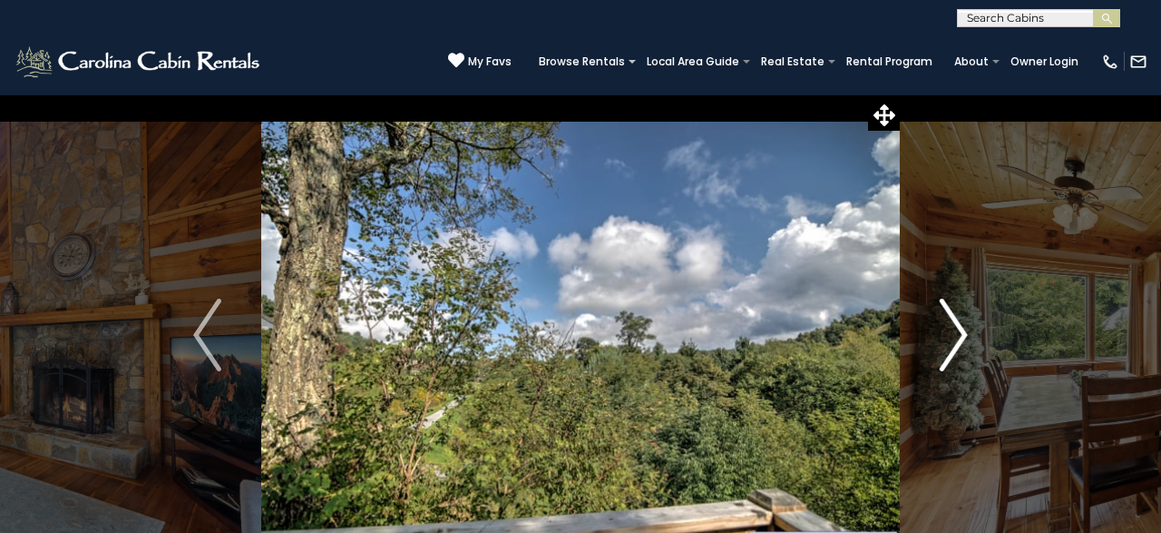
click at [952, 324] on img "Next" at bounding box center [953, 335] width 27 height 73
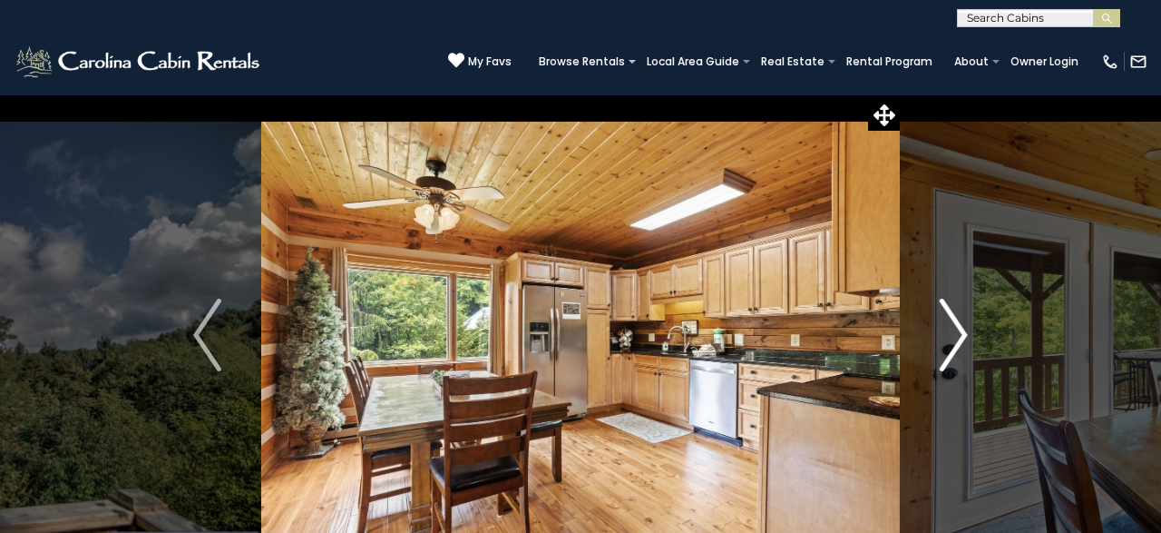
click at [964, 338] on img "Next" at bounding box center [953, 335] width 27 height 73
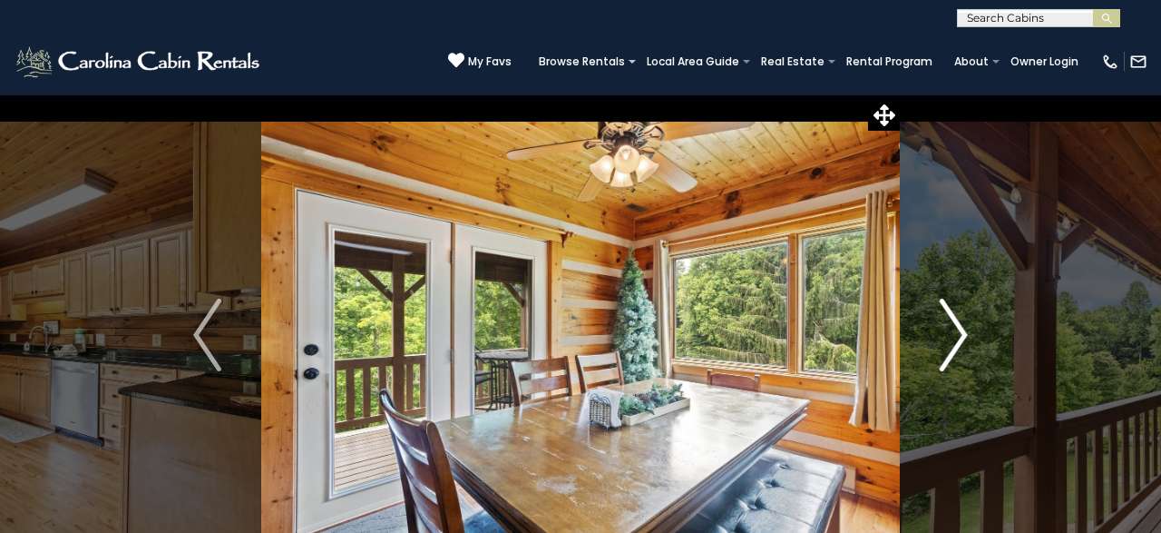
click at [964, 338] on img "Next" at bounding box center [953, 335] width 27 height 73
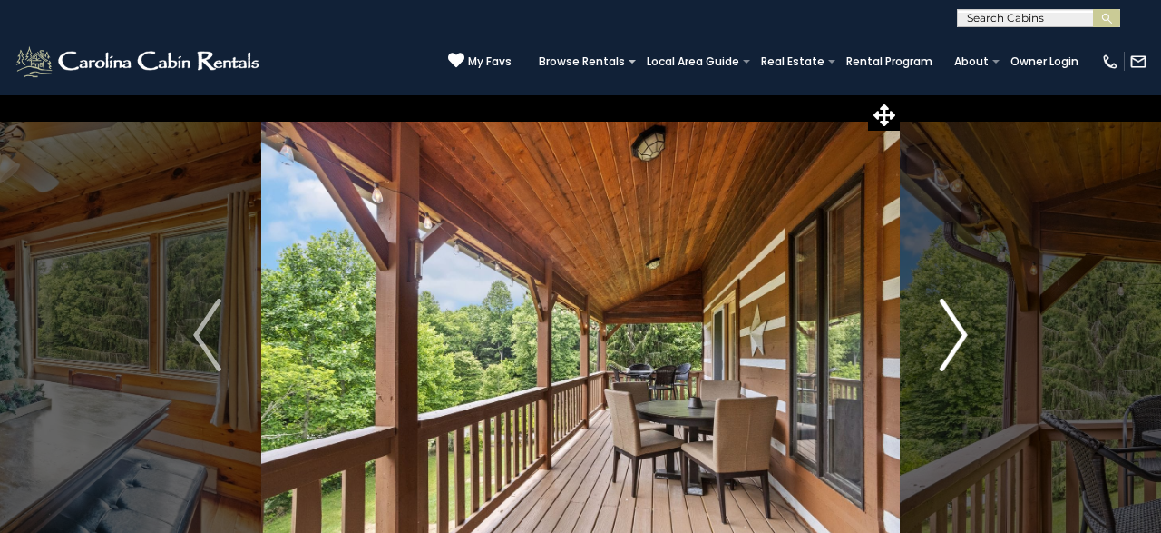
click at [964, 338] on img "Next" at bounding box center [953, 335] width 27 height 73
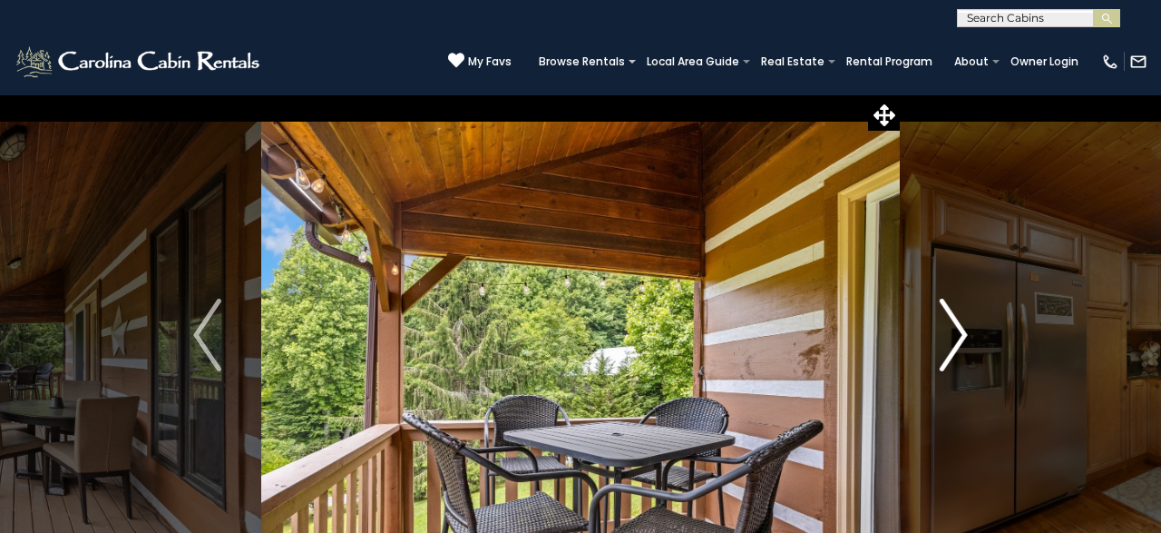
click at [964, 338] on img "Next" at bounding box center [953, 335] width 27 height 73
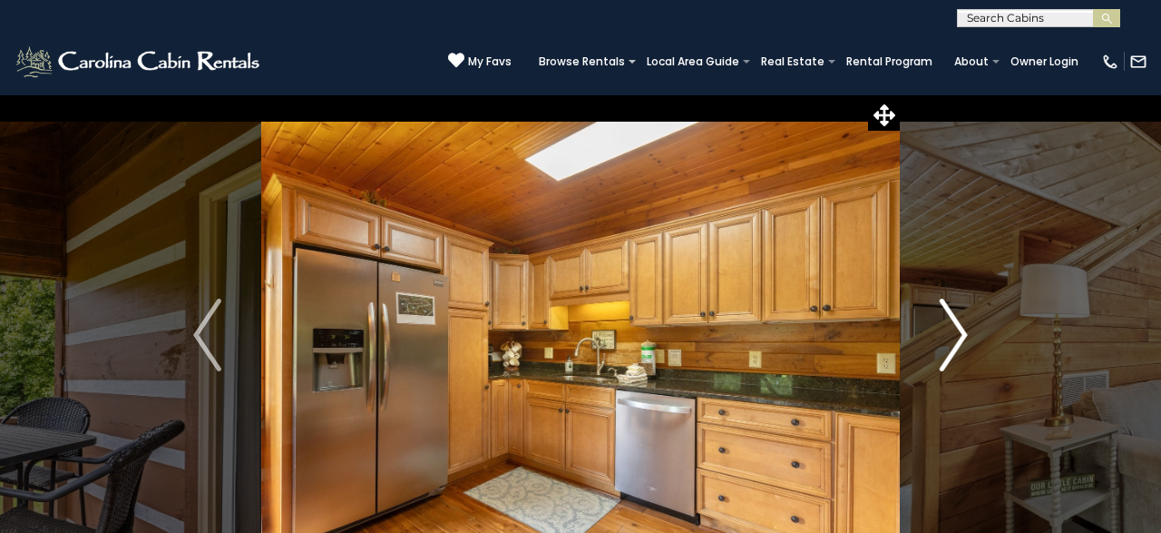
click at [964, 338] on img "Next" at bounding box center [953, 335] width 27 height 73
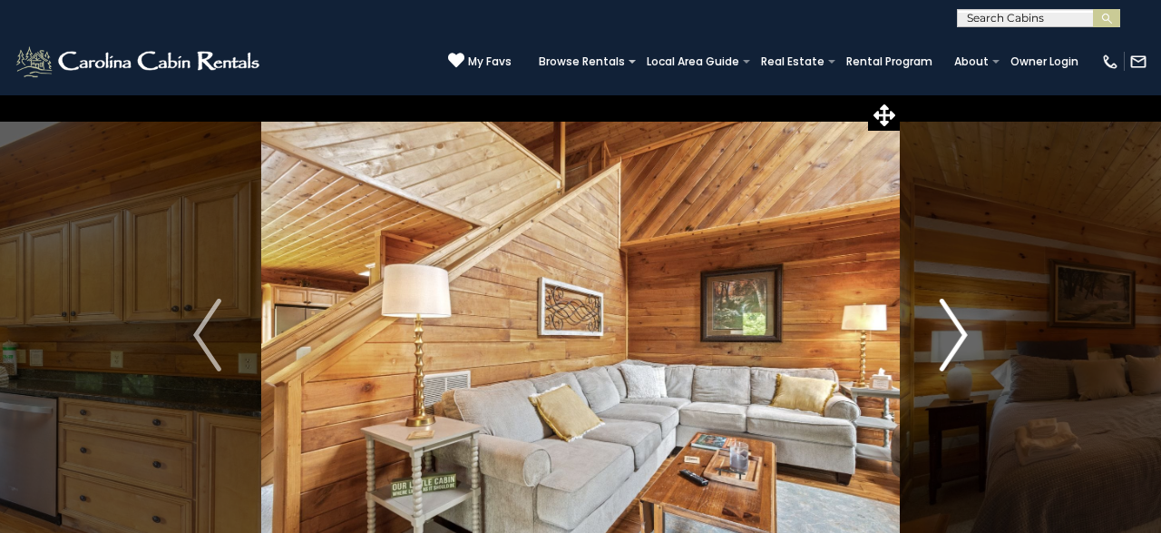
click at [964, 338] on img "Next" at bounding box center [953, 335] width 27 height 73
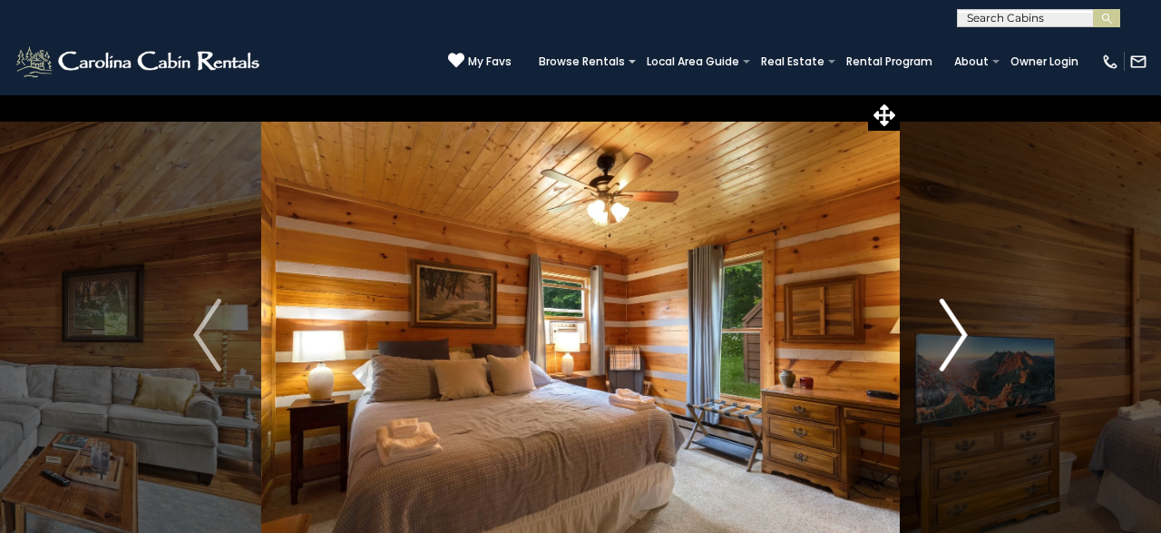
scroll to position [94, 0]
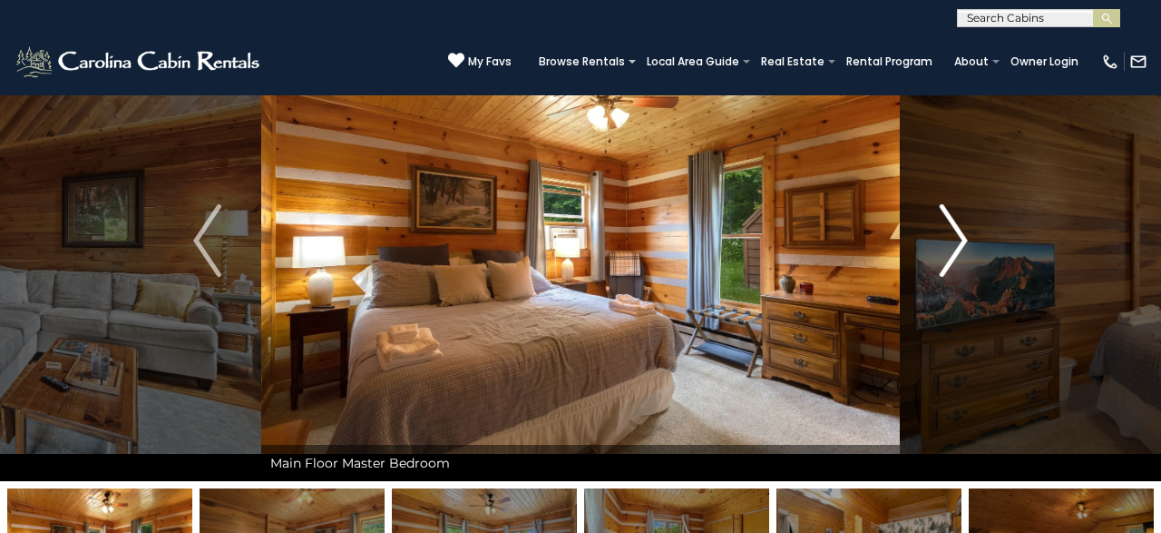
click at [952, 246] on img "Next" at bounding box center [953, 240] width 27 height 73
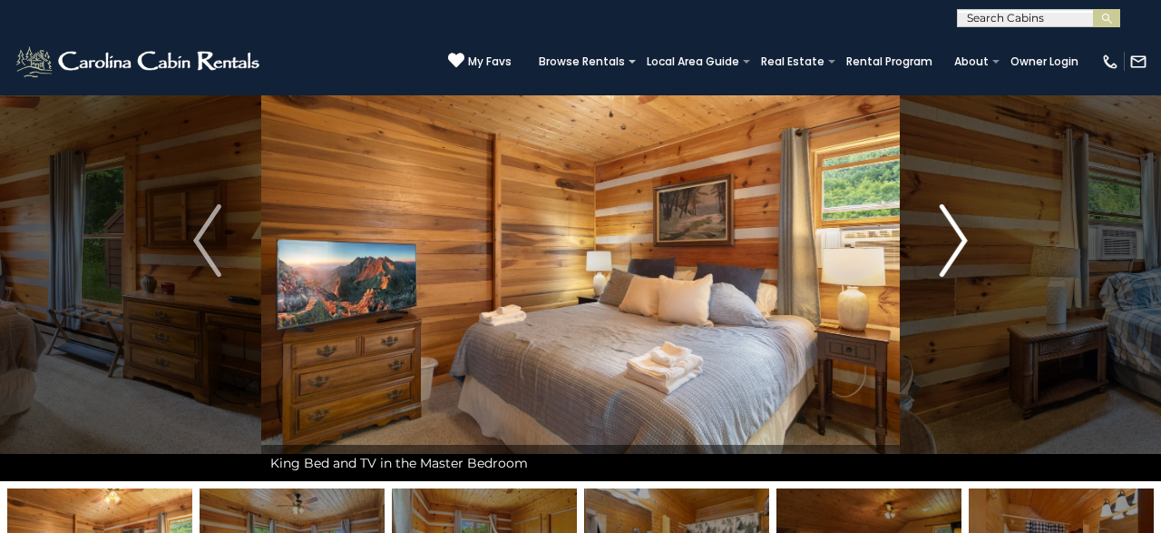
click at [956, 242] on img "Next" at bounding box center [953, 240] width 27 height 73
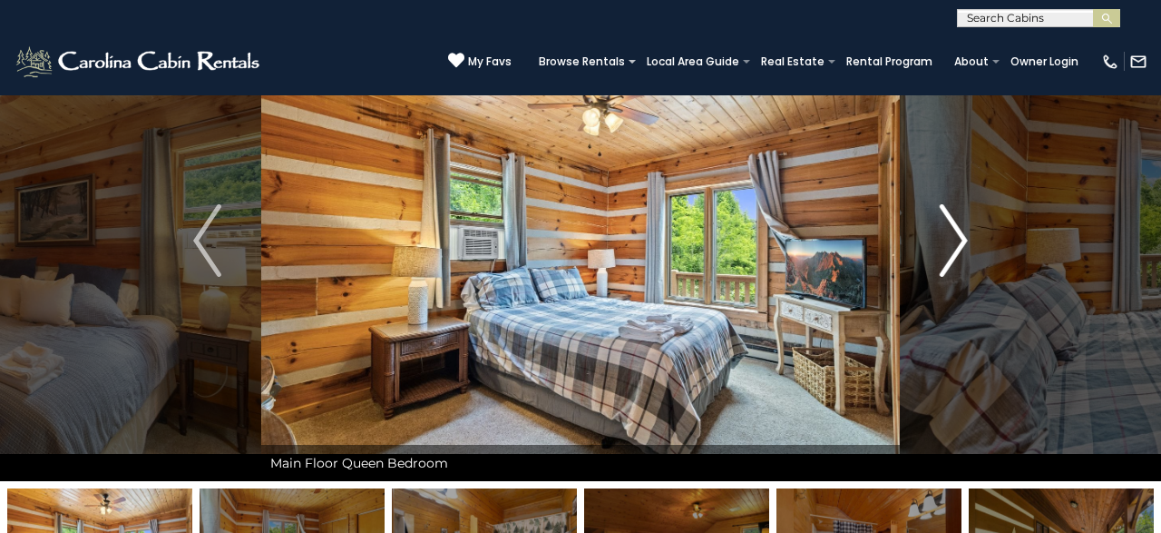
click at [956, 242] on img "Next" at bounding box center [953, 240] width 27 height 73
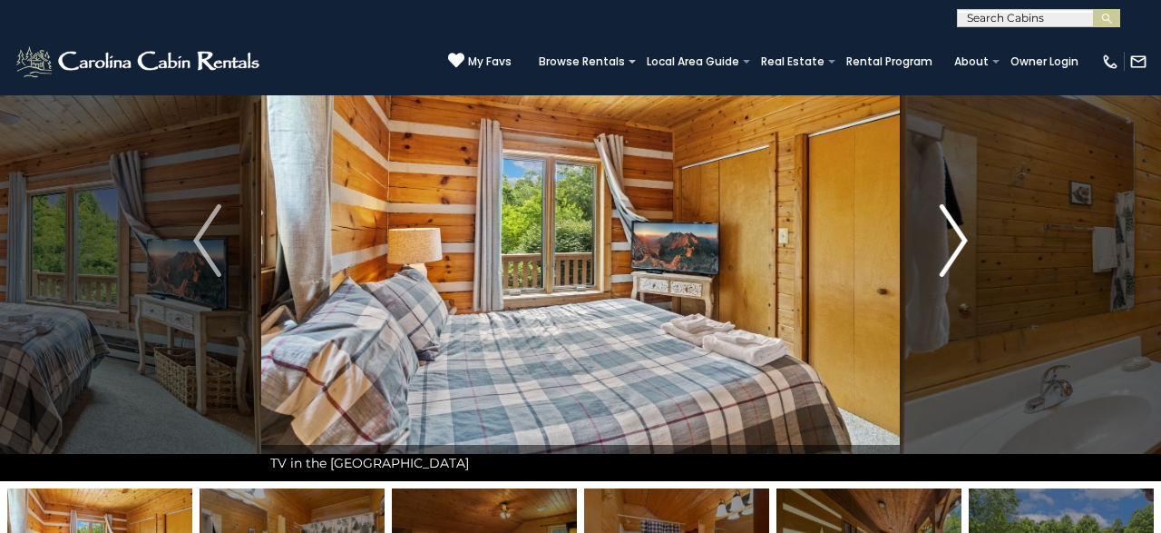
click at [956, 242] on img "Next" at bounding box center [953, 240] width 27 height 73
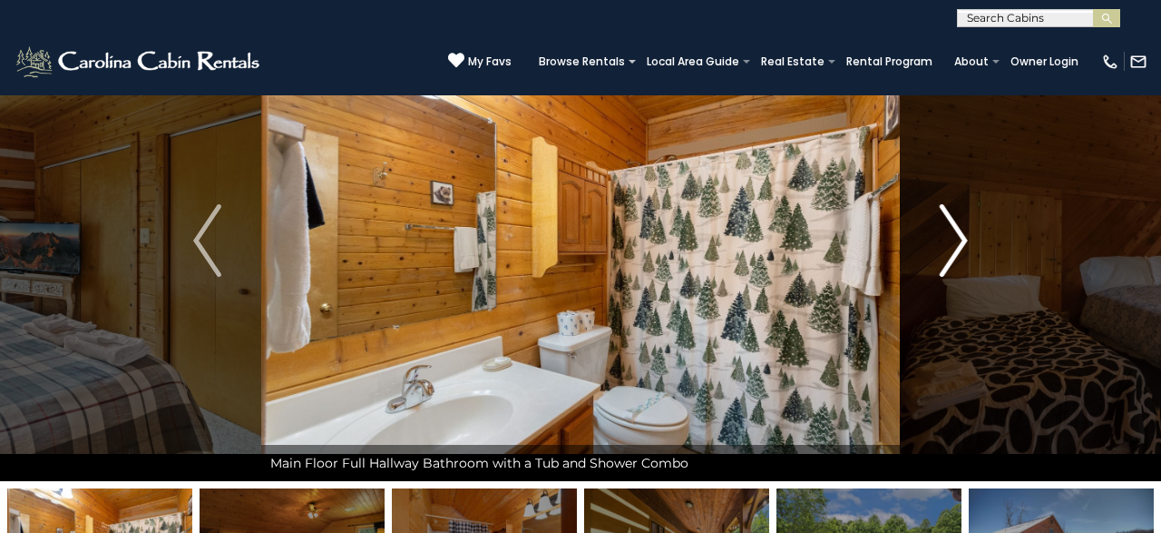
click at [956, 242] on img "Next" at bounding box center [953, 240] width 27 height 73
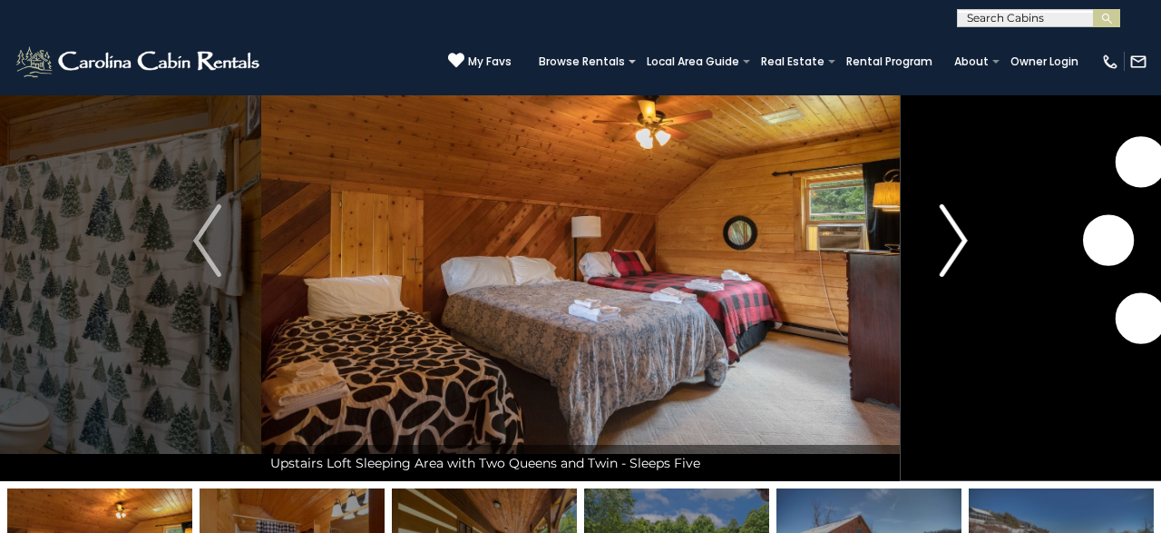
click at [956, 242] on img "Next" at bounding box center [953, 240] width 27 height 73
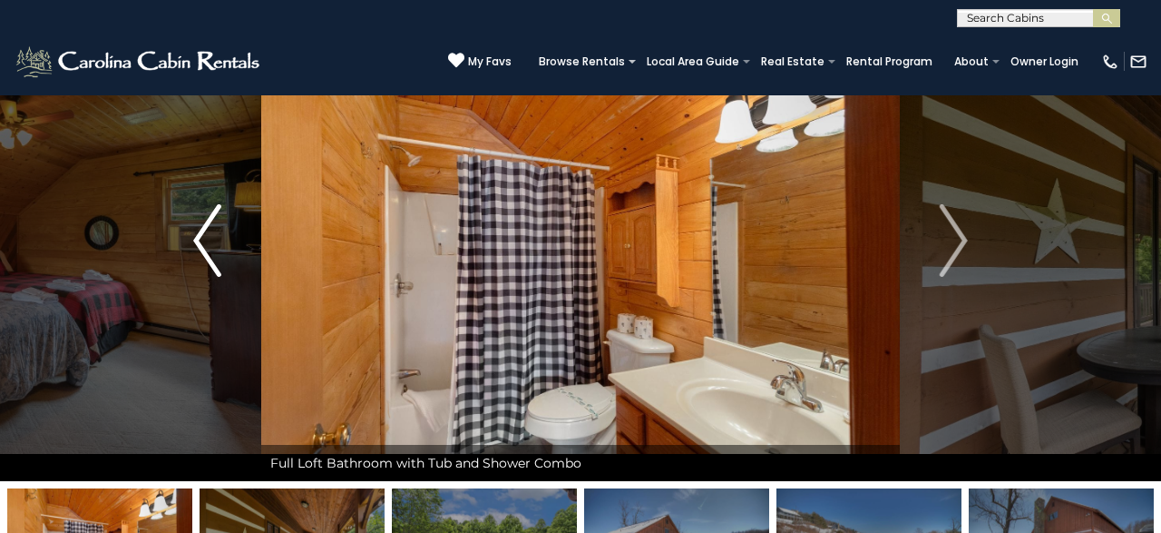
click at [198, 240] on img "Previous" at bounding box center [206, 240] width 27 height 73
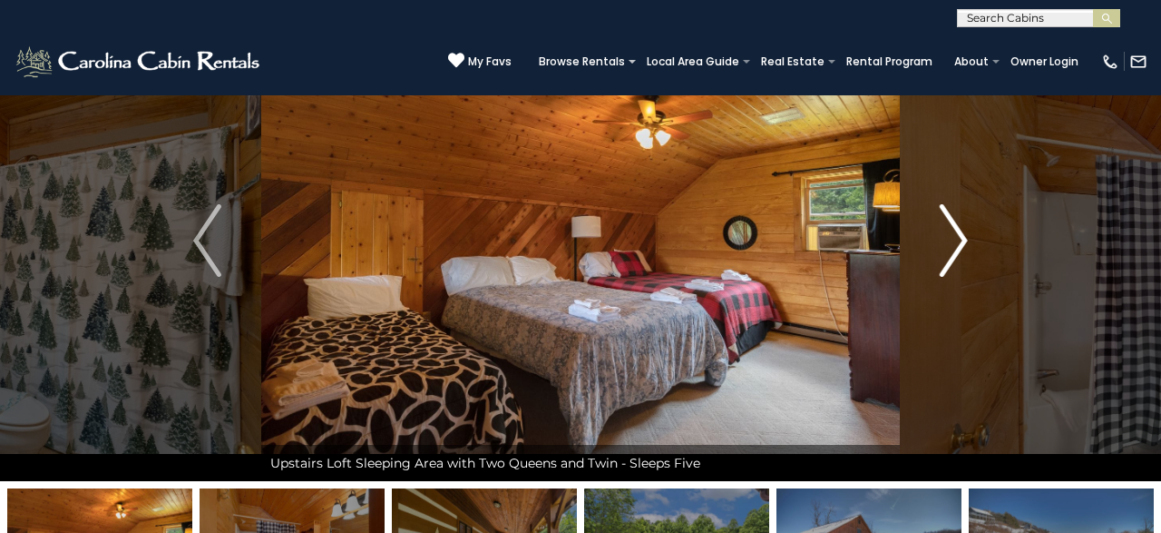
click at [951, 233] on img "Next" at bounding box center [953, 240] width 27 height 73
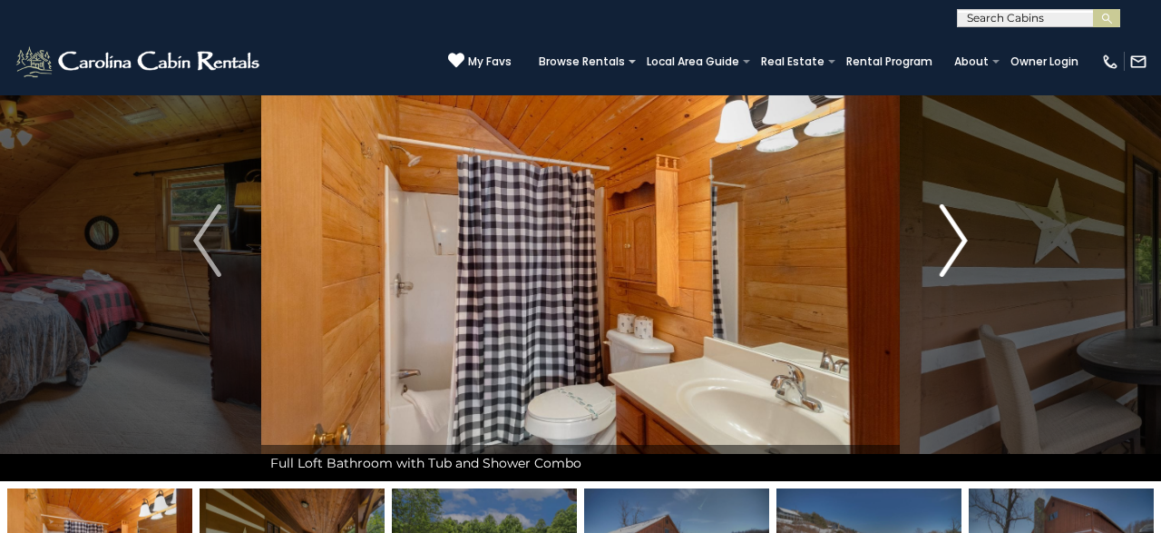
click at [951, 233] on img "Next" at bounding box center [953, 240] width 27 height 73
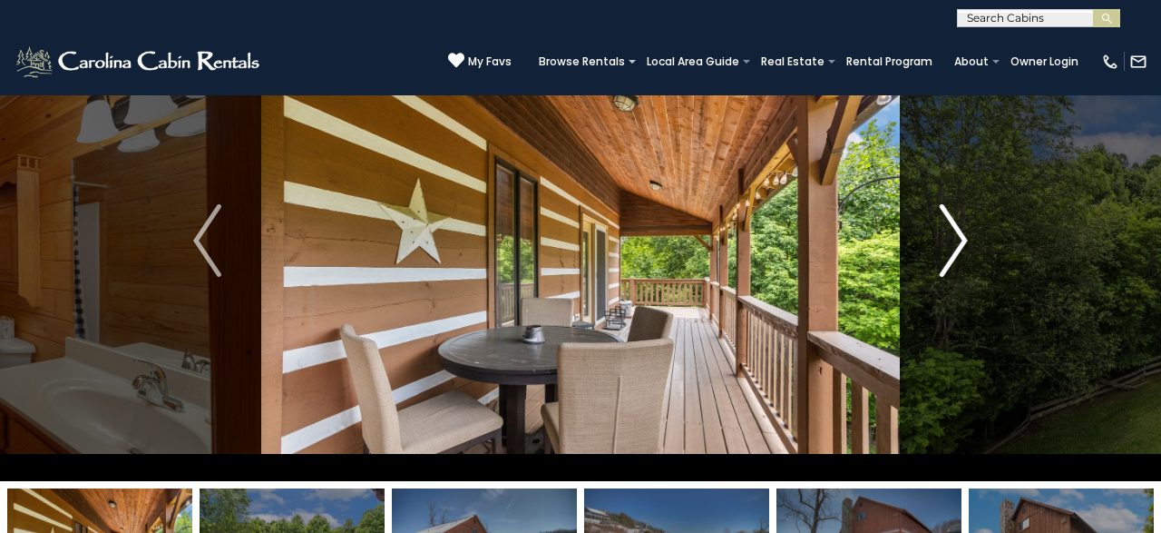
click at [951, 233] on img "Next" at bounding box center [953, 240] width 27 height 73
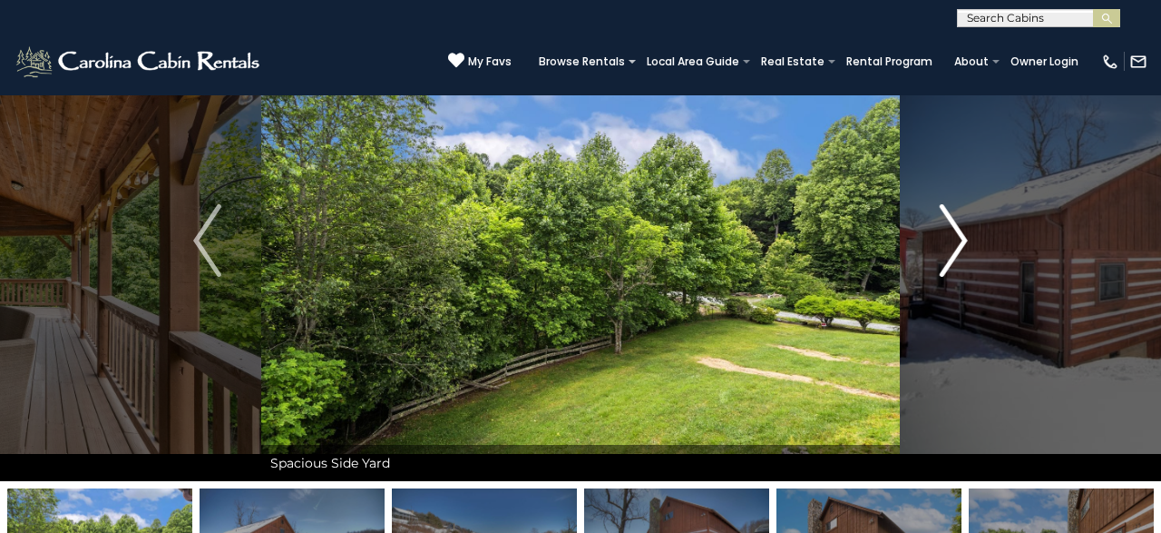
click at [951, 233] on img "Next" at bounding box center [953, 240] width 27 height 73
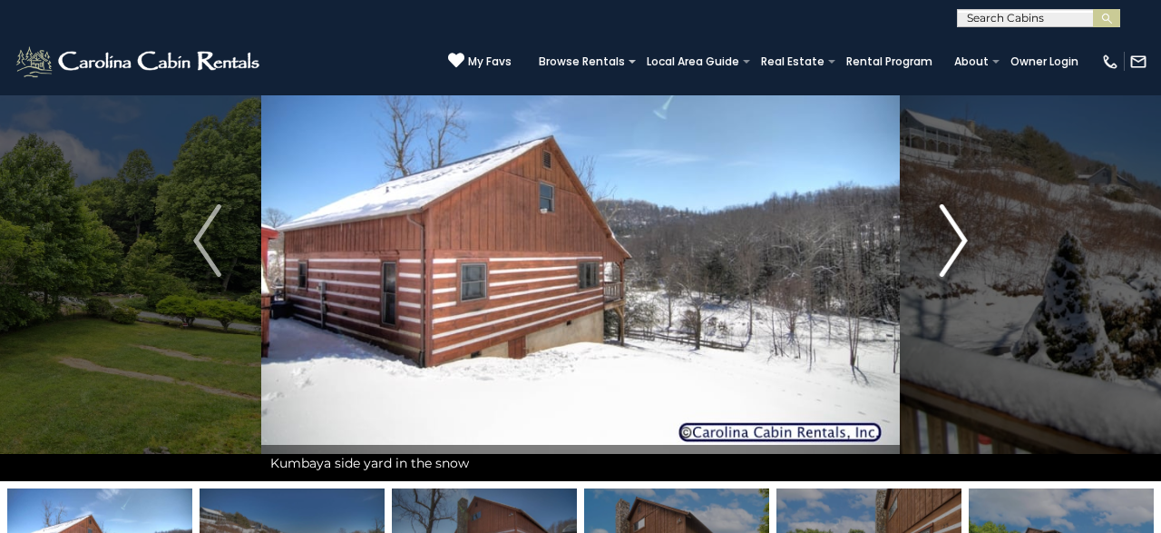
click at [951, 233] on img "Next" at bounding box center [953, 240] width 27 height 73
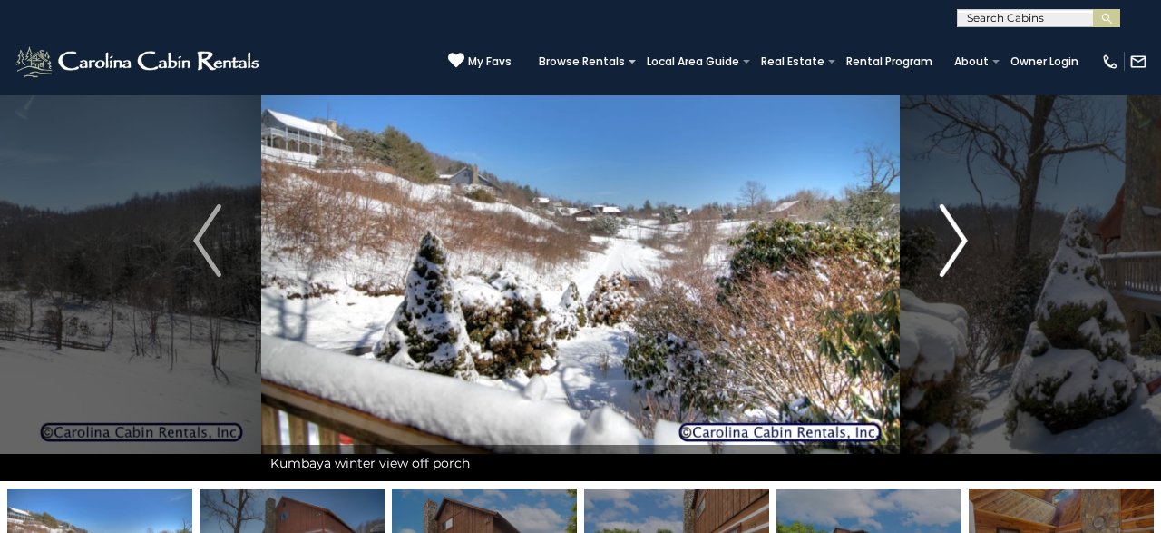
click at [951, 233] on img "Next" at bounding box center [953, 240] width 27 height 73
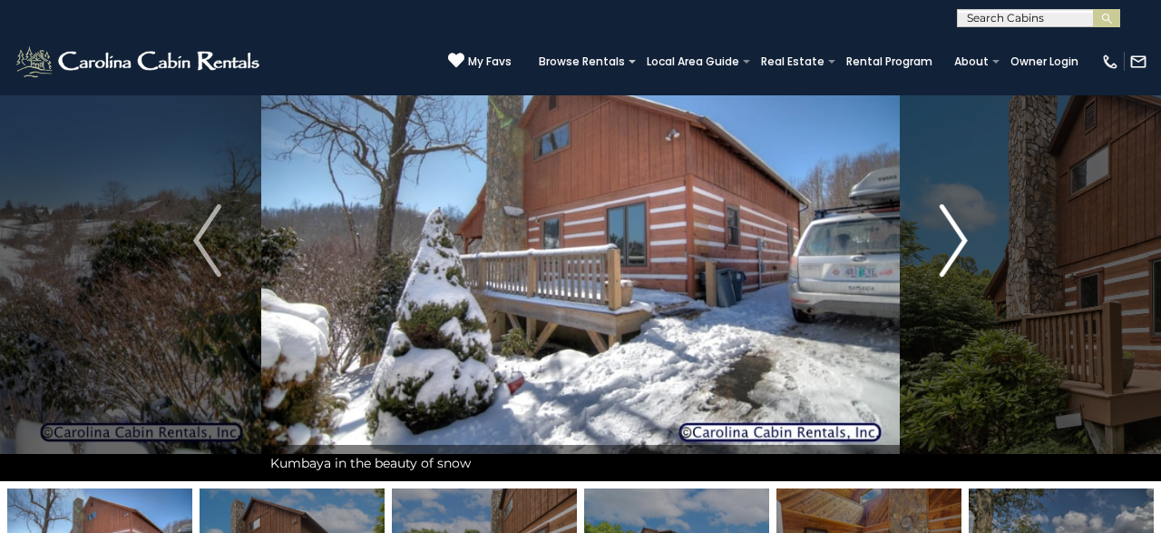
click at [951, 233] on img "Next" at bounding box center [953, 240] width 27 height 73
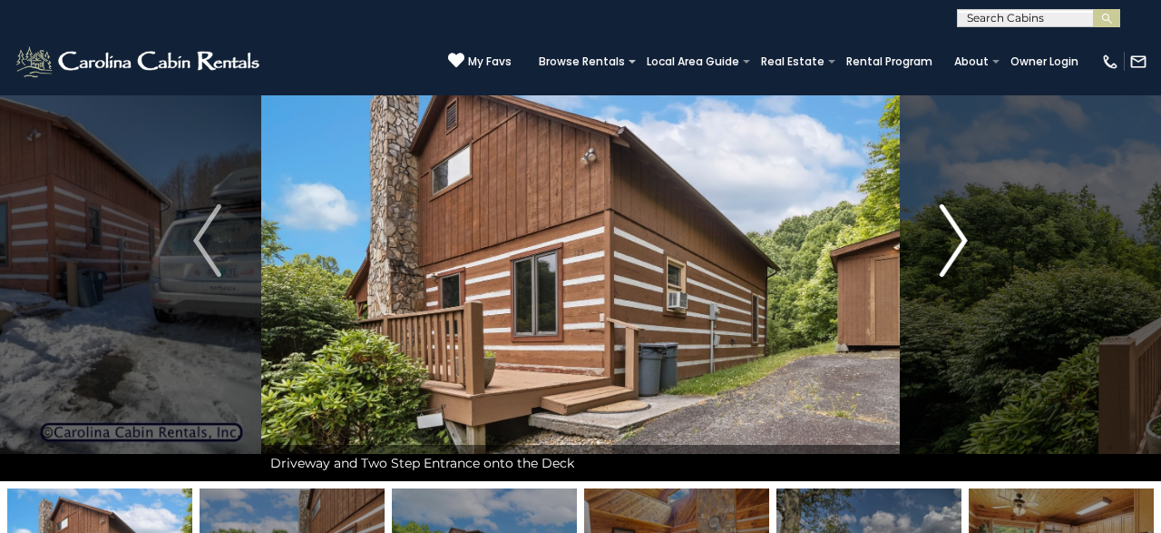
click at [951, 233] on img "Next" at bounding box center [953, 240] width 27 height 73
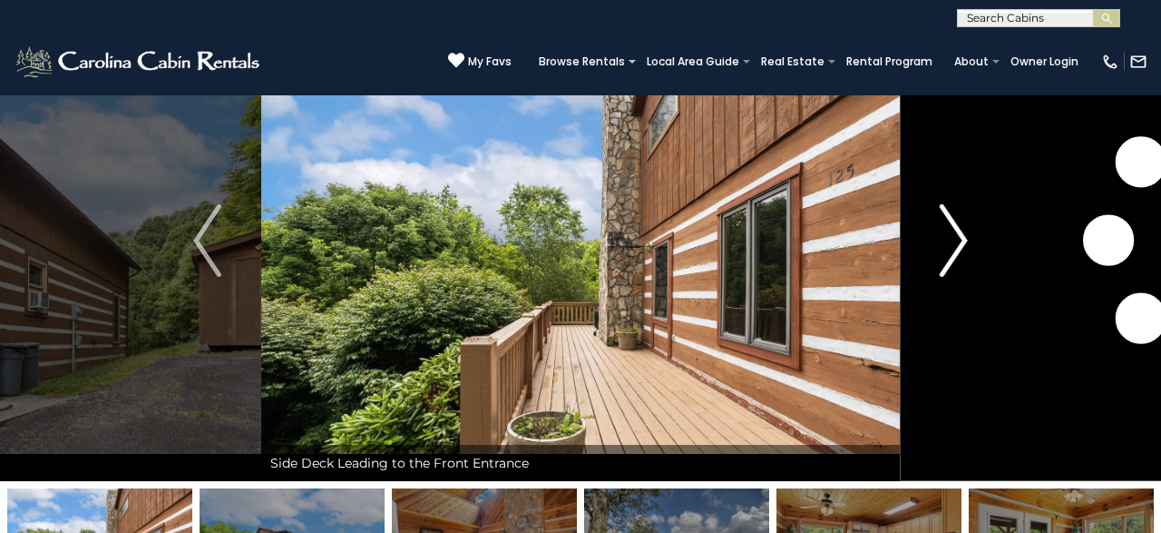
click at [951, 233] on img "Next" at bounding box center [953, 240] width 27 height 73
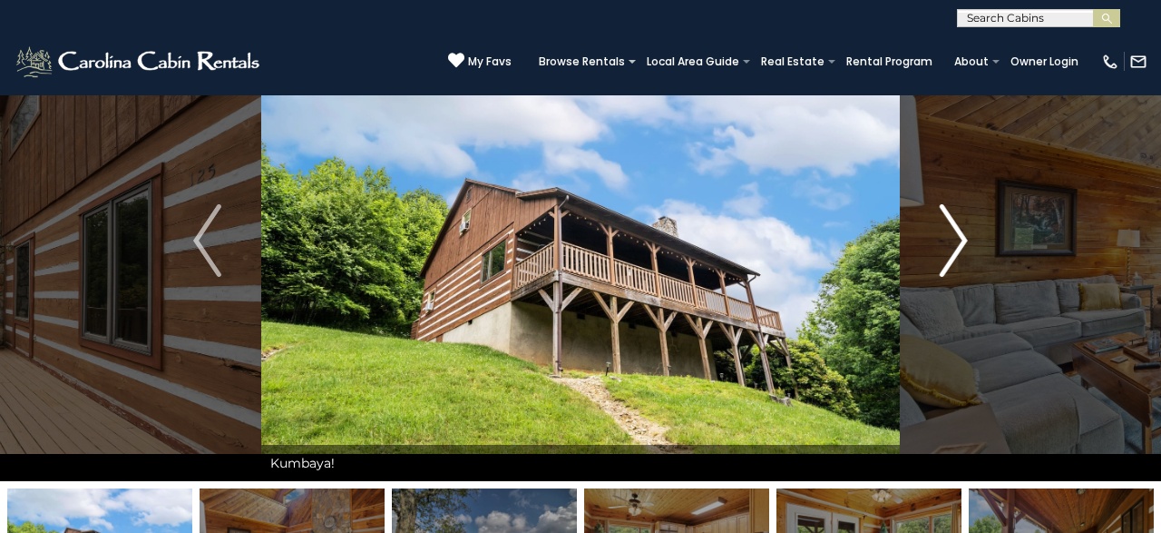
click at [951, 233] on img "Next" at bounding box center [953, 240] width 27 height 73
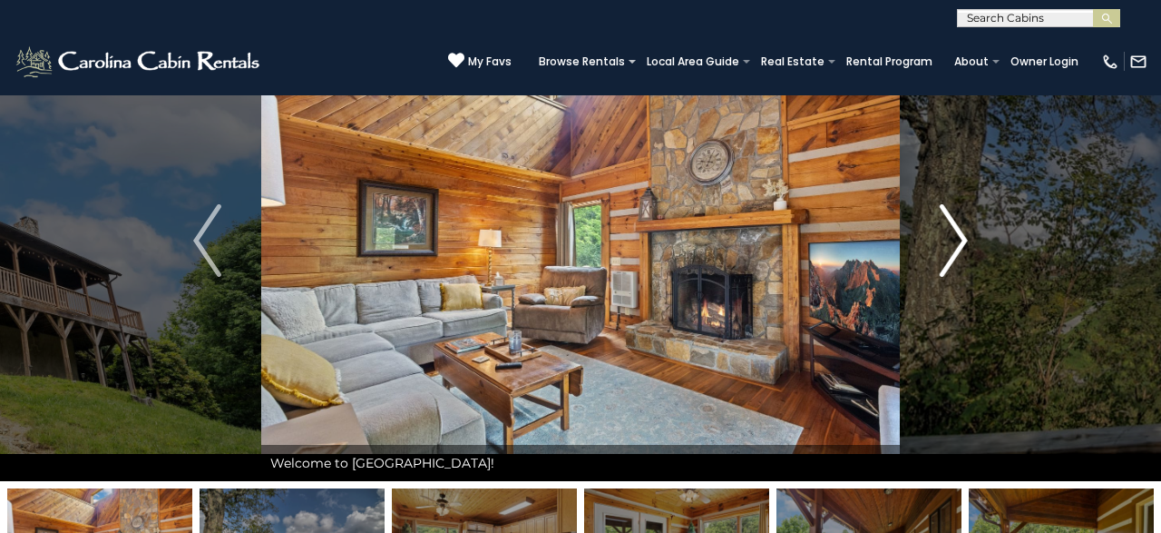
click at [951, 233] on img "Next" at bounding box center [953, 240] width 27 height 73
